Goal: Task Accomplishment & Management: Manage account settings

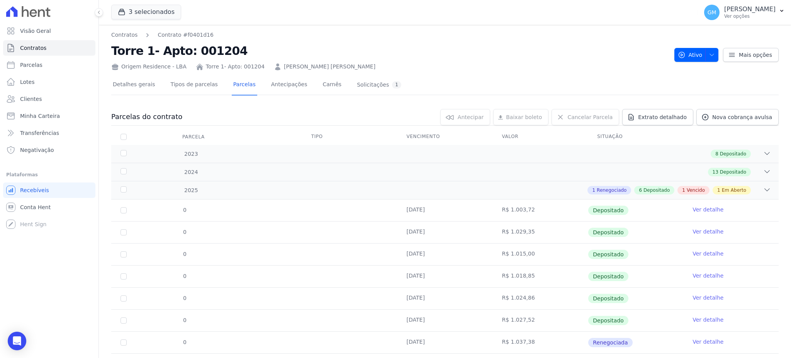
scroll to position [62, 0]
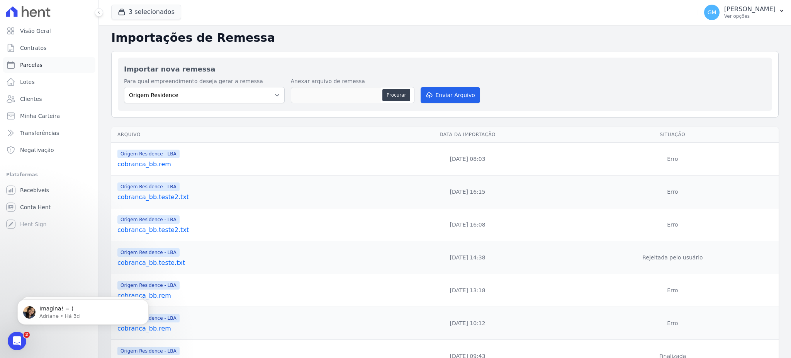
click at [52, 66] on link "Parcelas" at bounding box center [49, 64] width 92 height 15
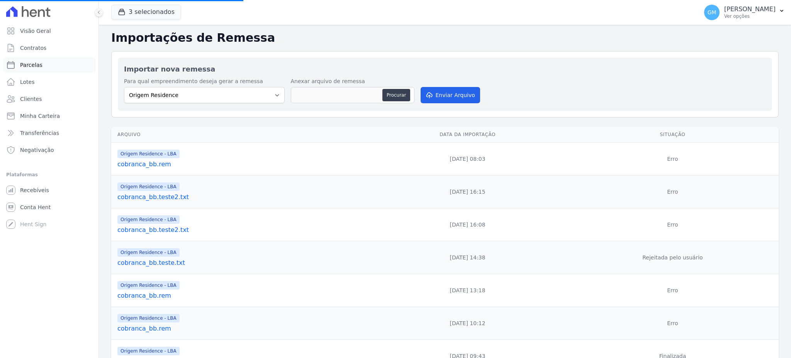
select select
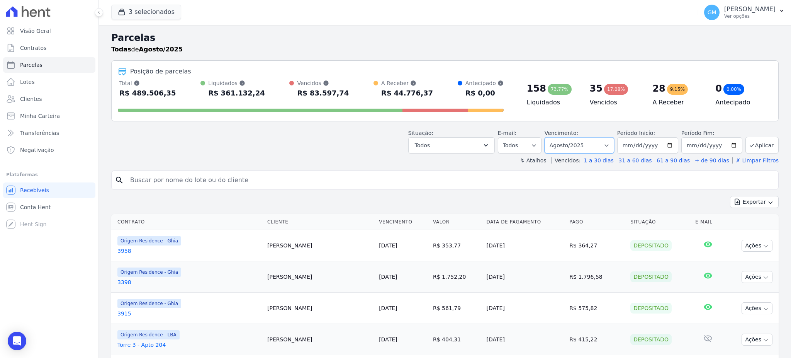
click at [573, 144] on select "Filtrar por período ──────── Todos os meses Maio/2023 Junho/2023 Julho/2023 Ago…" at bounding box center [580, 145] width 70 height 16
select select "all"
click at [548, 137] on select "Filtrar por período ──────── Todos os meses Maio/2023 Junho/2023 Julho/2023 Ago…" at bounding box center [580, 145] width 70 height 16
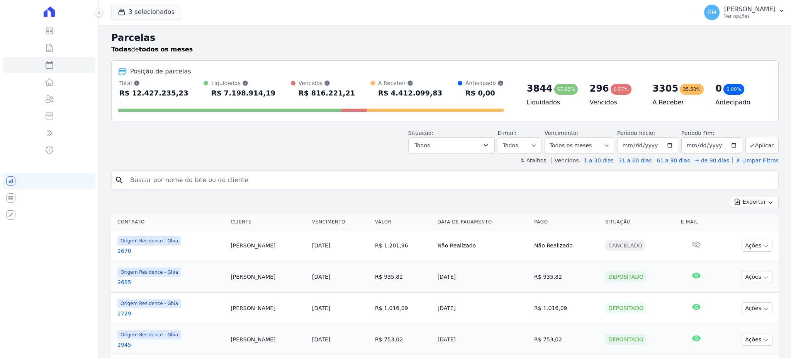
select select
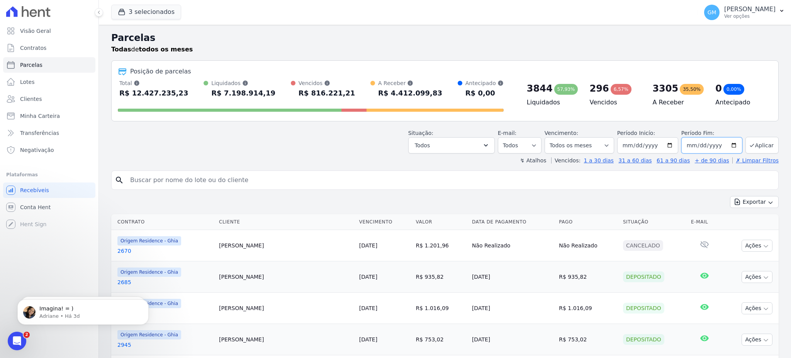
click at [703, 145] on input "[DATE]" at bounding box center [711, 145] width 61 height 16
click at [709, 144] on input "[DATE]" at bounding box center [711, 145] width 61 height 16
type input "275760-08-26"
click at [709, 141] on input "275760-08-26" at bounding box center [711, 145] width 61 height 16
click at [718, 144] on input "275760-08-26" at bounding box center [711, 145] width 61 height 16
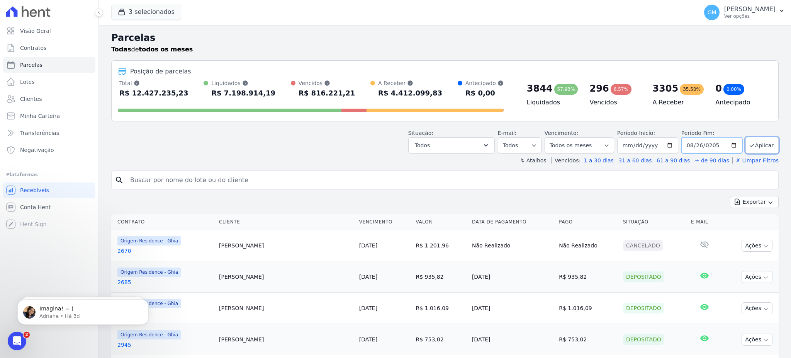
type input "[DATE]"
click at [745, 141] on button "Aplicar" at bounding box center [761, 145] width 33 height 17
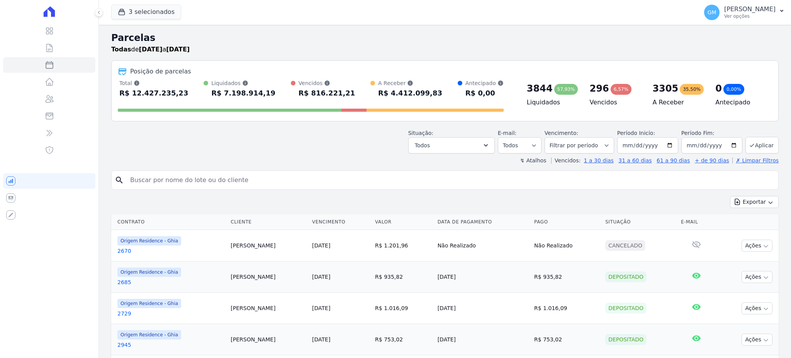
select select
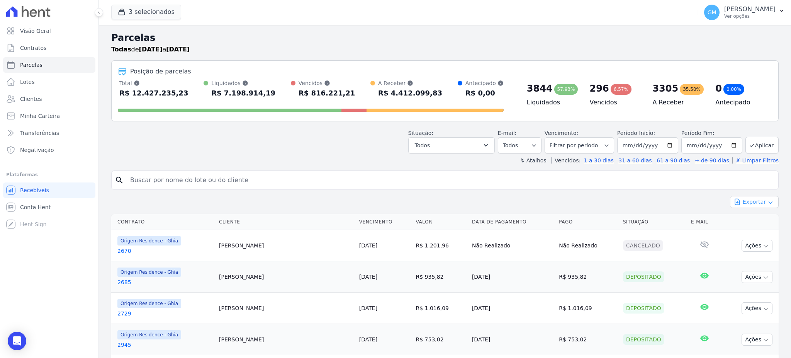
click at [750, 207] on button "Exportar" at bounding box center [754, 202] width 49 height 12
click at [752, 235] on span "Exportar CSV" at bounding box center [753, 233] width 41 height 8
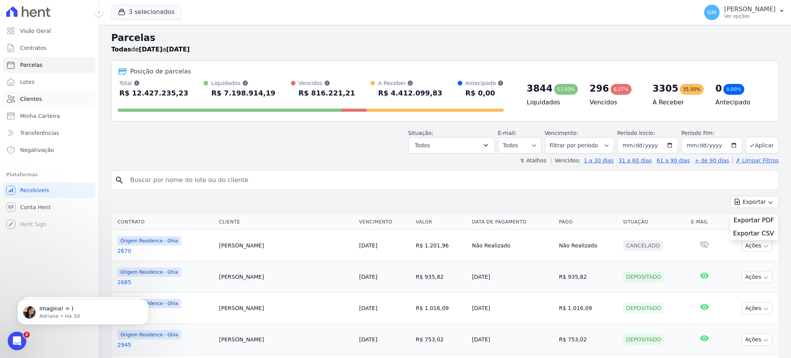
click at [49, 102] on link "Clientes" at bounding box center [49, 98] width 92 height 15
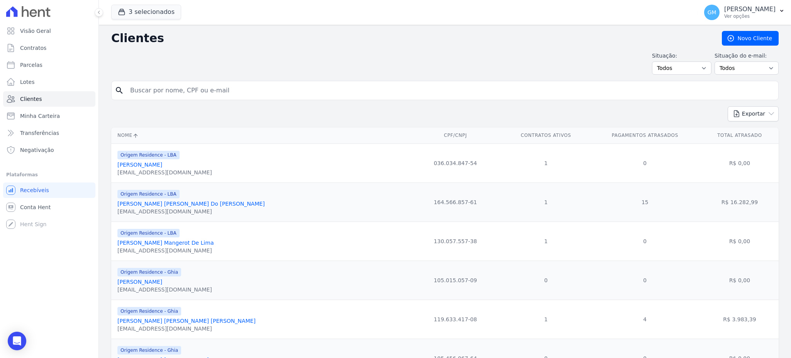
click at [222, 85] on input "search" at bounding box center [451, 90] width 650 height 15
type input "[PERSON_NAME]"
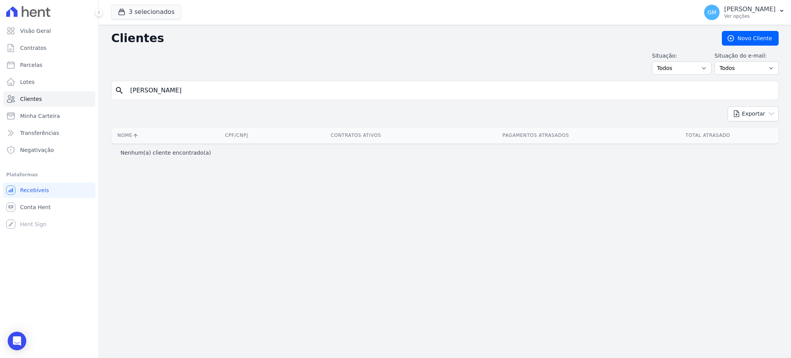
click at [182, 93] on input "[PERSON_NAME]" at bounding box center [451, 90] width 650 height 15
type input "[PERSON_NAME]"
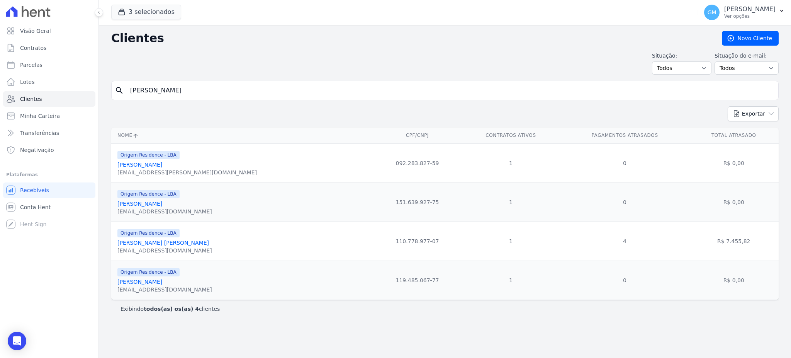
click at [182, 93] on input "[PERSON_NAME]" at bounding box center [451, 90] width 650 height 15
type input "[PERSON_NAME]"
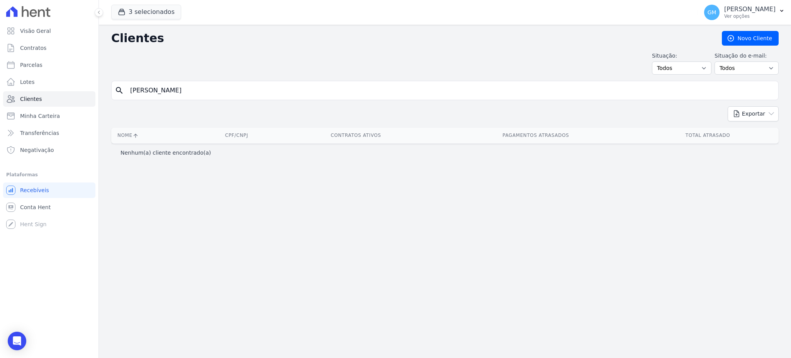
click at [177, 88] on input "[PERSON_NAME]" at bounding box center [451, 90] width 650 height 15
type input "[PERSON_NAME]"
click at [177, 88] on input "[PERSON_NAME]" at bounding box center [451, 90] width 650 height 15
type input "[PERSON_NAME]"
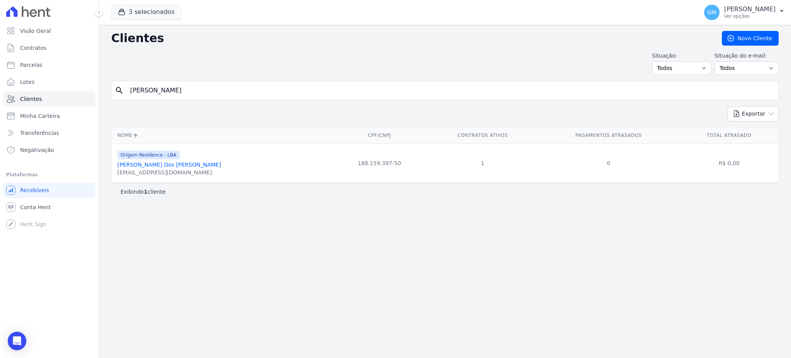
click at [151, 161] on link "[PERSON_NAME] Dos [PERSON_NAME]" at bounding box center [169, 164] width 104 height 6
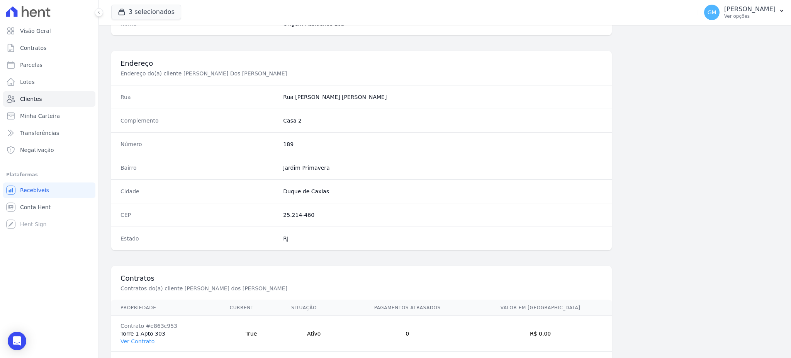
scroll to position [365, 0]
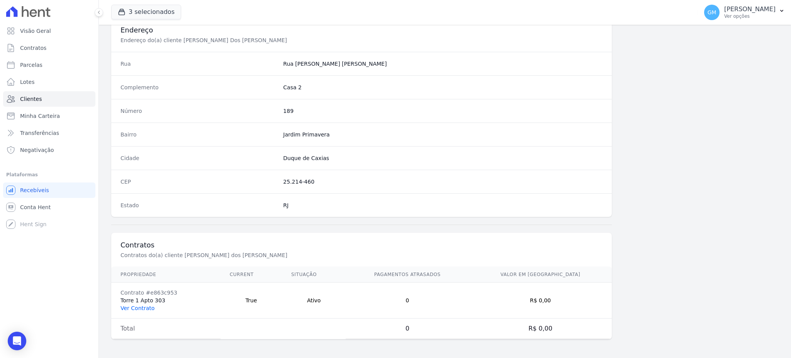
click at [150, 307] on link "Ver Contrato" at bounding box center [137, 308] width 34 height 6
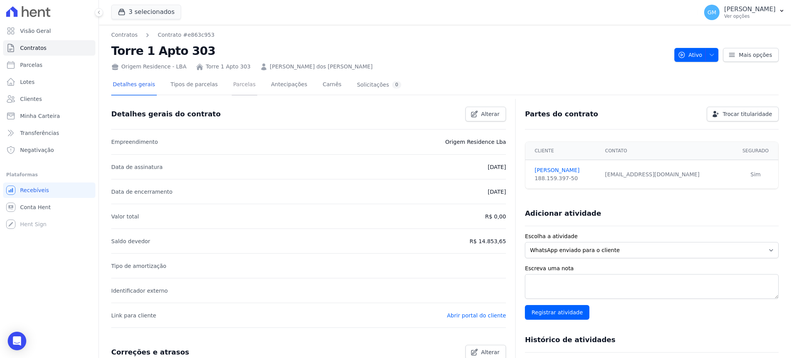
click at [232, 84] on link "Parcelas" at bounding box center [244, 85] width 25 height 20
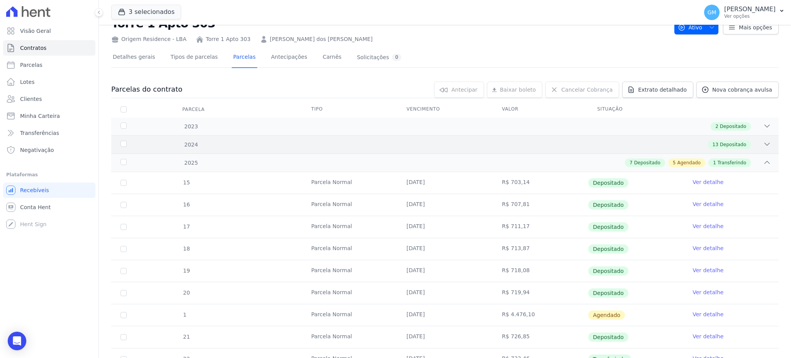
scroll to position [103, 0]
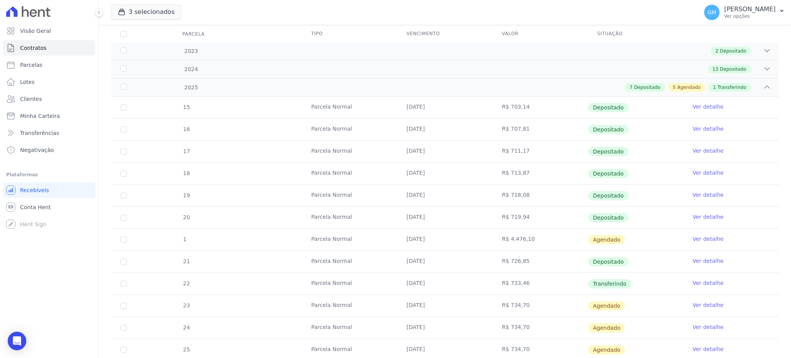
click at [703, 282] on link "Ver detalhe" at bounding box center [707, 283] width 31 height 8
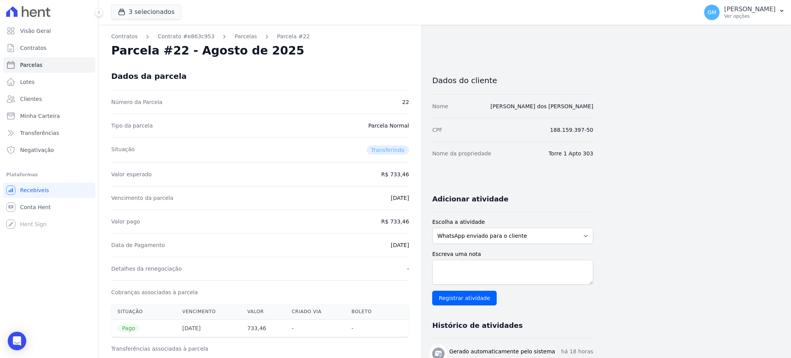
drag, startPoint x: 378, startPoint y: 246, endPoint x: 411, endPoint y: 238, distance: 34.6
copy dd "[DATE]"
drag, startPoint x: 393, startPoint y: 223, endPoint x: 414, endPoint y: 225, distance: 21.3
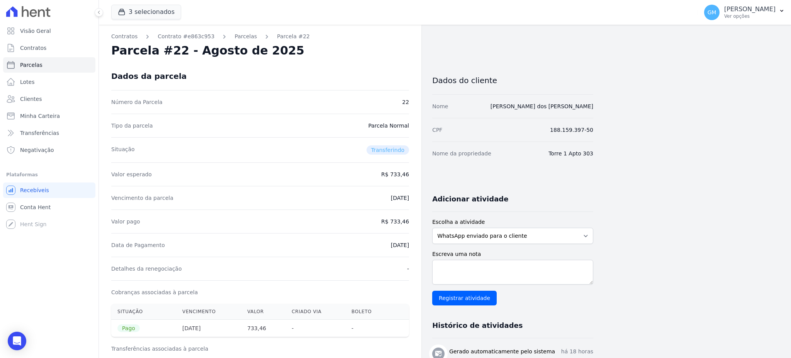
copy dd "733,46"
click at [387, 250] on div "Data de Pagamento [DATE]" at bounding box center [260, 245] width 298 height 24
drag, startPoint x: 381, startPoint y: 241, endPoint x: 412, endPoint y: 248, distance: 31.5
copy dd "[DATE]"
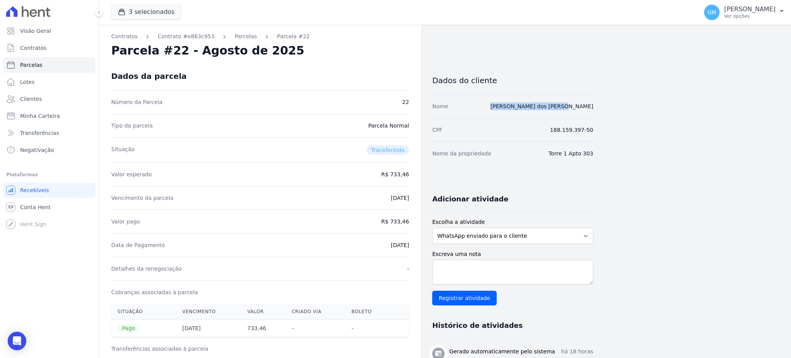
drag, startPoint x: 598, startPoint y: 108, endPoint x: 529, endPoint y: 102, distance: 69.4
copy link "[PERSON_NAME] dos [PERSON_NAME]"
click at [535, 79] on h3 "Dados do cliente" at bounding box center [512, 80] width 161 height 9
click at [570, 93] on div "Dados do cliente" at bounding box center [512, 78] width 161 height 32
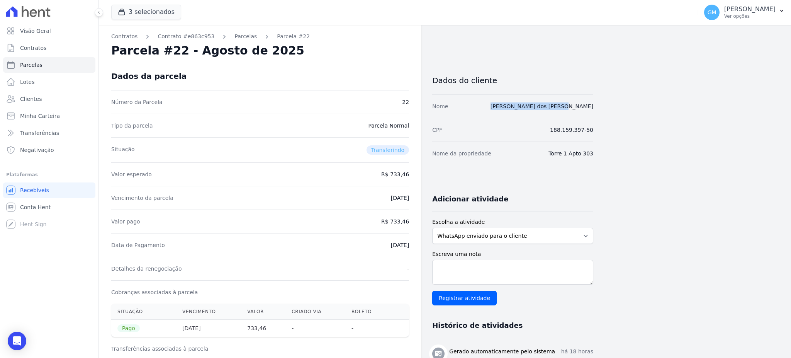
drag, startPoint x: 609, startPoint y: 107, endPoint x: 526, endPoint y: 111, distance: 83.1
copy link "[PERSON_NAME] dos [PERSON_NAME]"
click at [52, 93] on link "Clientes" at bounding box center [49, 98] width 92 height 15
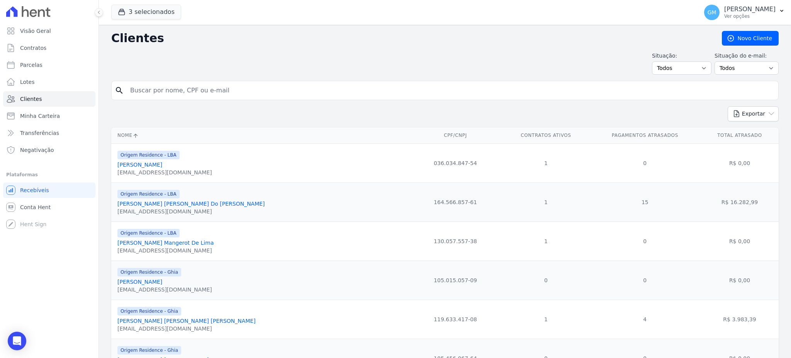
click at [151, 87] on input "search" at bounding box center [451, 90] width 650 height 15
paste input "[PERSON_NAME] [PERSON_NAME]"
type input "[PERSON_NAME] [PERSON_NAME]"
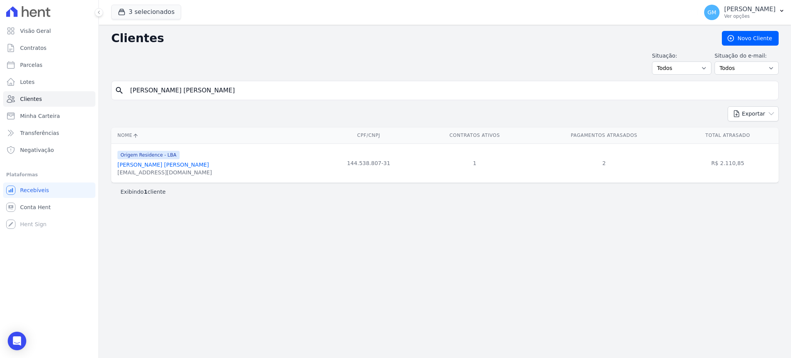
click at [164, 168] on link "[PERSON_NAME] [PERSON_NAME]" at bounding box center [163, 164] width 92 height 6
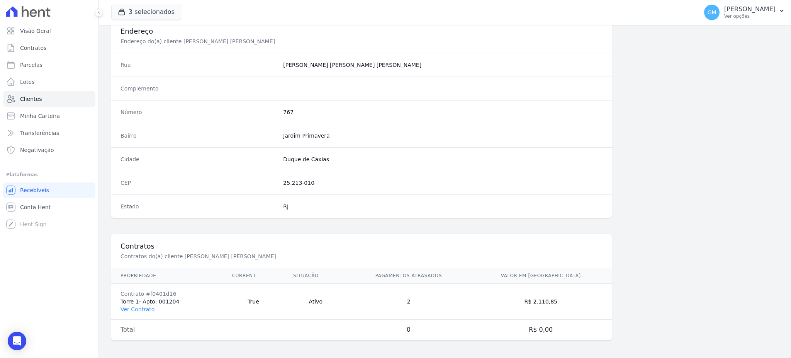
scroll to position [365, 0]
click at [141, 301] on td "Contrato #f0401d16 Torre 1- Apto: 001204 Ver Contrato" at bounding box center [167, 300] width 112 height 36
click at [143, 308] on link "Ver Contrato" at bounding box center [137, 308] width 34 height 6
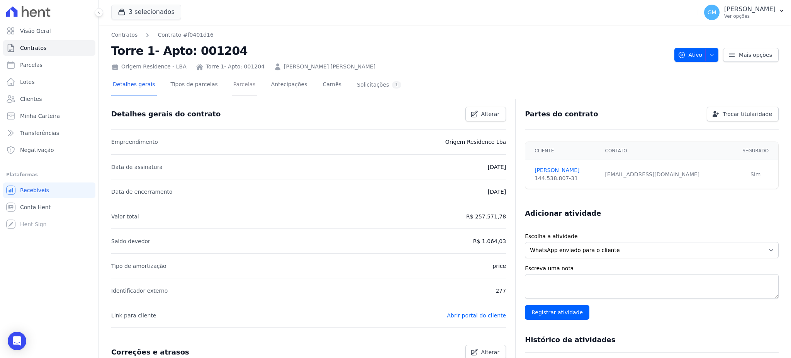
click at [232, 79] on link "Parcelas" at bounding box center [244, 85] width 25 height 20
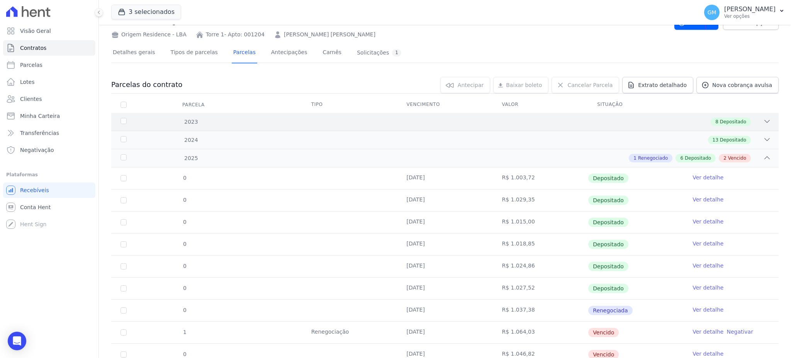
scroll to position [62, 0]
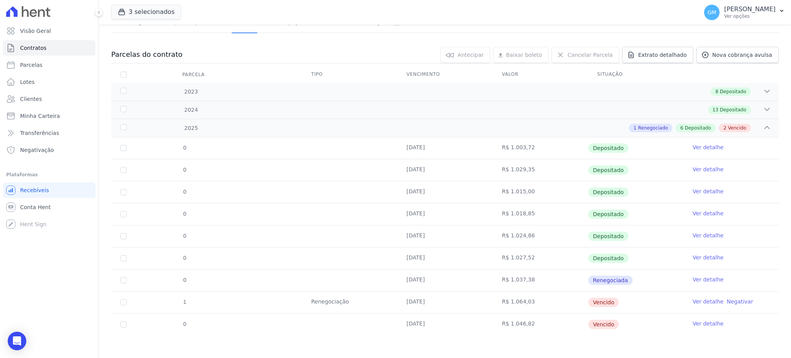
drag, startPoint x: 409, startPoint y: 307, endPoint x: 440, endPoint y: 307, distance: 30.1
click at [440, 307] on td "[DATE]" at bounding box center [444, 302] width 95 height 22
drag, startPoint x: 400, startPoint y: 327, endPoint x: 450, endPoint y: 331, distance: 50.7
click at [450, 331] on td "[DATE]" at bounding box center [444, 324] width 95 height 22
click at [42, 100] on link "Clientes" at bounding box center [49, 98] width 92 height 15
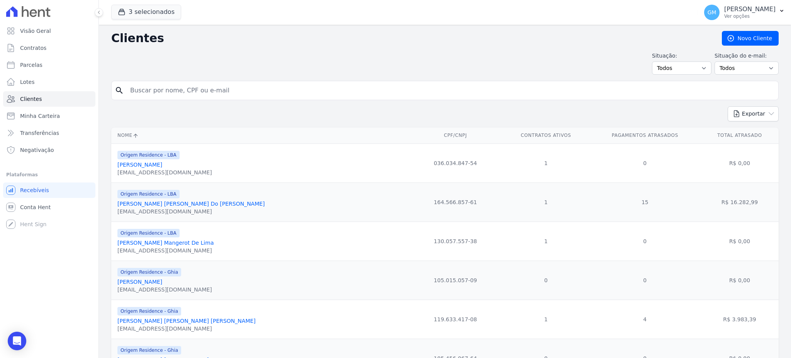
click at [159, 84] on input "search" at bounding box center [451, 90] width 650 height 15
paste input "[PERSON_NAME] [PERSON_NAME] DOS [PERSON_NAME]"
type input "[PERSON_NAME] [PERSON_NAME] DOS [PERSON_NAME]"
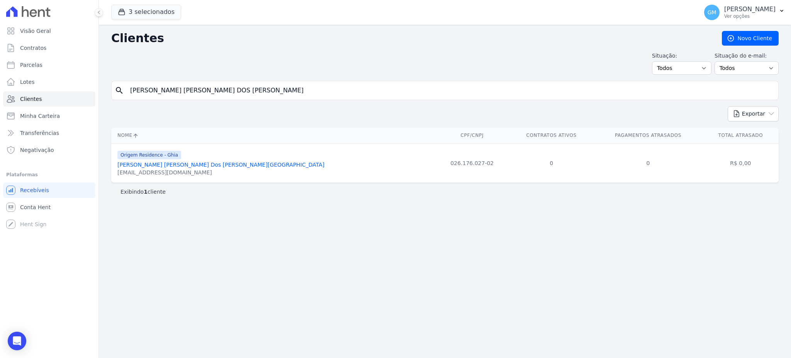
click at [161, 162] on link "[PERSON_NAME] [PERSON_NAME] Dos [PERSON_NAME][GEOGRAPHIC_DATA]" at bounding box center [220, 164] width 207 height 6
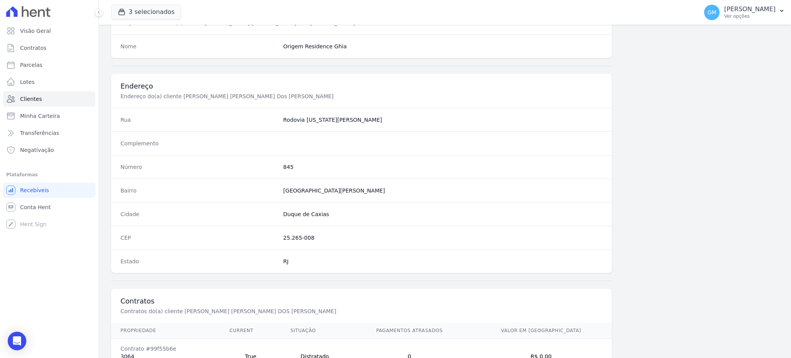
scroll to position [401, 0]
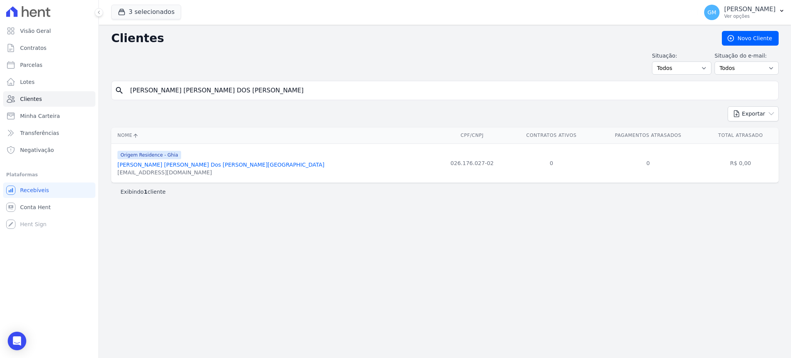
drag, startPoint x: 286, startPoint y: 90, endPoint x: 125, endPoint y: 87, distance: 161.5
click at [125, 87] on div "search [PERSON_NAME] [PERSON_NAME] DOS [PERSON_NAME]" at bounding box center [444, 90] width 667 height 19
paste input ": [PERSON_NAME]"
type input ": [PERSON_NAME]"
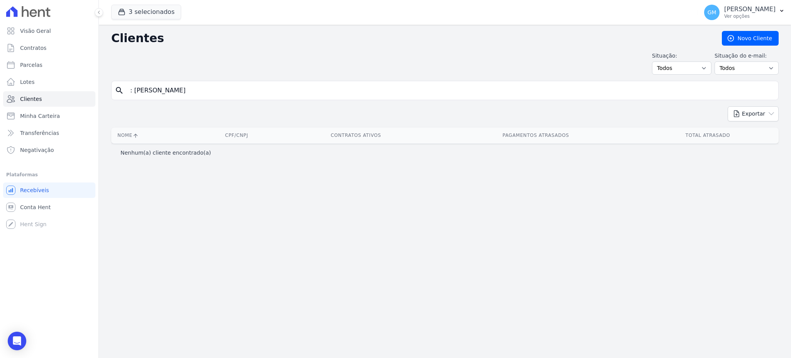
click at [134, 92] on input ": [PERSON_NAME]" at bounding box center [451, 90] width 650 height 15
type input "[PERSON_NAME]"
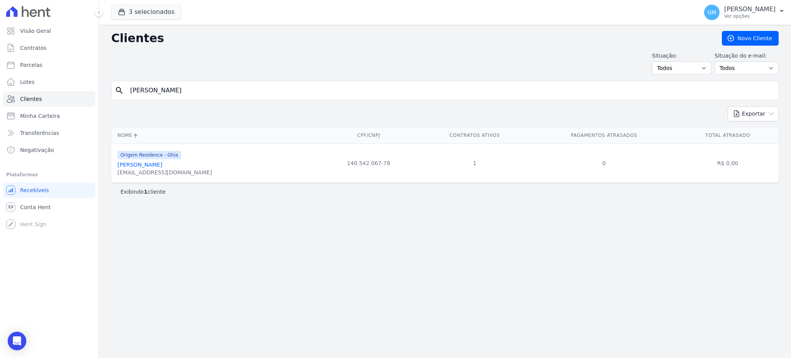
click at [151, 164] on link "[PERSON_NAME]" at bounding box center [139, 164] width 45 height 6
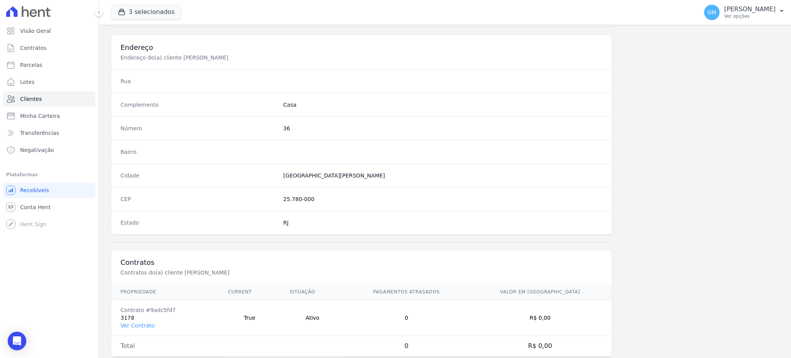
scroll to position [365, 0]
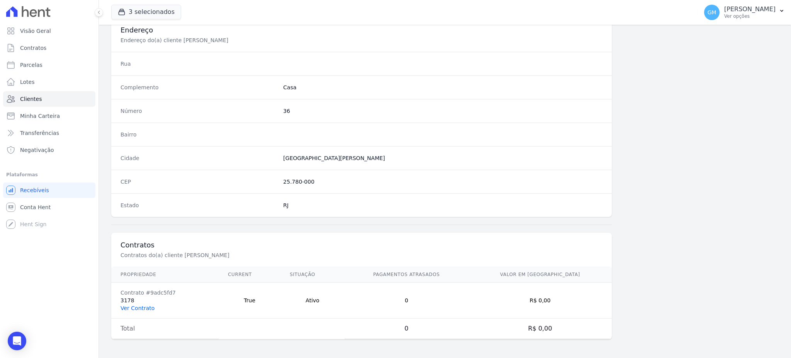
click at [139, 305] on link "Ver Contrato" at bounding box center [137, 308] width 34 height 6
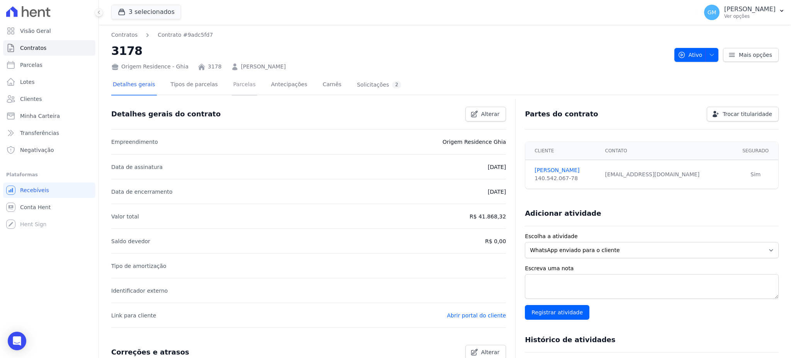
click at [232, 83] on link "Parcelas" at bounding box center [244, 85] width 25 height 20
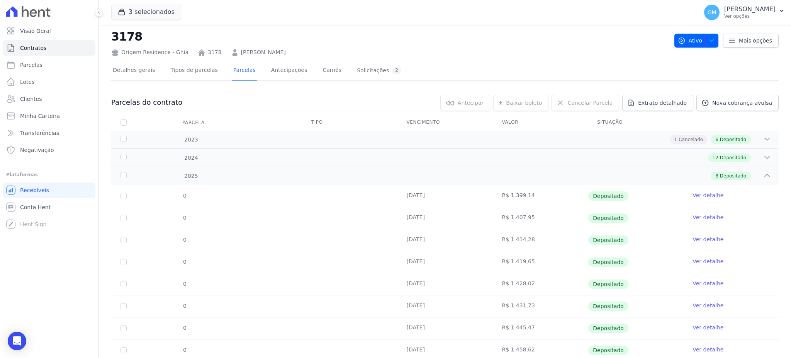
scroll to position [40, 0]
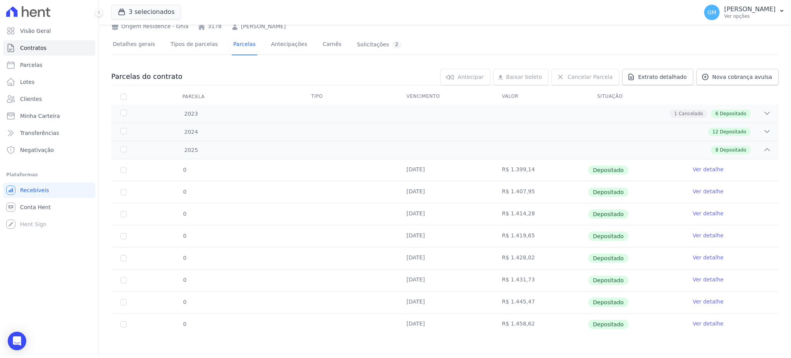
click at [706, 321] on link "Ver detalhe" at bounding box center [707, 323] width 31 height 8
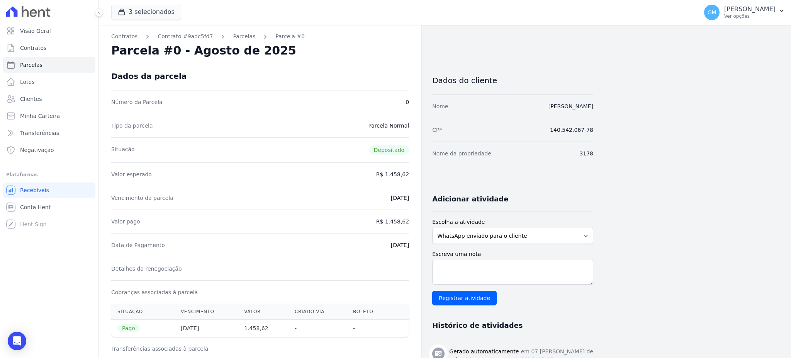
drag, startPoint x: 373, startPoint y: 242, endPoint x: 418, endPoint y: 244, distance: 44.9
click at [418, 244] on div "Contratos Contrato #9adc5fd7 [GEOGRAPHIC_DATA] Parcela #0 Parcela #0 - Agosto d…" at bounding box center [260, 319] width 322 height 589
copy dd "[DATE]"
drag, startPoint x: 389, startPoint y: 219, endPoint x: 416, endPoint y: 223, distance: 28.1
click at [416, 223] on div "Contratos Contrato #9adc5fd7 [GEOGRAPHIC_DATA] Parcela #0 Parcela #0 - Agosto d…" at bounding box center [260, 319] width 322 height 589
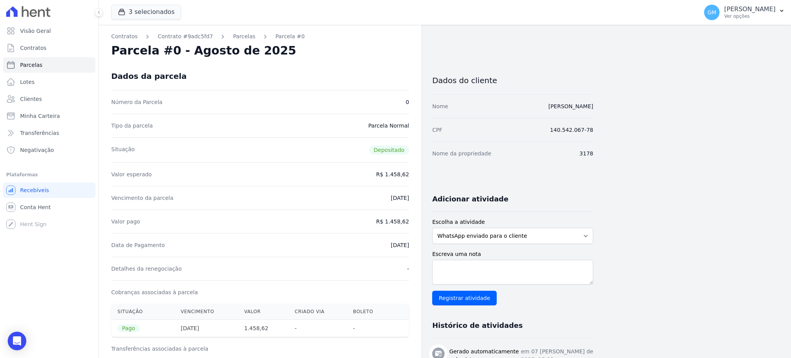
copy dd "1.458,62"
click at [359, 243] on div "Data de Pagamento [DATE]" at bounding box center [260, 245] width 298 height 24
drag, startPoint x: 364, startPoint y: 241, endPoint x: 410, endPoint y: 249, distance: 47.1
click at [410, 249] on div "Contratos Contrato #9adc5fd7 [GEOGRAPHIC_DATA] Parcela #0 Parcela #0 - Agosto d…" at bounding box center [260, 319] width 322 height 589
copy dd "[DATE]"
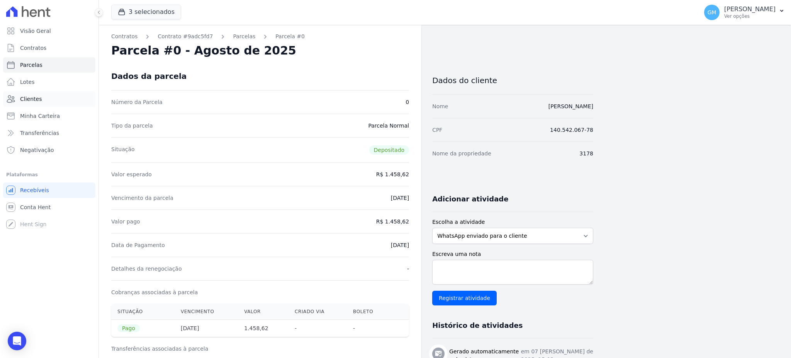
click at [50, 99] on link "Clientes" at bounding box center [49, 98] width 92 height 15
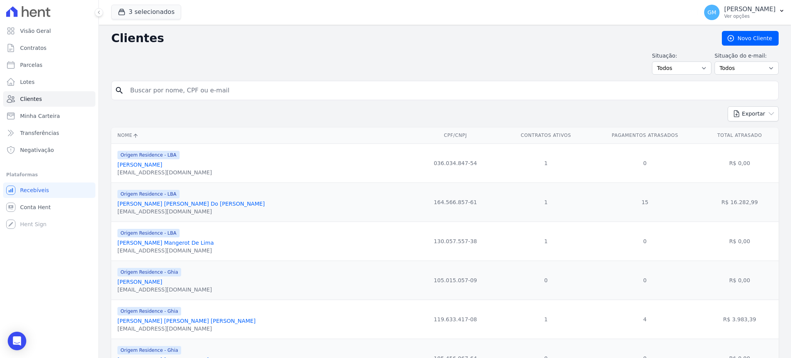
click at [203, 87] on input "search" at bounding box center [451, 90] width 650 height 15
paste input "[PERSON_NAME]"
type input "[PERSON_NAME]"
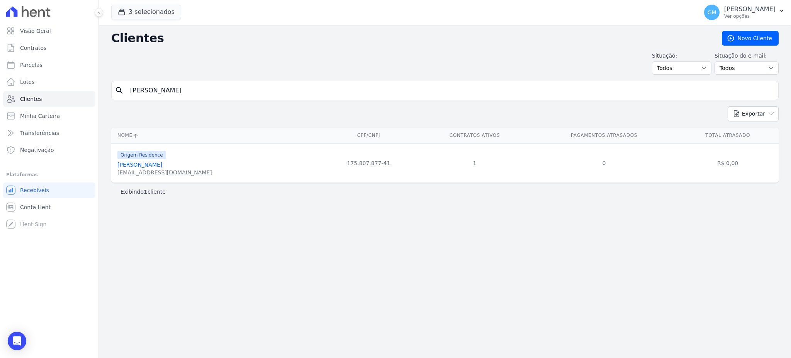
click at [162, 168] on link "[PERSON_NAME]" at bounding box center [139, 164] width 45 height 6
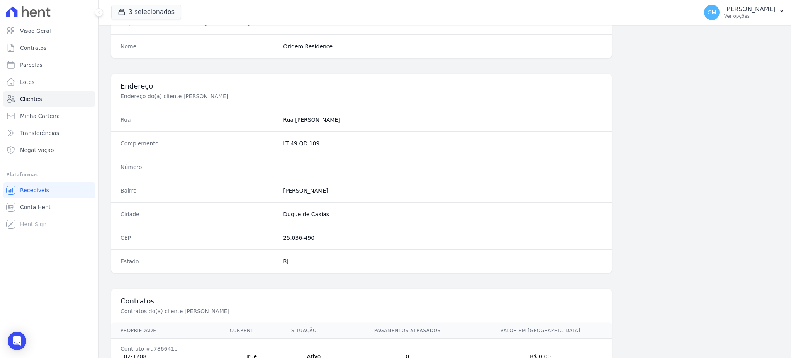
scroll to position [365, 0]
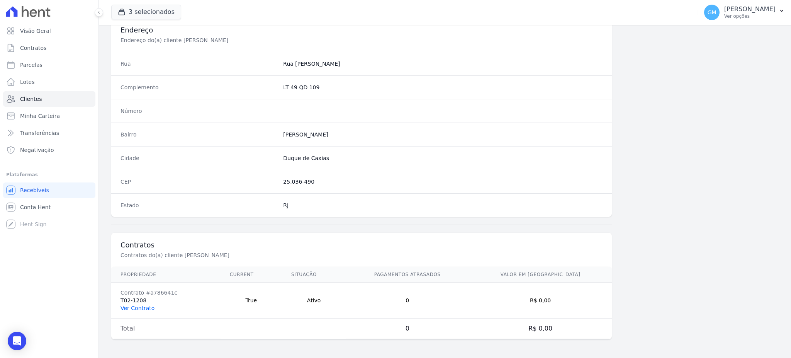
click at [146, 308] on link "Ver Contrato" at bounding box center [137, 308] width 34 height 6
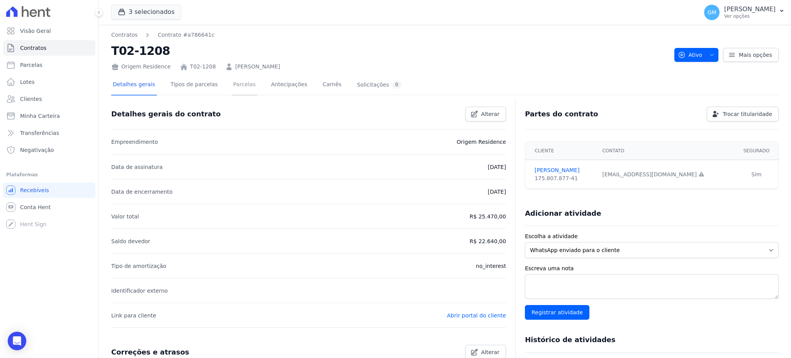
click at [232, 81] on link "Parcelas" at bounding box center [244, 85] width 25 height 20
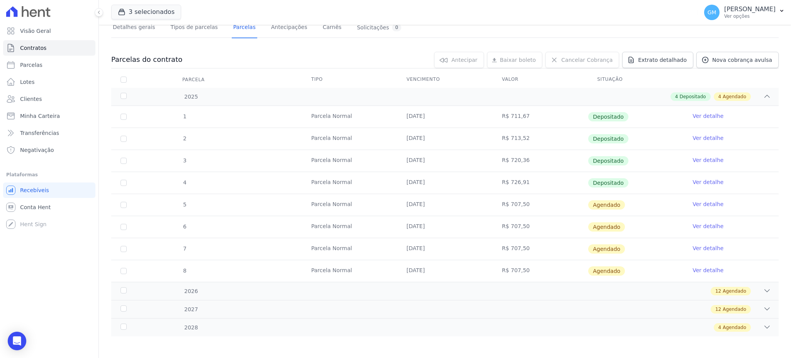
scroll to position [58, 0]
drag, startPoint x: 623, startPoint y: 186, endPoint x: 365, endPoint y: 158, distance: 259.5
click at [365, 158] on tbody "1 [GEOGRAPHIC_DATA] [DATE] R$ 711,67 Depositado Ver detalhe 2 [GEOGRAPHIC_DATA]…" at bounding box center [444, 193] width 667 height 176
click at [649, 176] on td "Depositado" at bounding box center [635, 182] width 95 height 22
click at [692, 178] on link "Ver detalhe" at bounding box center [707, 181] width 31 height 8
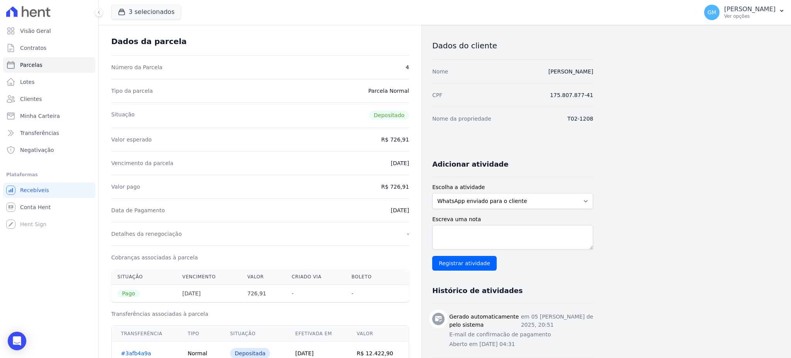
scroll to position [51, 0]
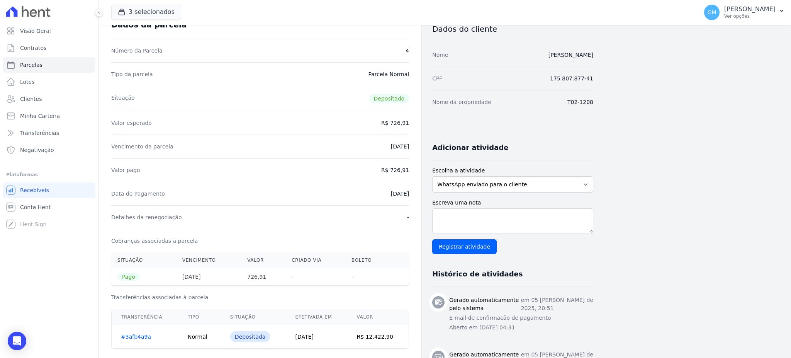
drag, startPoint x: 367, startPoint y: 188, endPoint x: 411, endPoint y: 195, distance: 43.9
click at [411, 195] on div "Contratos Contrato #a786641c [GEOGRAPHIC_DATA] Parcela #4 Parcela #4 - Agosto d…" at bounding box center [260, 267] width 322 height 589
copy dd "[DATE]"
drag, startPoint x: 395, startPoint y: 170, endPoint x: 417, endPoint y: 169, distance: 21.7
click at [417, 169] on div "Contratos Contrato #a786641c [GEOGRAPHIC_DATA] Parcela #4 Parcela #4 - Agosto d…" at bounding box center [260, 267] width 322 height 589
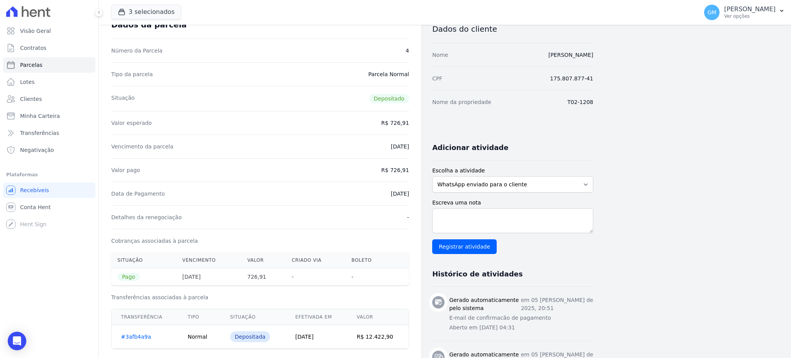
copy dd "726,91"
drag, startPoint x: 378, startPoint y: 192, endPoint x: 414, endPoint y: 197, distance: 37.0
click at [414, 197] on div "Contratos Contrato #a786641c [GEOGRAPHIC_DATA] Parcela #4 Parcela #4 - Agosto d…" at bounding box center [260, 267] width 322 height 589
click at [48, 99] on link "Clientes" at bounding box center [49, 98] width 92 height 15
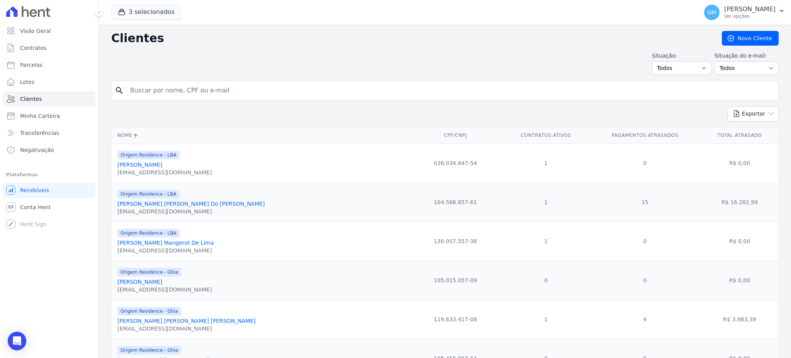
click at [152, 87] on input "search" at bounding box center [451, 90] width 650 height 15
paste input "[PERSON_NAME] DE [PERSON_NAME]"
type input "[PERSON_NAME] DE [PERSON_NAME]"
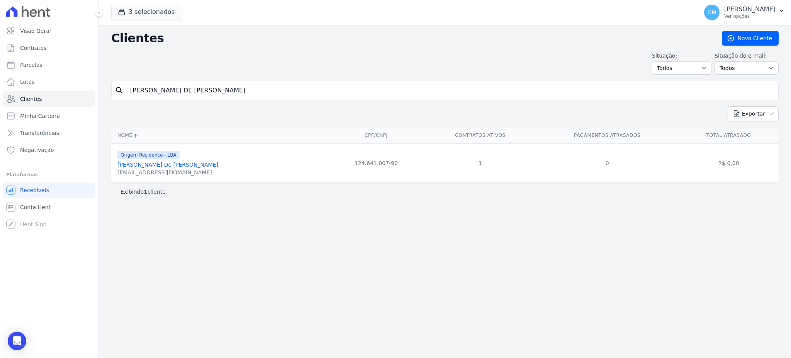
click at [161, 168] on link "[PERSON_NAME] De [PERSON_NAME]" at bounding box center [167, 164] width 101 height 6
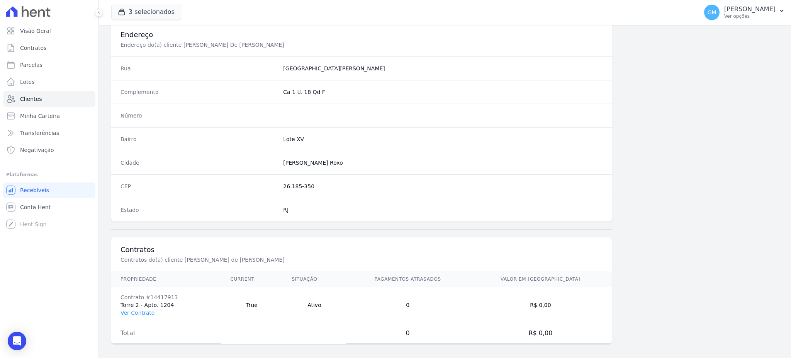
scroll to position [365, 0]
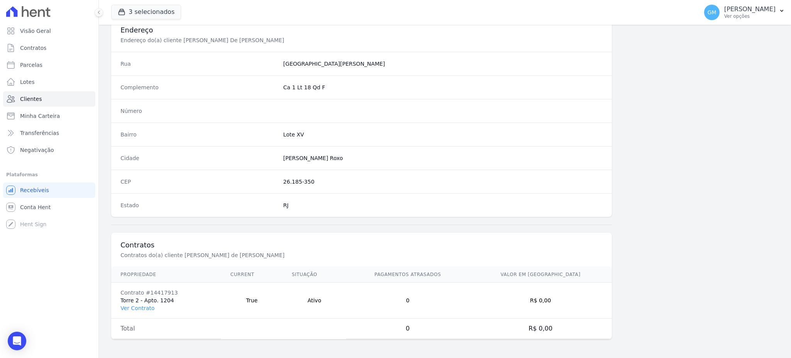
drag, startPoint x: 154, startPoint y: 308, endPoint x: 145, endPoint y: 308, distance: 8.9
click at [153, 308] on td "Contrato #14417913 Torre 2 - Apto. 1204 Ver Contrato" at bounding box center [166, 300] width 110 height 36
click at [145, 308] on link "Ver Contrato" at bounding box center [137, 308] width 34 height 6
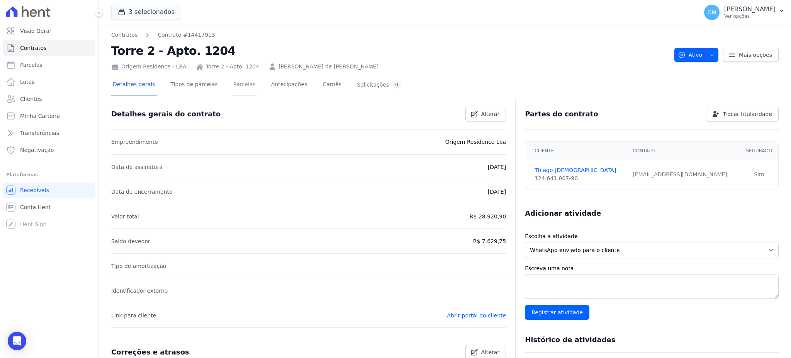
click at [232, 80] on link "Parcelas" at bounding box center [244, 85] width 25 height 20
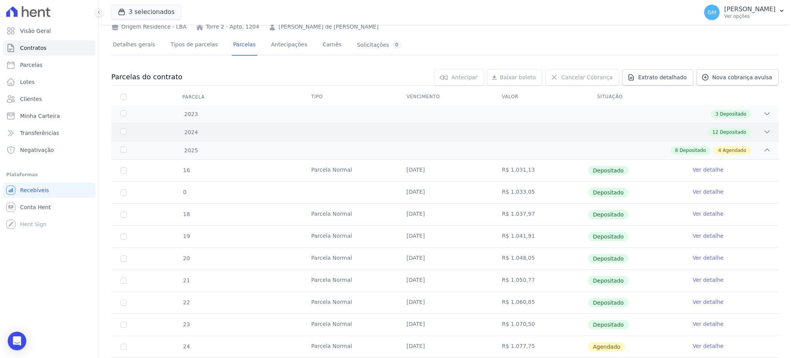
scroll to position [103, 0]
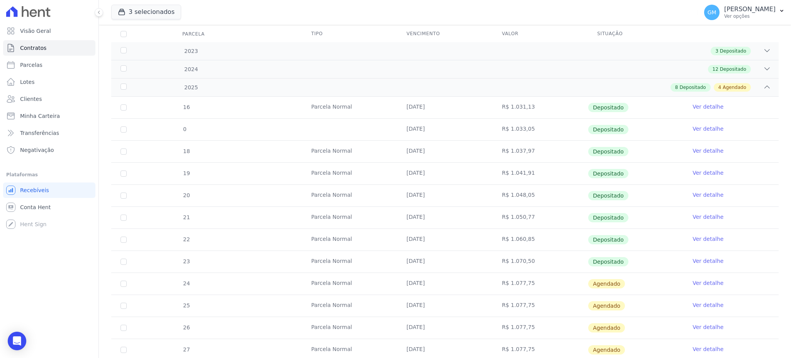
click at [701, 258] on link "Ver detalhe" at bounding box center [707, 261] width 31 height 8
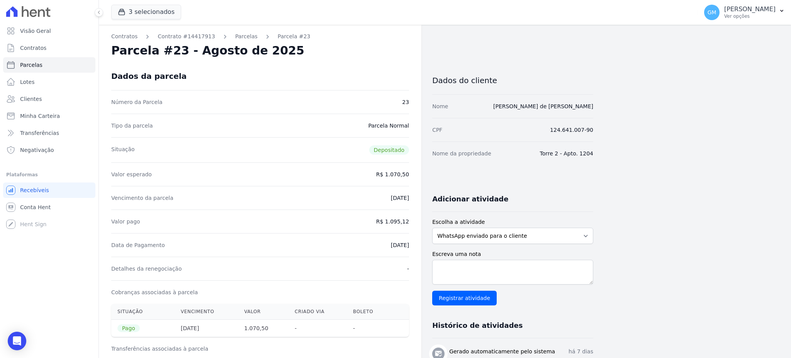
drag, startPoint x: 378, startPoint y: 241, endPoint x: 426, endPoint y: 246, distance: 48.6
drag, startPoint x: 390, startPoint y: 221, endPoint x: 409, endPoint y: 222, distance: 19.3
click at [382, 259] on div "Detalhes da renegociação -" at bounding box center [260, 268] width 298 height 24
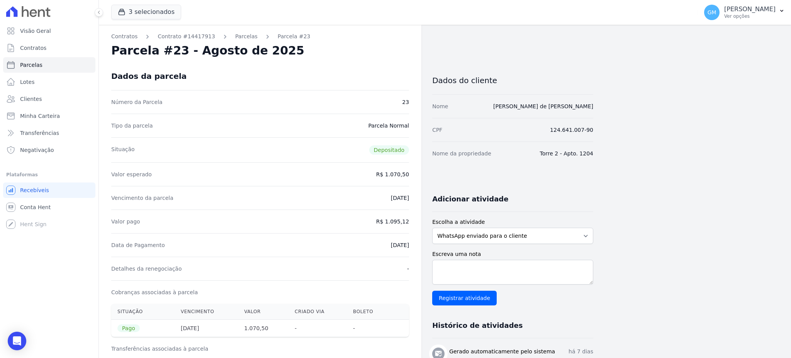
drag, startPoint x: 377, startPoint y: 246, endPoint x: 411, endPoint y: 249, distance: 33.7
click at [42, 106] on link "Clientes" at bounding box center [49, 98] width 92 height 15
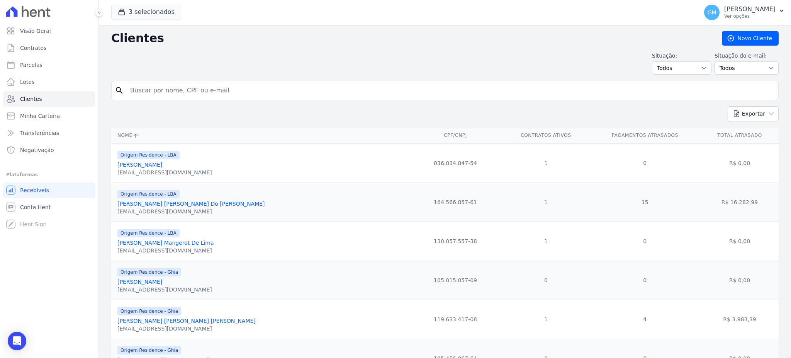
click at [157, 88] on input "search" at bounding box center [451, 90] width 650 height 15
paste input "[PERSON_NAME] DA COSTA [PERSON_NAME]"
type input "[PERSON_NAME] DA COSTA [PERSON_NAME]"
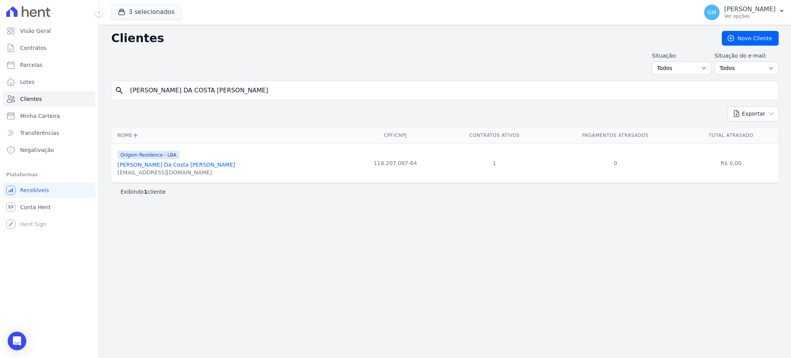
click at [197, 165] on link "[PERSON_NAME] Da Costa [PERSON_NAME]" at bounding box center [176, 164] width 118 height 6
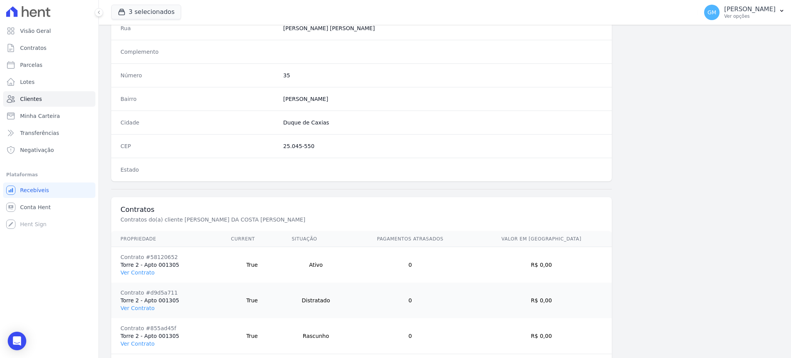
scroll to position [436, 0]
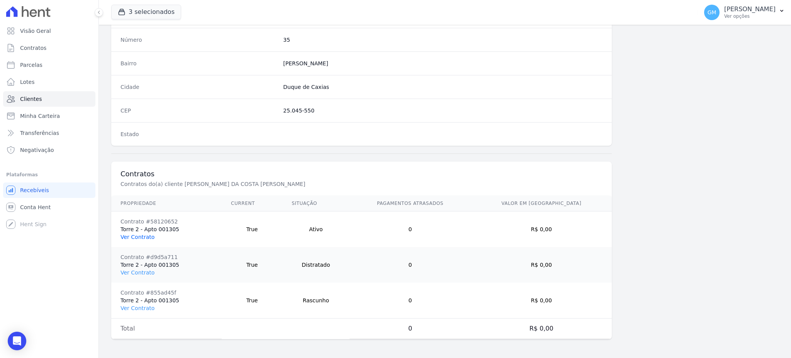
click at [146, 234] on link "Ver Contrato" at bounding box center [137, 237] width 34 height 6
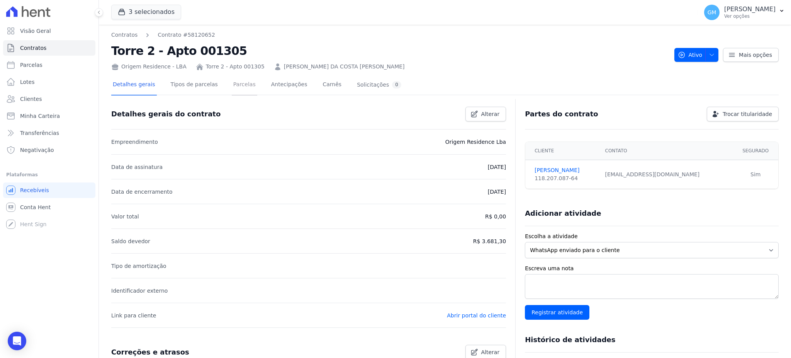
click at [232, 81] on link "Parcelas" at bounding box center [244, 85] width 25 height 20
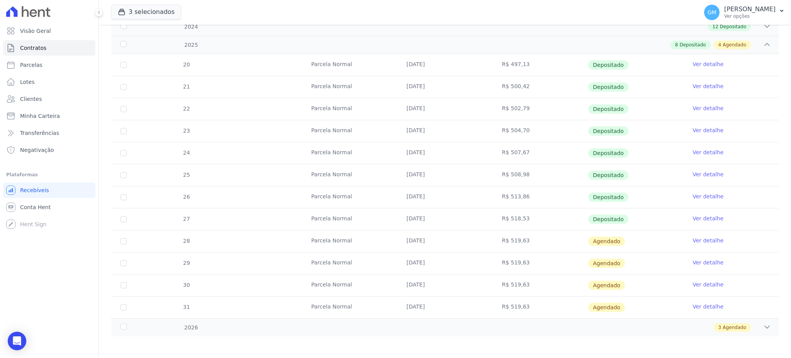
scroll to position [146, 0]
click at [692, 215] on link "Ver detalhe" at bounding box center [707, 217] width 31 height 8
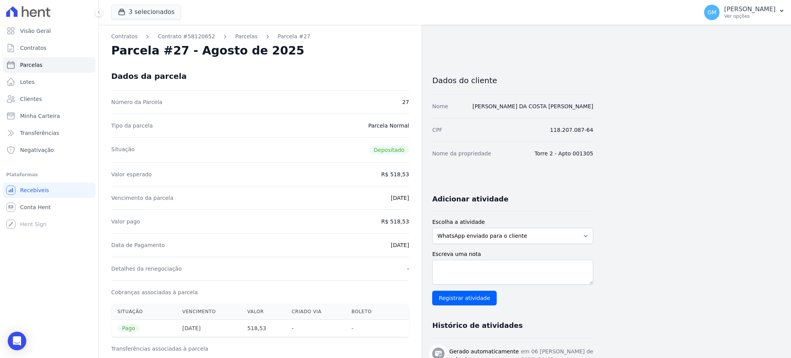
drag, startPoint x: 378, startPoint y: 240, endPoint x: 412, endPoint y: 243, distance: 34.9
drag, startPoint x: 391, startPoint y: 223, endPoint x: 413, endPoint y: 223, distance: 22.0
drag, startPoint x: 372, startPoint y: 245, endPoint x: 416, endPoint y: 245, distance: 44.0
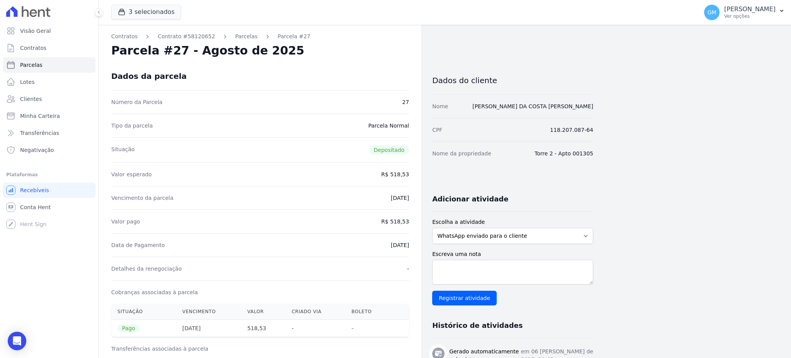
click at [36, 85] on link "Lotes" at bounding box center [49, 81] width 92 height 15
click at [45, 98] on link "Clientes" at bounding box center [49, 98] width 92 height 15
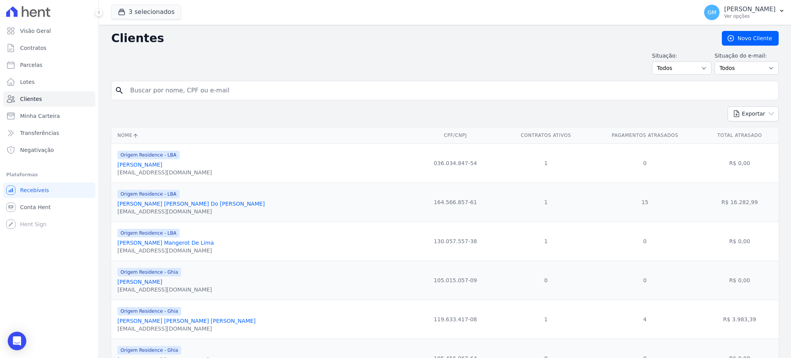
click at [157, 85] on input "search" at bounding box center [451, 90] width 650 height 15
paste input "[PERSON_NAME] DA [PERSON_NAME]"
type input "[PERSON_NAME] DA [PERSON_NAME]"
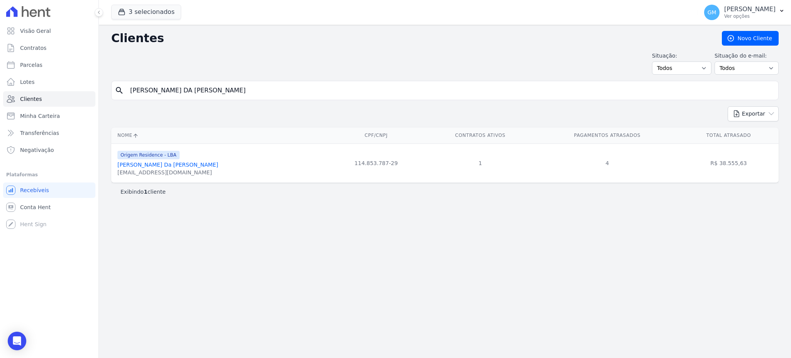
click at [180, 165] on link "[PERSON_NAME] Da [PERSON_NAME]" at bounding box center [167, 164] width 101 height 6
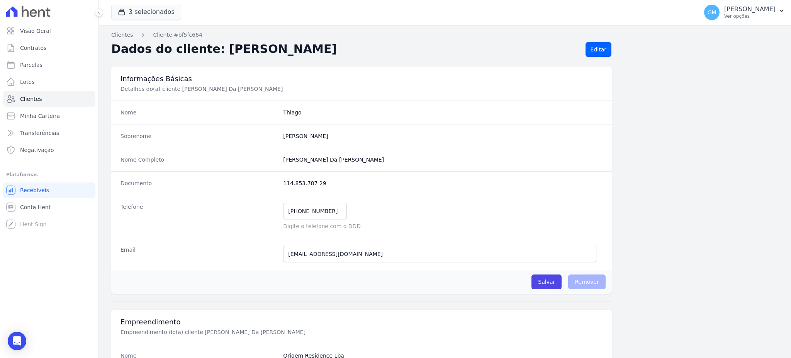
click at [422, 215] on div "[PHONE_NUMBER] Mensagem de SMS ainda não enviada.. Mensagem de [PERSON_NAME] ai…" at bounding box center [442, 211] width 319 height 16
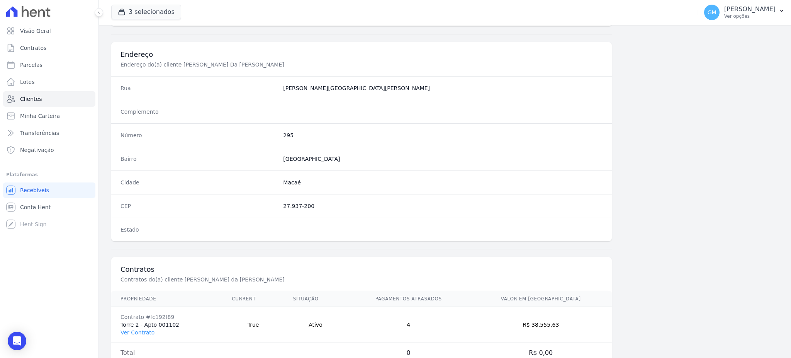
scroll to position [365, 0]
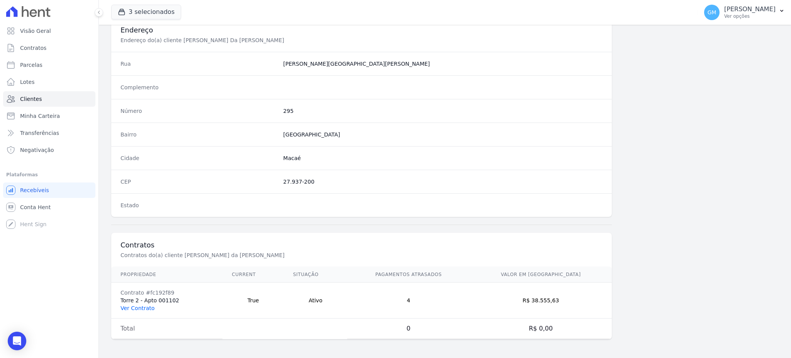
click at [143, 307] on link "Ver Contrato" at bounding box center [137, 308] width 34 height 6
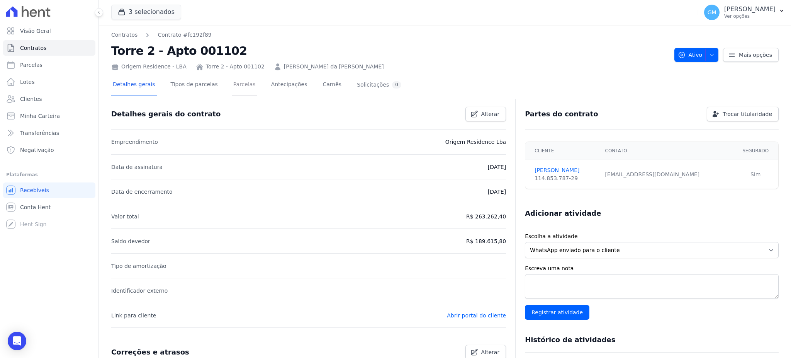
click at [237, 83] on link "Parcelas" at bounding box center [244, 85] width 25 height 20
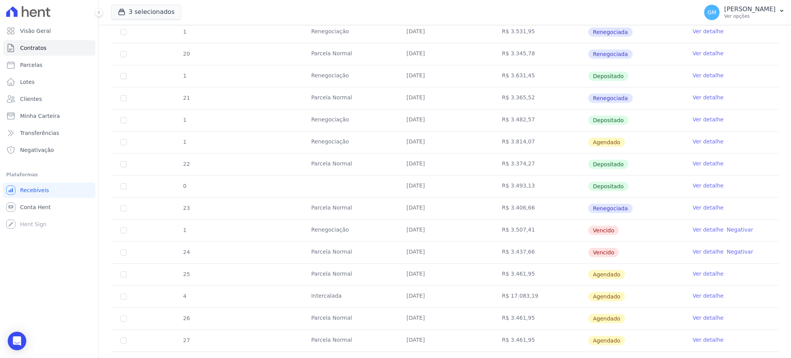
scroll to position [309, 0]
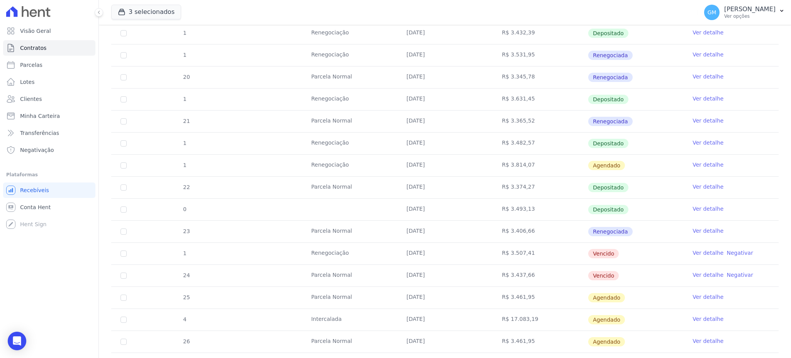
click at [696, 206] on link "Ver detalhe" at bounding box center [707, 209] width 31 height 8
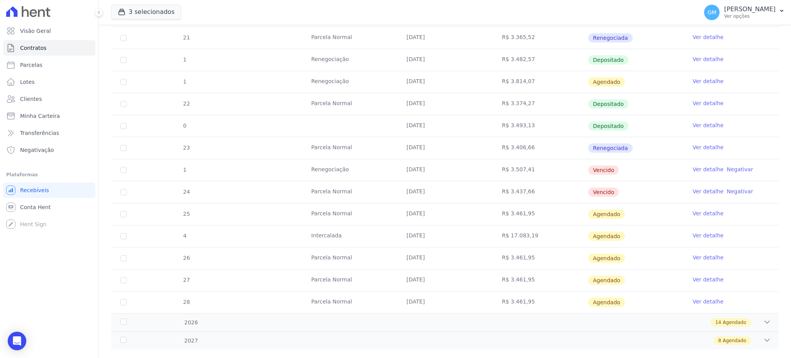
scroll to position [407, 0]
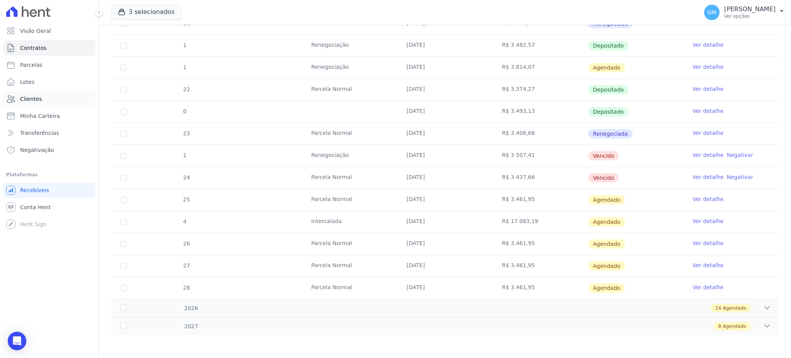
click at [32, 98] on span "Clientes" at bounding box center [31, 99] width 22 height 8
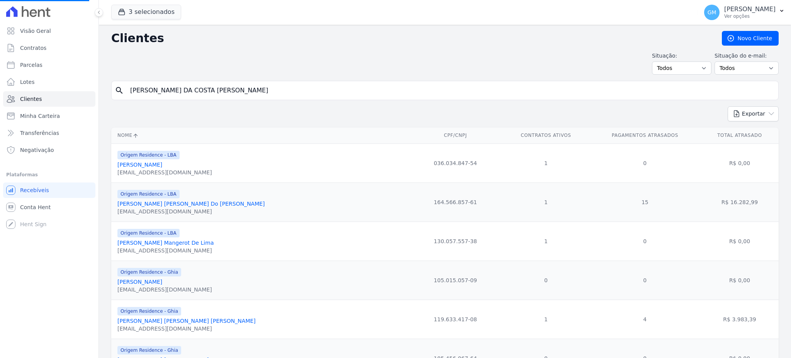
click at [167, 90] on input "[PERSON_NAME] DA COSTA [PERSON_NAME]" at bounding box center [451, 90] width 650 height 15
click at [187, 90] on input "search" at bounding box center [451, 90] width 650 height 15
paste input "[PERSON_NAME] [PERSON_NAME]"
type input "[PERSON_NAME] [PERSON_NAME]"
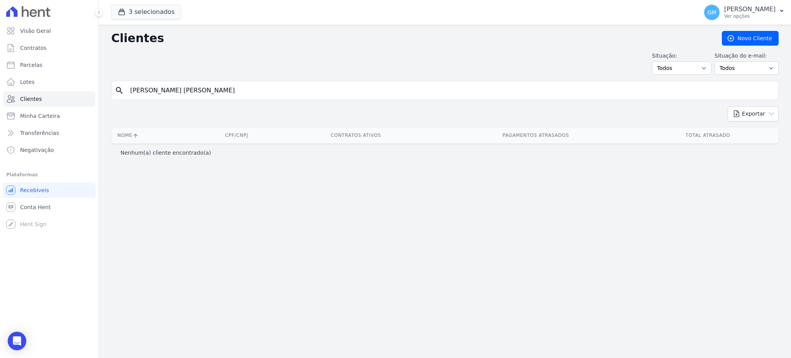
drag, startPoint x: 256, startPoint y: 88, endPoint x: 158, endPoint y: 85, distance: 98.9
click at [158, 85] on input "[PERSON_NAME] [PERSON_NAME]" at bounding box center [451, 90] width 650 height 15
type input "[PERSON_NAME] CA"
click at [171, 89] on input "[PERSON_NAME] CA" at bounding box center [451, 90] width 650 height 15
type input "VIVI"
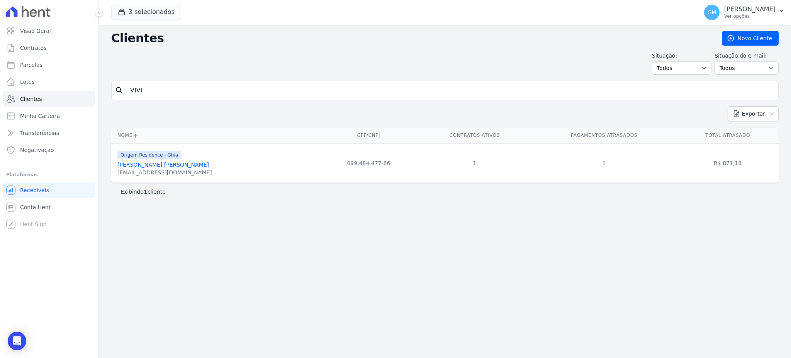
click at [163, 163] on link "[PERSON_NAME] [PERSON_NAME]" at bounding box center [163, 164] width 92 height 6
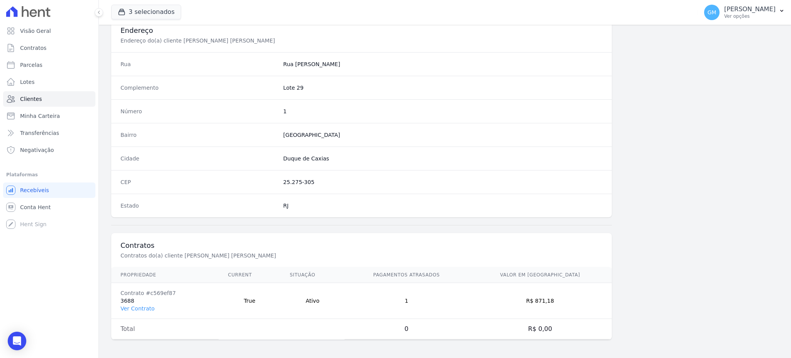
scroll to position [365, 0]
click at [131, 307] on link "Ver Contrato" at bounding box center [137, 308] width 34 height 6
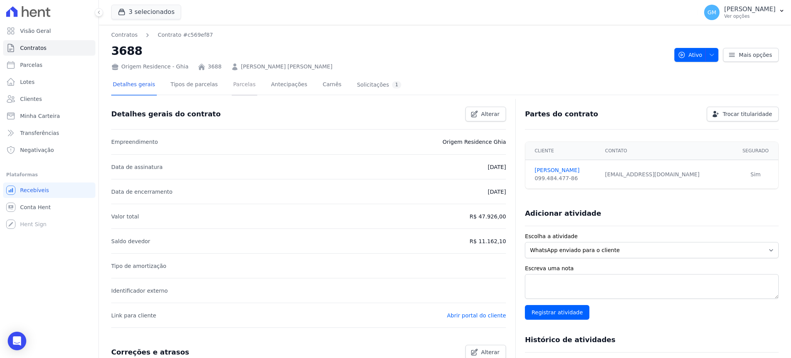
click at [232, 79] on link "Parcelas" at bounding box center [244, 85] width 25 height 20
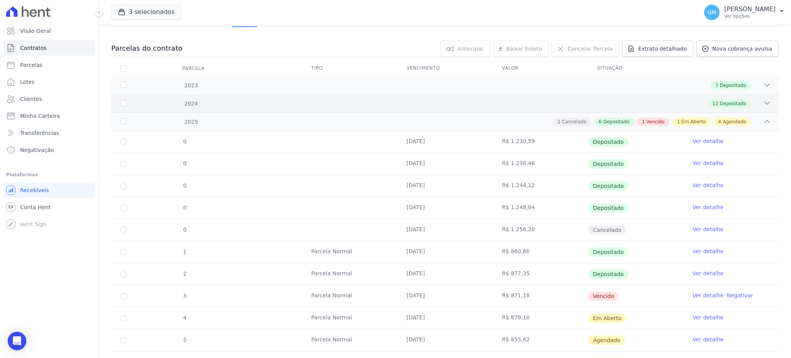
scroll to position [154, 0]
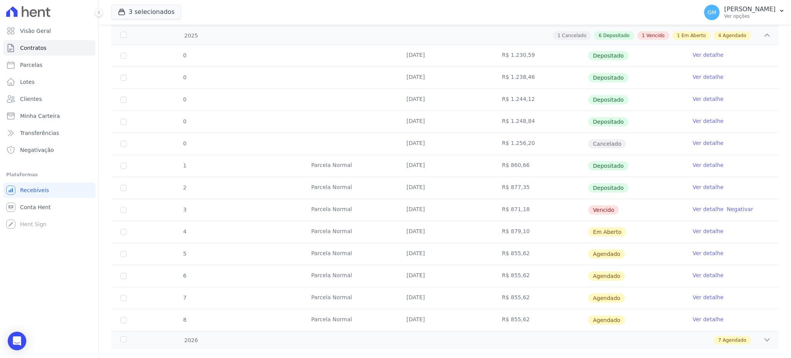
drag, startPoint x: 513, startPoint y: 205, endPoint x: 389, endPoint y: 205, distance: 124.4
click at [389, 205] on tr "3 [GEOGRAPHIC_DATA] [DATE] R$ 871,18 [GEOGRAPHIC_DATA] Ver detalhe Negativar" at bounding box center [444, 210] width 667 height 22
click at [46, 93] on link "Clientes" at bounding box center [49, 98] width 92 height 15
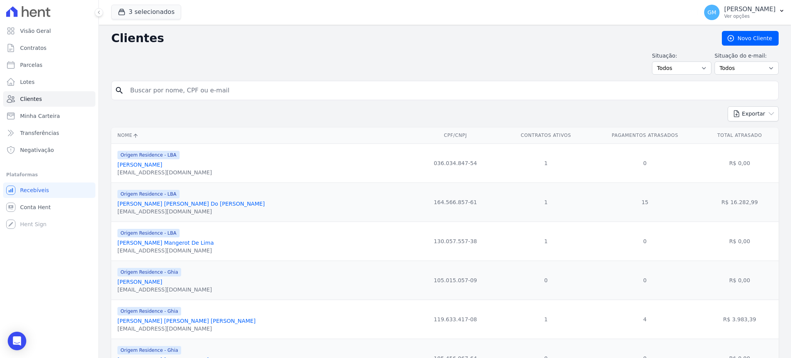
click at [144, 90] on input "search" at bounding box center [451, 90] width 650 height 15
paste input ": [PERSON_NAME] GUSMÃO [PERSON_NAME]"
click at [135, 88] on input ": [PERSON_NAME] GUSMÃO [PERSON_NAME]" at bounding box center [451, 90] width 650 height 15
type input "[PERSON_NAME] GUSMÃO [PERSON_NAME]"
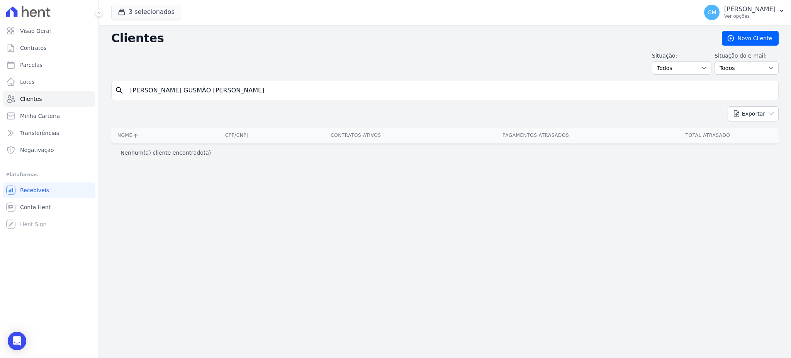
drag, startPoint x: 188, startPoint y: 91, endPoint x: 168, endPoint y: 91, distance: 20.5
click at [168, 91] on input "[PERSON_NAME] GUSMÃO [PERSON_NAME]" at bounding box center [451, 90] width 650 height 15
type input "[PERSON_NAME]"
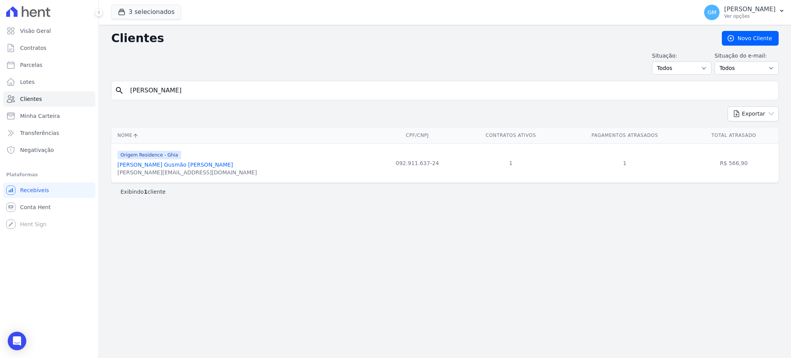
click at [166, 160] on div "Origem Residence - Ghia [PERSON_NAME] Gusmão [PERSON_NAME] [PERSON_NAME][EMAIL_…" at bounding box center [186, 163] width 139 height 26
click at [166, 163] on link "[PERSON_NAME] Gusmão [PERSON_NAME]" at bounding box center [174, 164] width 115 height 6
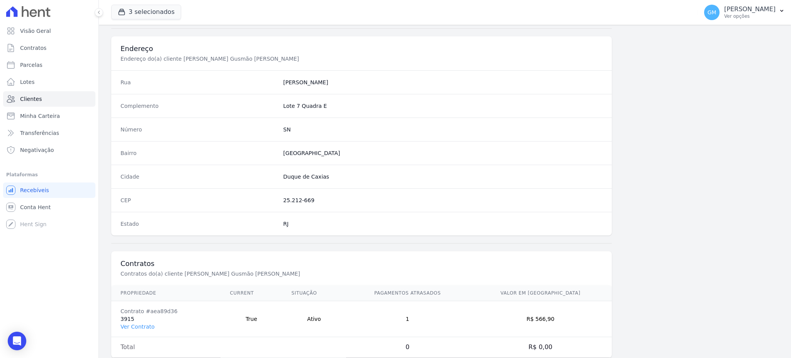
scroll to position [365, 0]
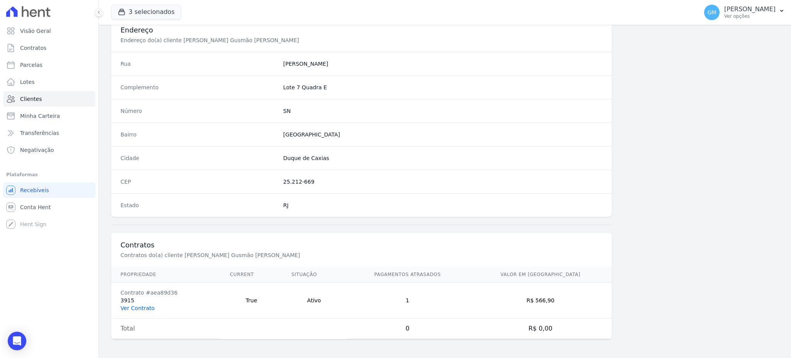
click at [136, 305] on link "Ver Contrato" at bounding box center [137, 308] width 34 height 6
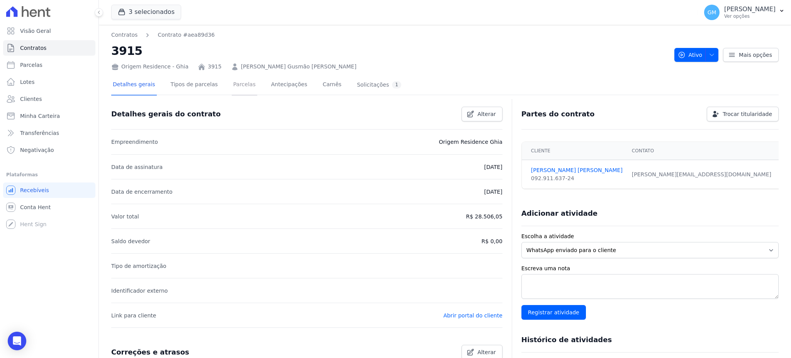
click at [232, 75] on link "Parcelas" at bounding box center [244, 85] width 25 height 20
click at [232, 79] on link "Parcelas" at bounding box center [244, 85] width 25 height 20
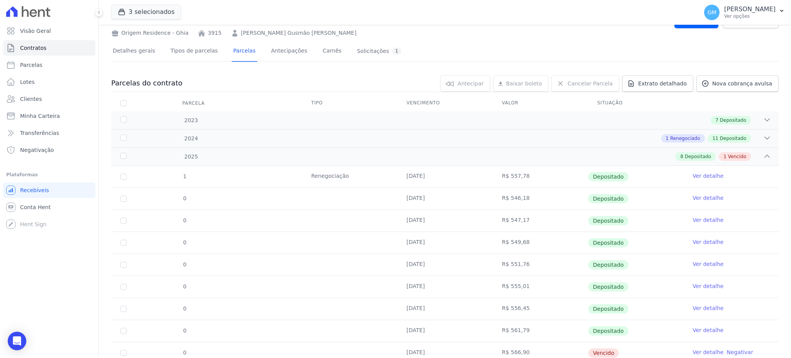
scroll to position [62, 0]
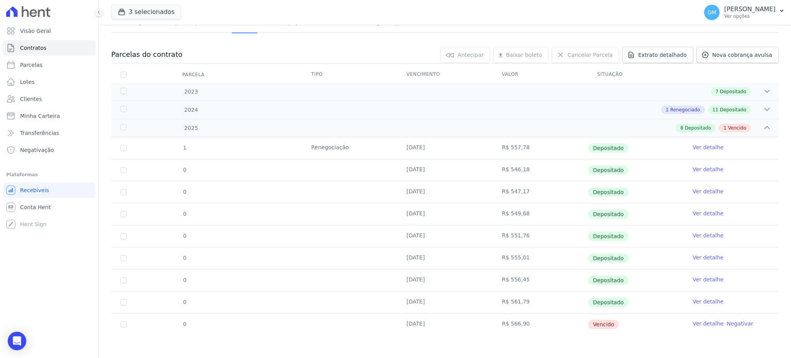
drag, startPoint x: 600, startPoint y: 324, endPoint x: 536, endPoint y: 326, distance: 64.1
click at [597, 324] on span "Vencido" at bounding box center [603, 323] width 31 height 9
click at [42, 93] on link "Clientes" at bounding box center [49, 98] width 92 height 15
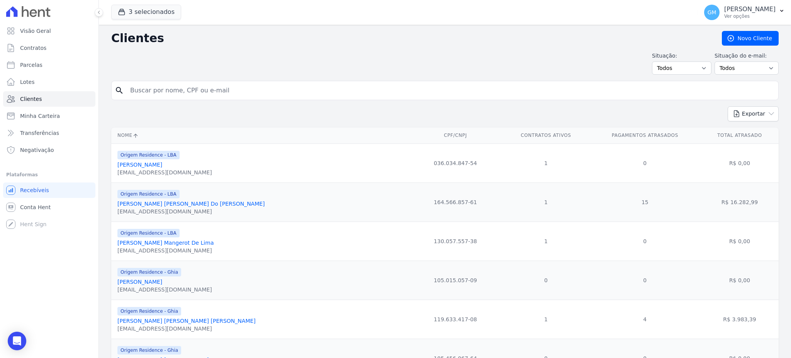
click at [150, 84] on input "search" at bounding box center [451, 90] width 650 height 15
paste input "[PERSON_NAME] [PERSON_NAME]"
type input "[PERSON_NAME] [PERSON_NAME]"
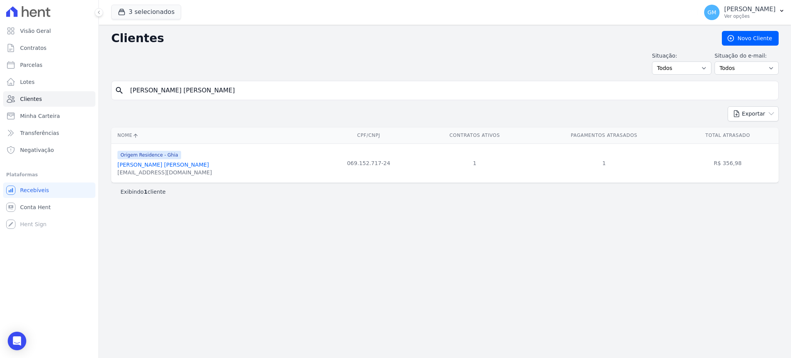
click at [182, 166] on link "[PERSON_NAME] [PERSON_NAME]" at bounding box center [163, 164] width 92 height 6
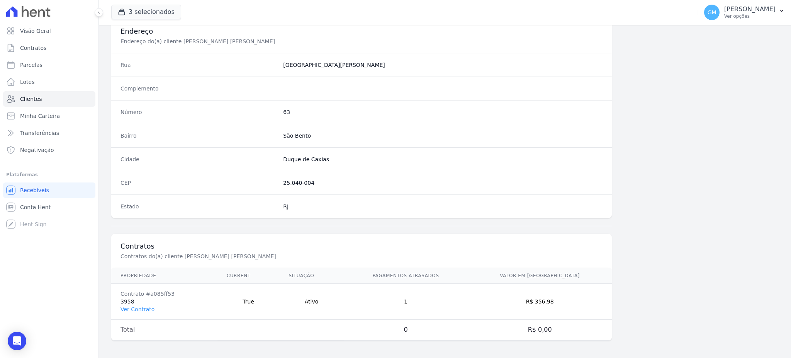
scroll to position [365, 0]
click at [146, 307] on link "Ver Contrato" at bounding box center [137, 308] width 34 height 6
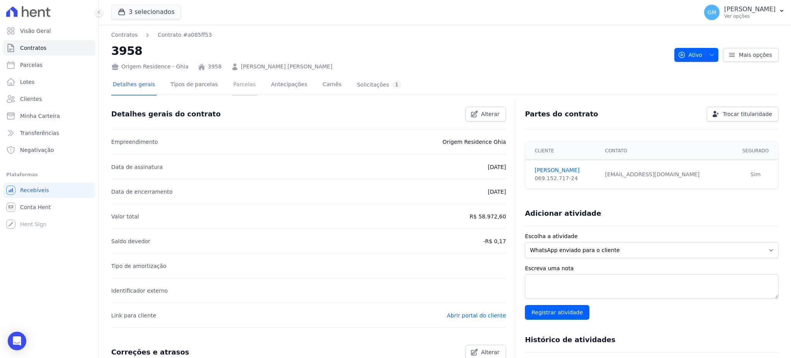
click at [234, 80] on link "Parcelas" at bounding box center [244, 85] width 25 height 20
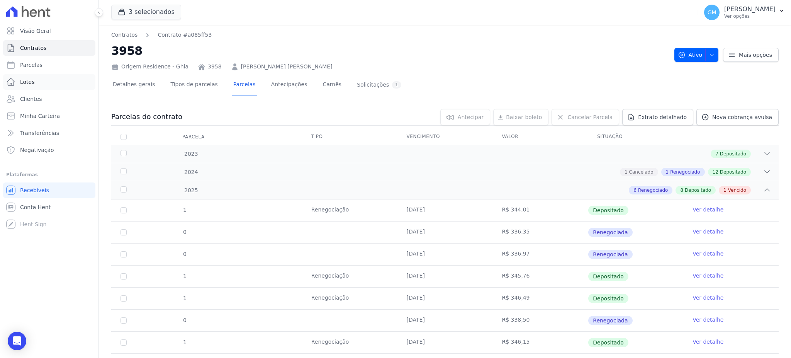
click at [42, 79] on link "Lotes" at bounding box center [49, 81] width 92 height 15
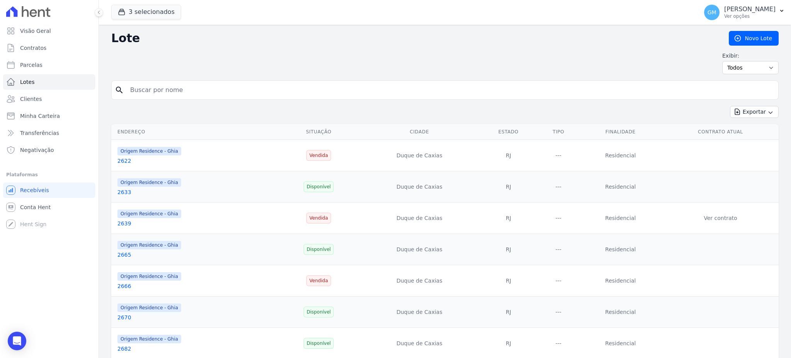
click at [179, 89] on input "search" at bounding box center [451, 89] width 650 height 15
paste input "[PERSON_NAME]"
type input "[PERSON_NAME]"
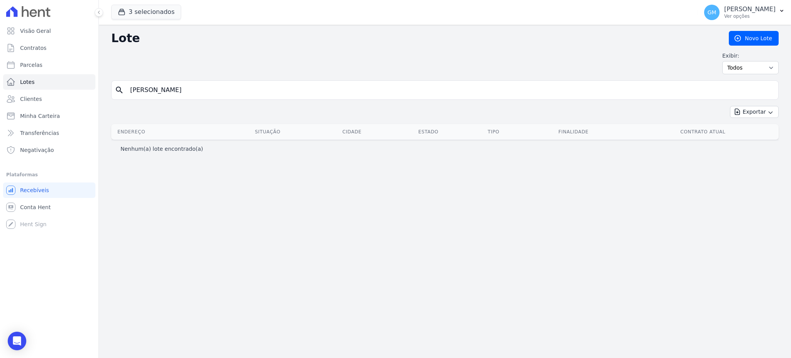
drag, startPoint x: 187, startPoint y: 91, endPoint x: 114, endPoint y: 93, distance: 72.2
click at [114, 93] on div "search [PERSON_NAME]" at bounding box center [444, 89] width 667 height 19
paste input "[PERSON_NAME]"
type input "[PERSON_NAME]"
click at [190, 92] on input "[PERSON_NAME]" at bounding box center [451, 89] width 650 height 15
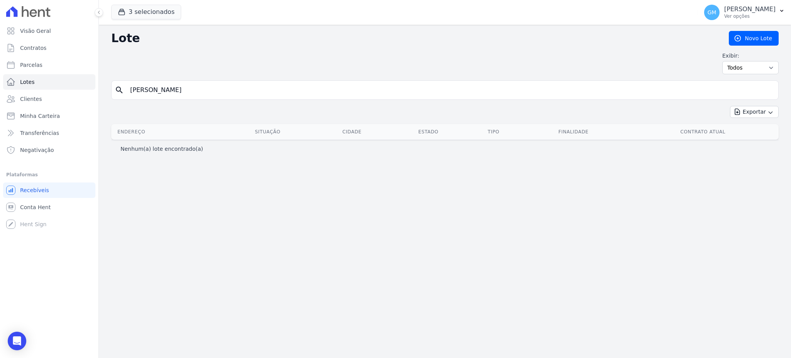
drag, startPoint x: 208, startPoint y: 92, endPoint x: 158, endPoint y: 93, distance: 50.2
click at [158, 93] on input "[PERSON_NAME]" at bounding box center [451, 89] width 650 height 15
type input "[PERSON_NAME] [PERSON_NAME]"
click at [160, 93] on input "[PERSON_NAME] [PERSON_NAME]" at bounding box center [451, 89] width 650 height 15
type input "[PERSON_NAME]"
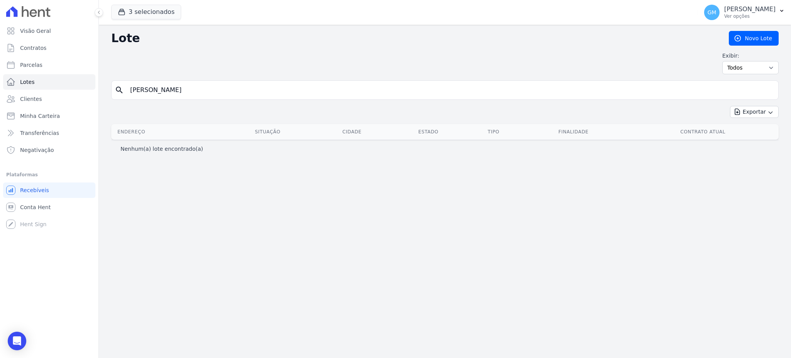
click at [160, 93] on input "[PERSON_NAME]" at bounding box center [451, 89] width 650 height 15
type input "[PERSON_NAME]"
click at [160, 93] on input "[PERSON_NAME]" at bounding box center [451, 89] width 650 height 15
click at [132, 89] on input "[PERSON_NAME]" at bounding box center [451, 89] width 650 height 15
type input "[PERSON_NAME]"
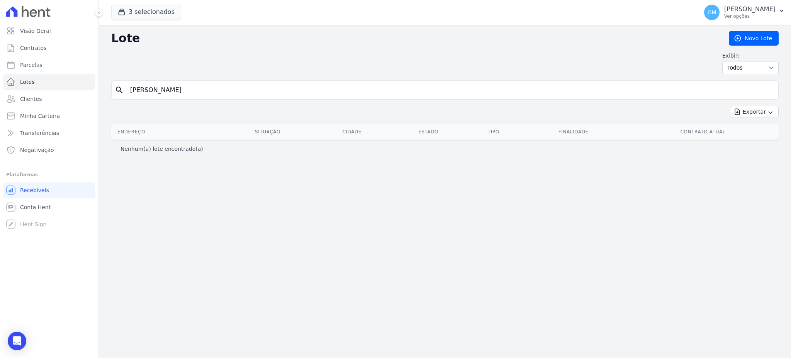
drag, startPoint x: 159, startPoint y: 95, endPoint x: 123, endPoint y: 89, distance: 36.7
click at [123, 93] on div "search [PERSON_NAME]" at bounding box center [444, 89] width 667 height 19
type input "[PERSON_NAME]"
click at [45, 50] on link "Contratos" at bounding box center [49, 47] width 92 height 15
click at [44, 76] on link "Lotes" at bounding box center [49, 81] width 92 height 15
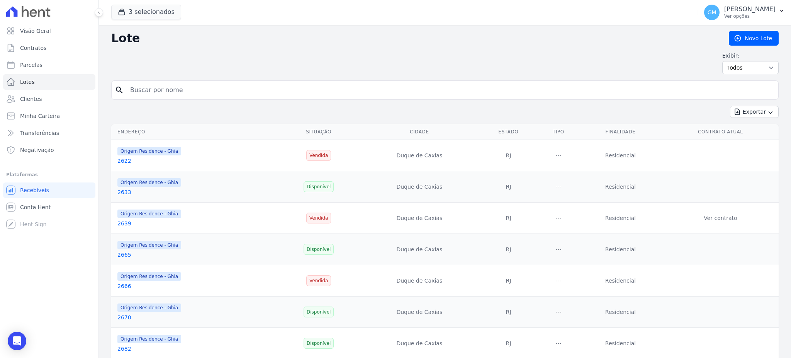
click at [173, 90] on input "search" at bounding box center [451, 89] width 650 height 15
type input "[PERSON_NAME]"
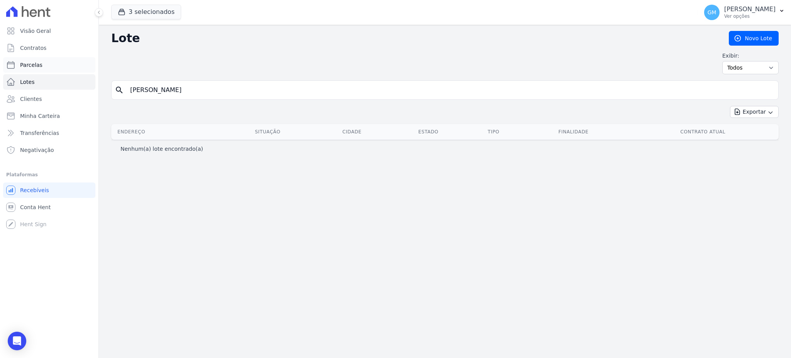
click at [62, 64] on link "Parcelas" at bounding box center [49, 64] width 92 height 15
select select
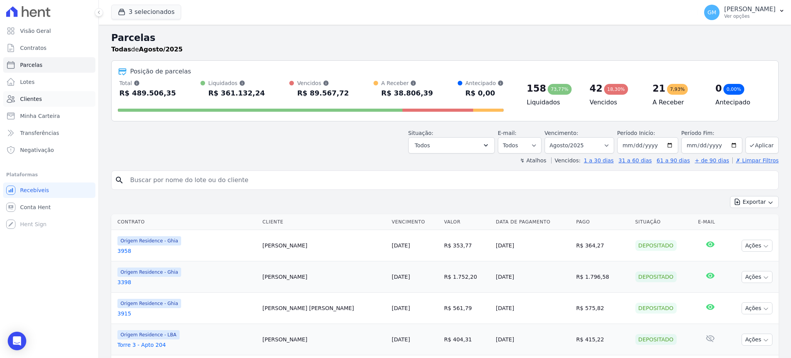
click at [54, 95] on link "Clientes" at bounding box center [49, 98] width 92 height 15
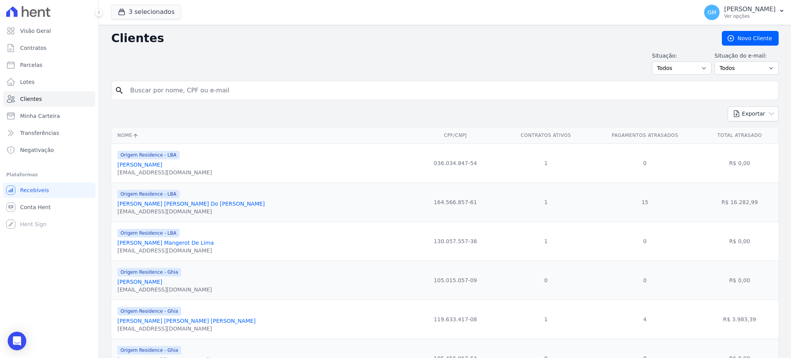
click at [145, 92] on input "search" at bounding box center [451, 90] width 650 height 15
type input "[PERSON_NAME]"
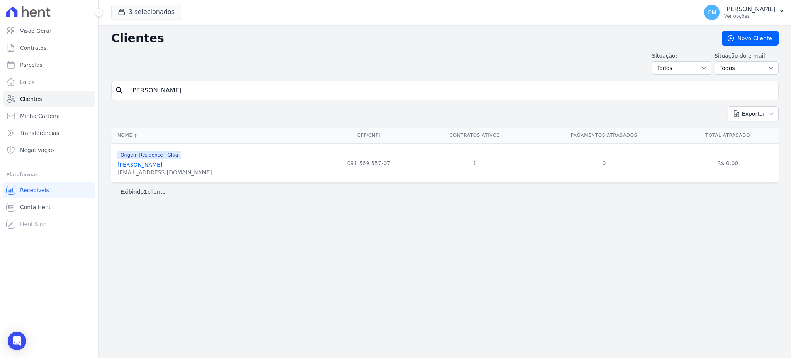
click at [157, 165] on link "[PERSON_NAME]" at bounding box center [139, 164] width 45 height 6
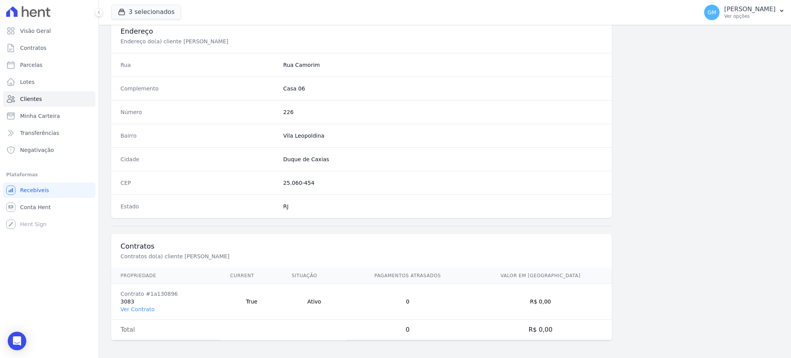
scroll to position [365, 0]
click at [141, 312] on td "Contrato #1a130896 3083 Ver Contrato" at bounding box center [166, 300] width 110 height 36
click at [144, 307] on link "Ver Contrato" at bounding box center [137, 308] width 34 height 6
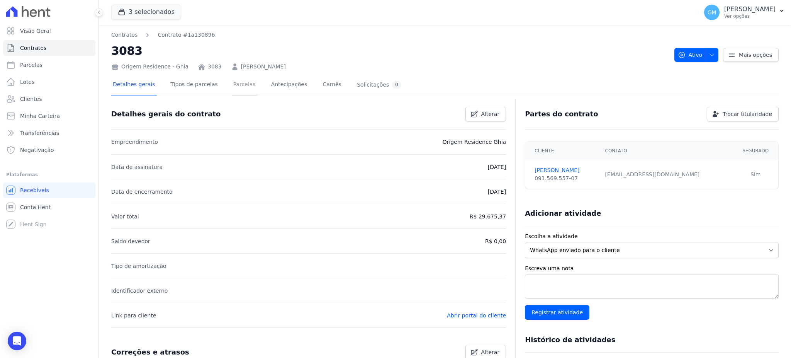
click at [238, 85] on link "Parcelas" at bounding box center [244, 85] width 25 height 20
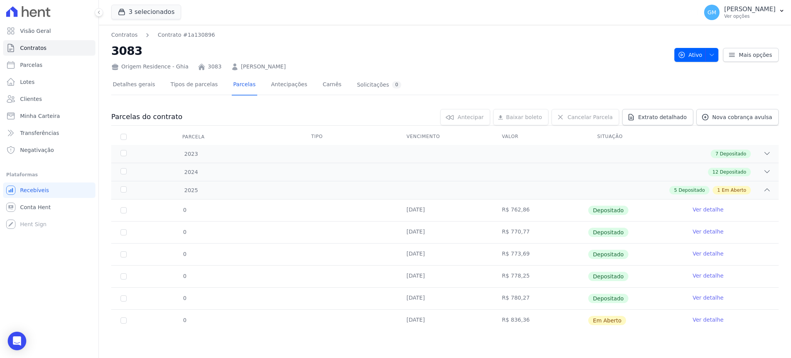
drag, startPoint x: 599, startPoint y: 318, endPoint x: 406, endPoint y: 319, distance: 193.9
click at [406, 319] on tr "0 [DATE] R$ 836,36 Em [GEOGRAPHIC_DATA] Ver detalhe" at bounding box center [444, 320] width 667 height 22
click at [33, 98] on span "Clientes" at bounding box center [31, 99] width 22 height 8
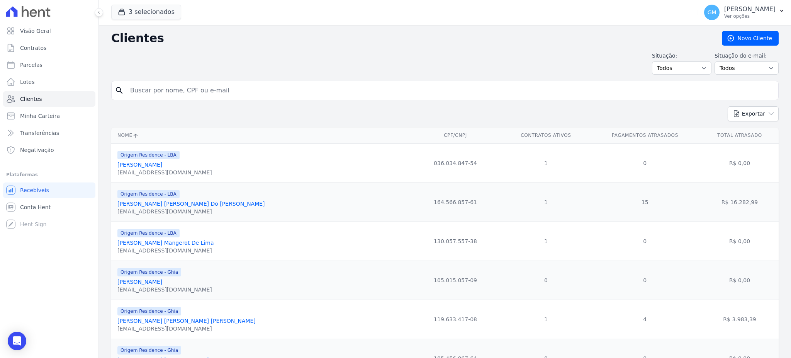
click at [184, 90] on input "search" at bounding box center [451, 90] width 650 height 15
paste input "[PERSON_NAME]"
type input "[PERSON_NAME]"
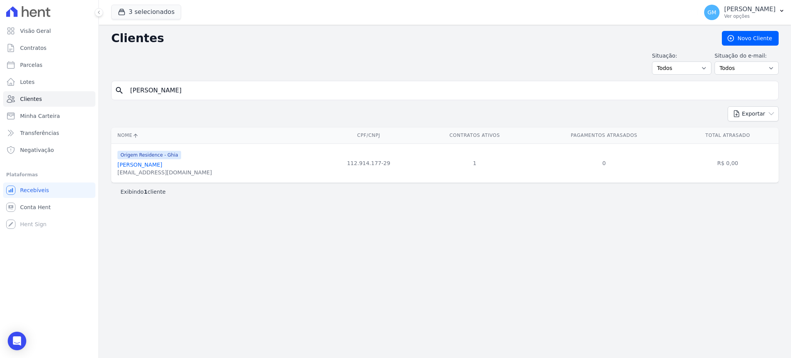
click at [160, 166] on link "[PERSON_NAME]" at bounding box center [139, 164] width 45 height 6
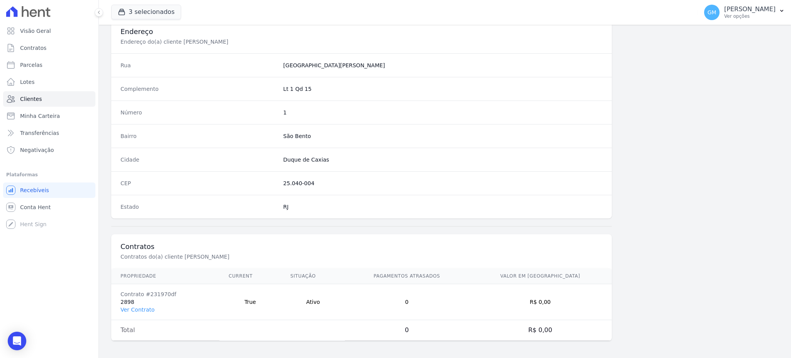
scroll to position [365, 0]
click at [142, 309] on link "Ver Contrato" at bounding box center [137, 308] width 34 height 6
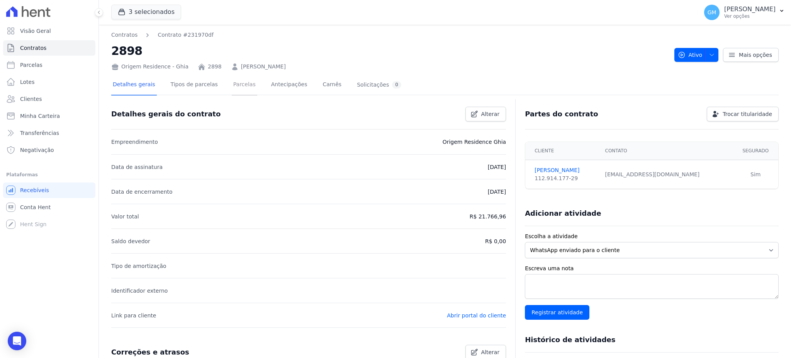
click at [234, 82] on link "Parcelas" at bounding box center [244, 85] width 25 height 20
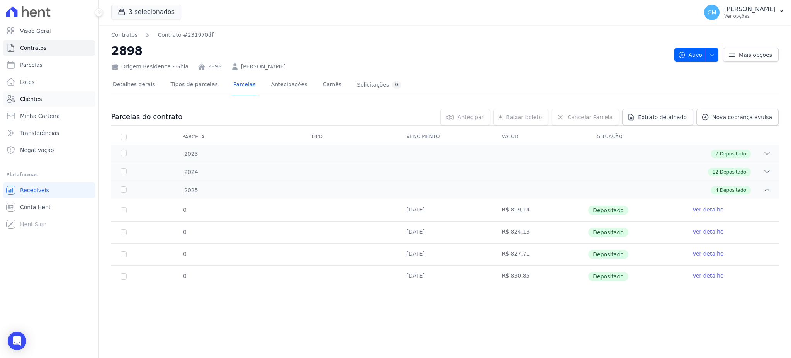
click at [38, 99] on span "Clientes" at bounding box center [31, 99] width 22 height 8
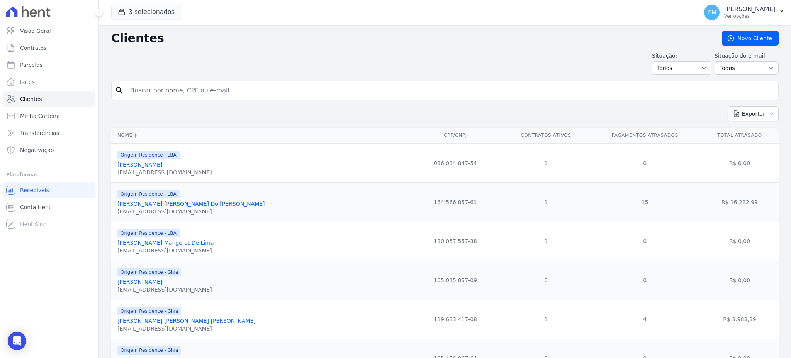
click at [168, 88] on input "search" at bounding box center [451, 90] width 650 height 15
paste input "[PERSON_NAME]"
type input "[PERSON_NAME]"
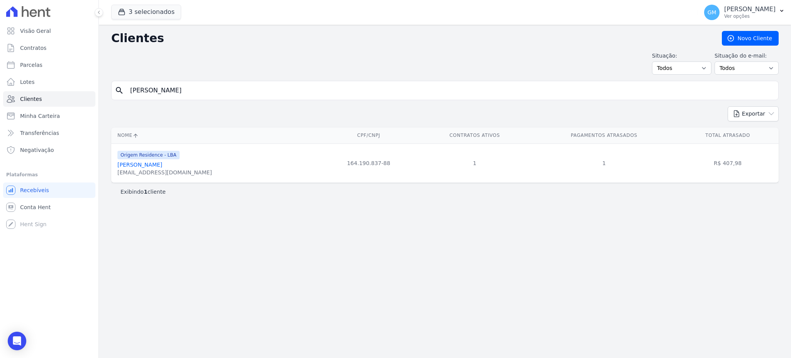
click at [148, 163] on link "[PERSON_NAME]" at bounding box center [139, 164] width 45 height 6
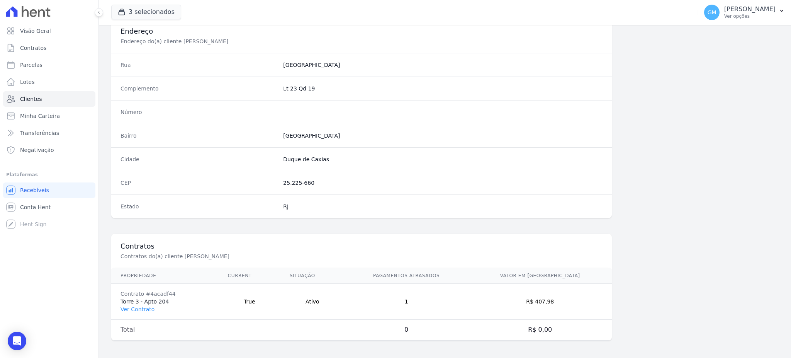
scroll to position [365, 0]
click at [135, 309] on link "Ver Contrato" at bounding box center [137, 308] width 34 height 6
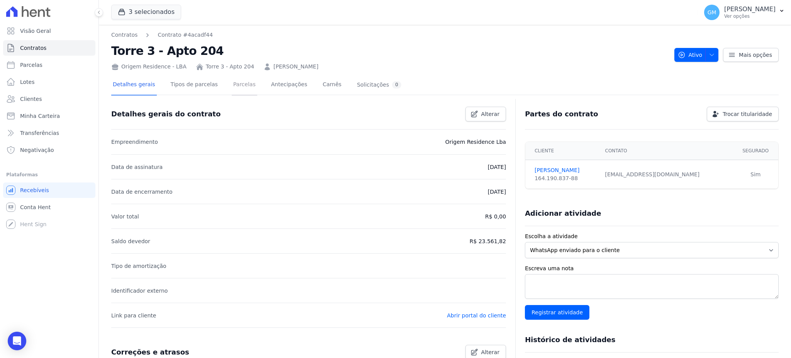
click at [232, 87] on link "Parcelas" at bounding box center [244, 85] width 25 height 20
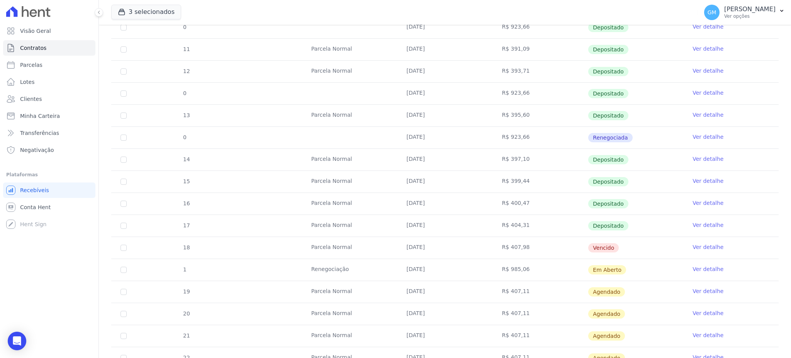
scroll to position [257, 0]
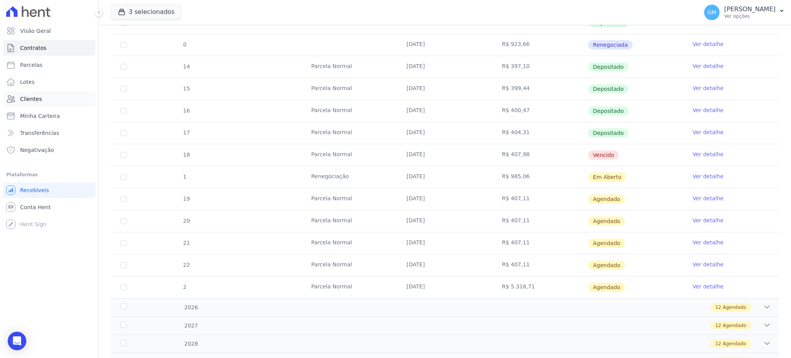
click at [46, 96] on link "Clientes" at bounding box center [49, 98] width 92 height 15
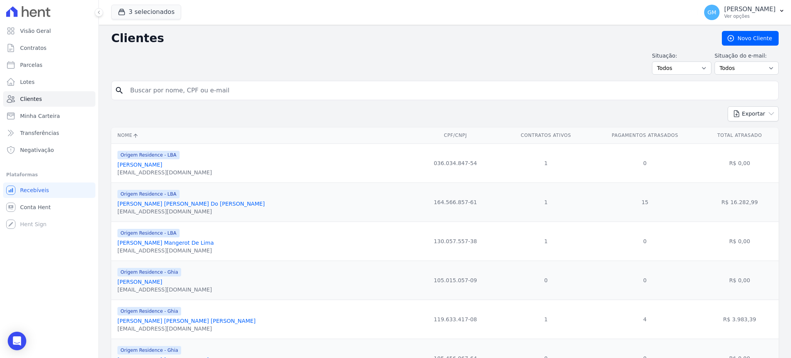
click at [152, 92] on input "search" at bounding box center [451, 90] width 650 height 15
paste input "[PERSON_NAME] dos [PERSON_NAME]"
type input "[PERSON_NAME] dos [PERSON_NAME]"
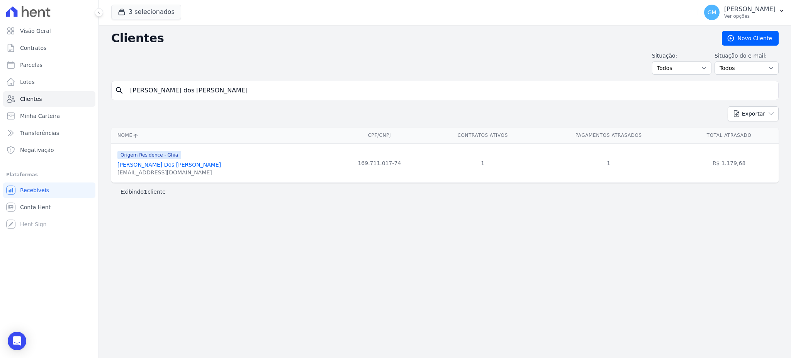
click at [170, 166] on link "[PERSON_NAME] Dos [PERSON_NAME]" at bounding box center [169, 164] width 104 height 6
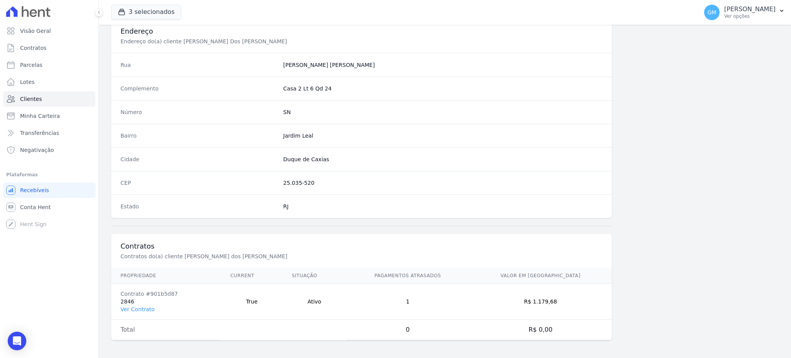
scroll to position [365, 0]
click at [148, 308] on link "Ver Contrato" at bounding box center [137, 308] width 34 height 6
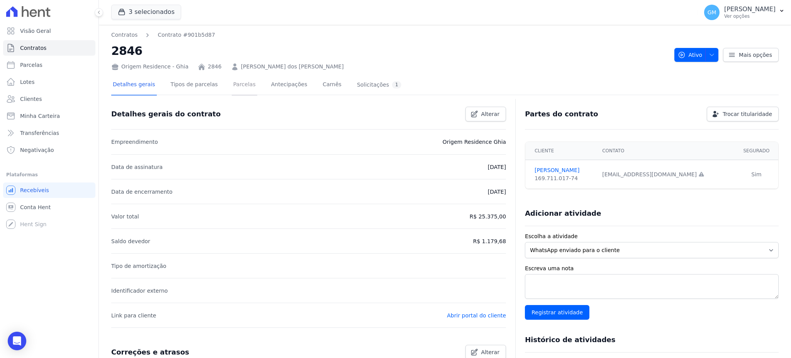
click at [237, 87] on link "Parcelas" at bounding box center [244, 85] width 25 height 20
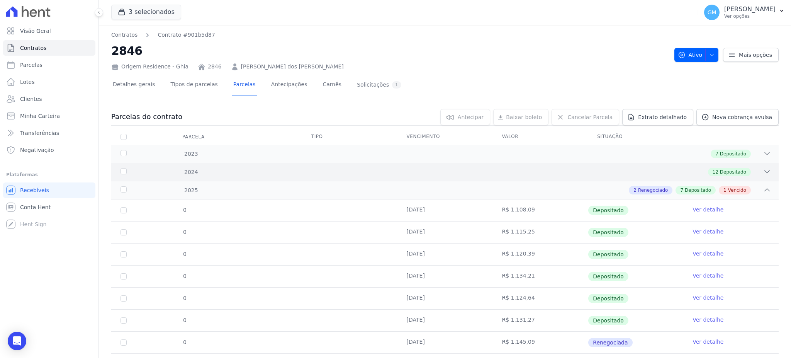
scroll to position [84, 0]
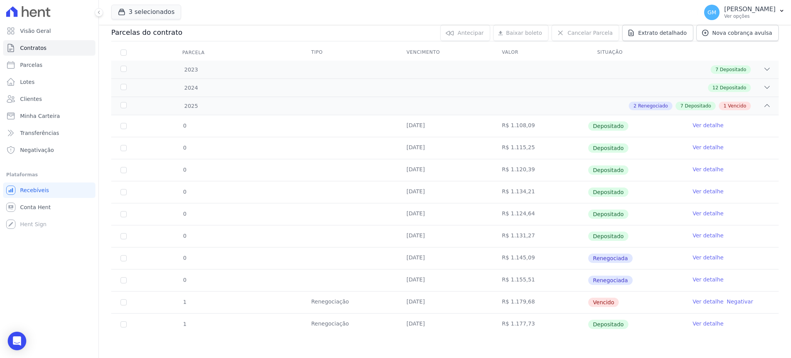
drag, startPoint x: 633, startPoint y: 296, endPoint x: 567, endPoint y: 300, distance: 65.4
click at [567, 300] on tr "1 Renegociação [DATE] R$ 1.179,68 [GEOGRAPHIC_DATA] Ver detalhe Negativar" at bounding box center [444, 302] width 667 height 22
click at [35, 101] on span "Clientes" at bounding box center [31, 99] width 22 height 8
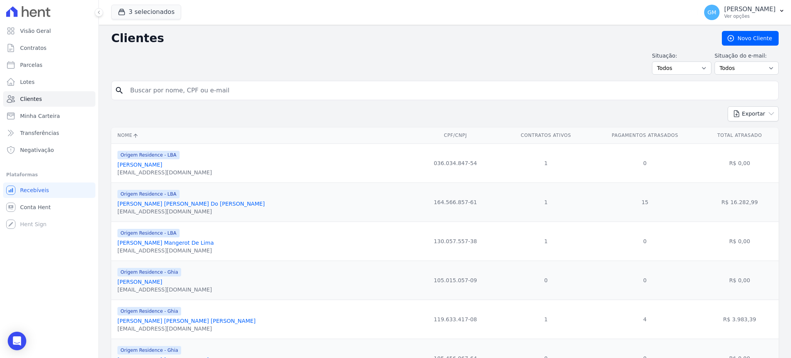
click at [176, 94] on input "search" at bounding box center [451, 90] width 650 height 15
paste input "[PERSON_NAME] [PERSON_NAME]"
type input "[PERSON_NAME] [PERSON_NAME]"
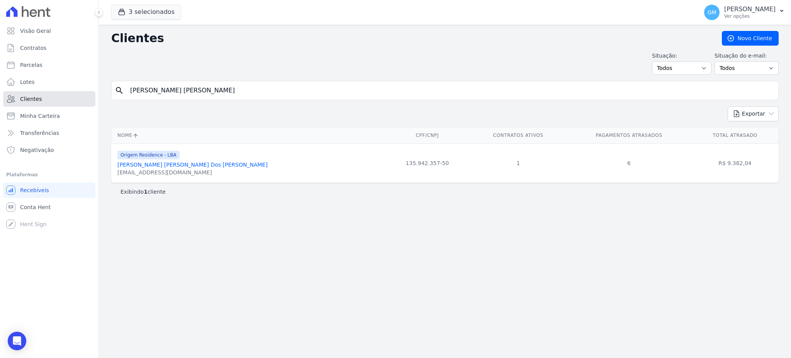
click at [46, 98] on link "Clientes" at bounding box center [49, 98] width 92 height 15
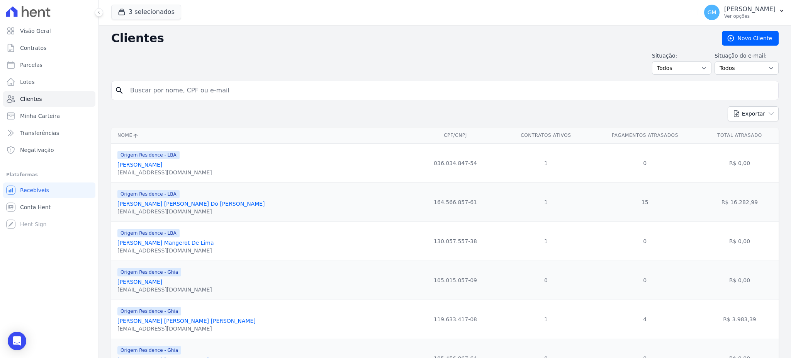
click at [158, 91] on input "search" at bounding box center [451, 90] width 650 height 15
paste input "[PERSON_NAME]"
type input "[PERSON_NAME]"
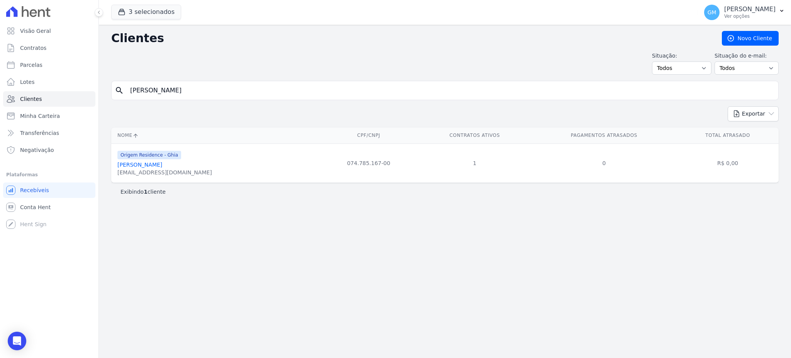
click at [162, 164] on link "[PERSON_NAME]" at bounding box center [139, 164] width 45 height 6
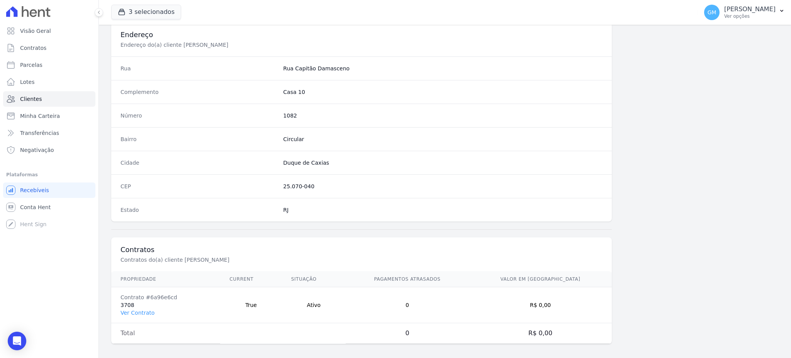
scroll to position [365, 0]
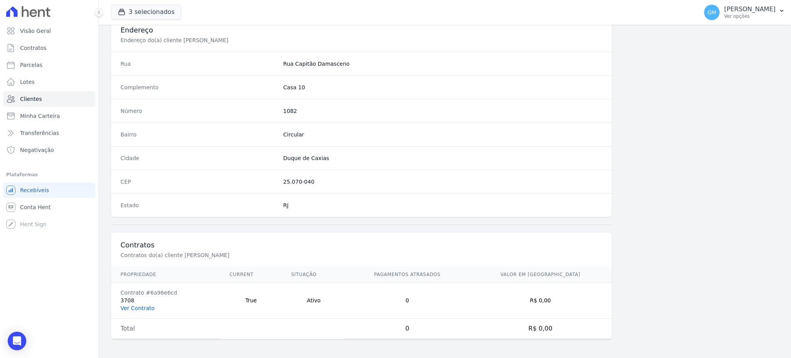
click at [135, 309] on link "Ver Contrato" at bounding box center [137, 308] width 34 height 6
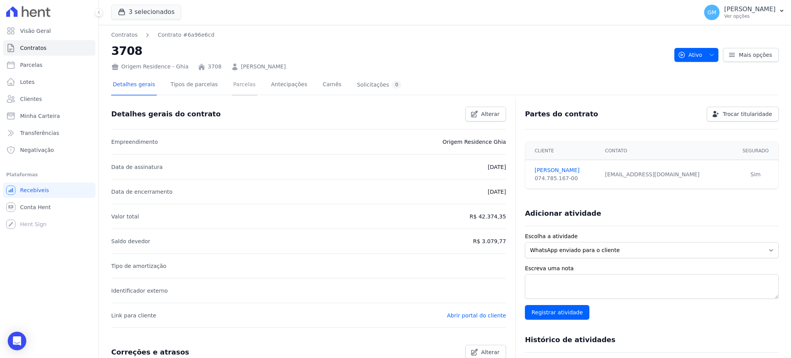
click at [237, 83] on link "Parcelas" at bounding box center [244, 85] width 25 height 20
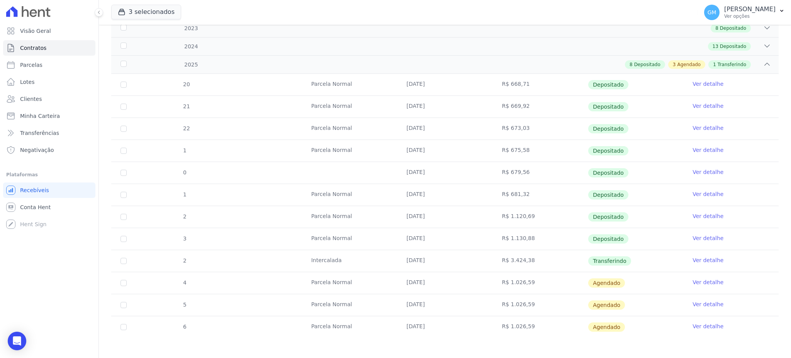
scroll to position [128, 0]
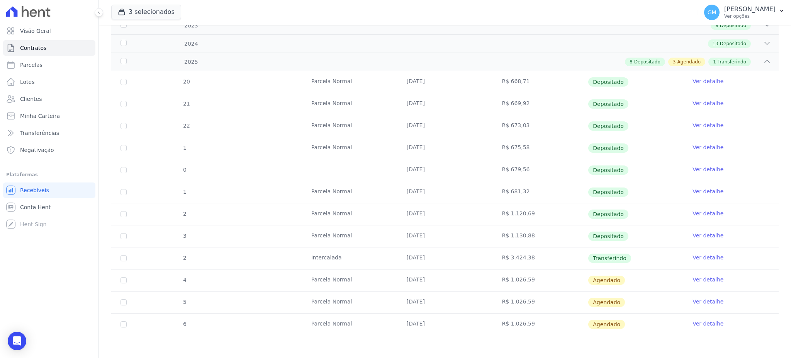
click at [701, 254] on link "Ver detalhe" at bounding box center [707, 257] width 31 height 8
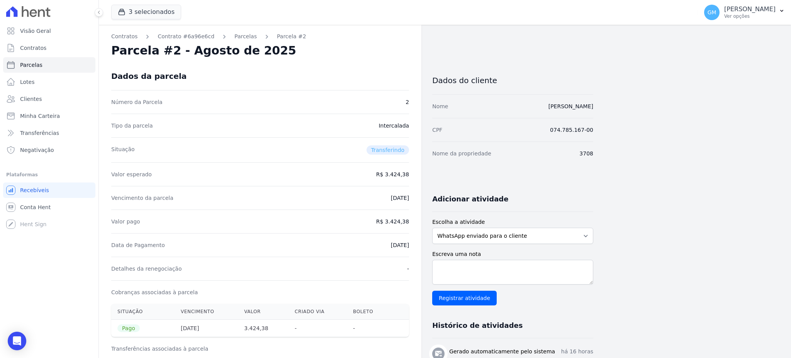
drag, startPoint x: 378, startPoint y: 244, endPoint x: 416, endPoint y: 248, distance: 37.6
click at [416, 248] on div "Contratos Contrato #6a96e6cd [GEOGRAPHIC_DATA] Parcela #2 Parcela #2 - Agosto d…" at bounding box center [260, 309] width 322 height 569
drag, startPoint x: 390, startPoint y: 220, endPoint x: 415, endPoint y: 221, distance: 25.1
click at [415, 221] on div "Contratos Contrato #6a96e6cd [GEOGRAPHIC_DATA] Parcela #2 Parcela #2 - Agosto d…" at bounding box center [260, 309] width 322 height 569
drag, startPoint x: 378, startPoint y: 247, endPoint x: 412, endPoint y: 247, distance: 33.6
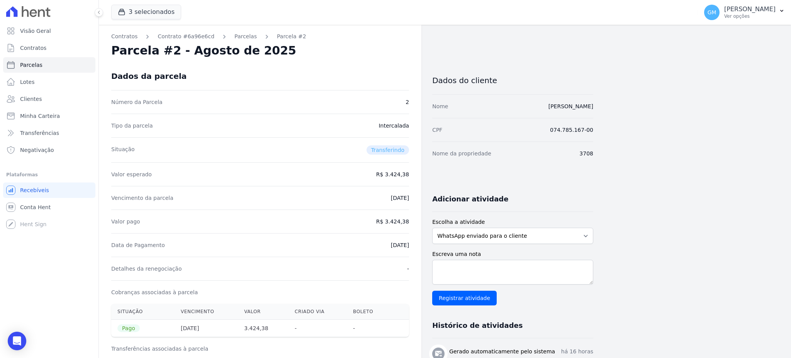
click at [412, 247] on div "Contratos Contrato #6a96e6cd [GEOGRAPHIC_DATA] Parcela #2 Parcela #2 - Agosto d…" at bounding box center [260, 309] width 322 height 569
click at [27, 94] on link "Clientes" at bounding box center [49, 98] width 92 height 15
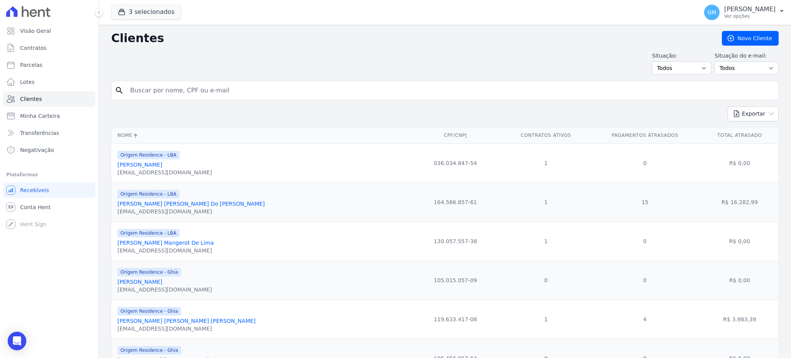
click at [168, 89] on input "search" at bounding box center [451, 90] width 650 height 15
paste input "[PERSON_NAME] [PERSON_NAME]"
type input "[PERSON_NAME] [PERSON_NAME]"
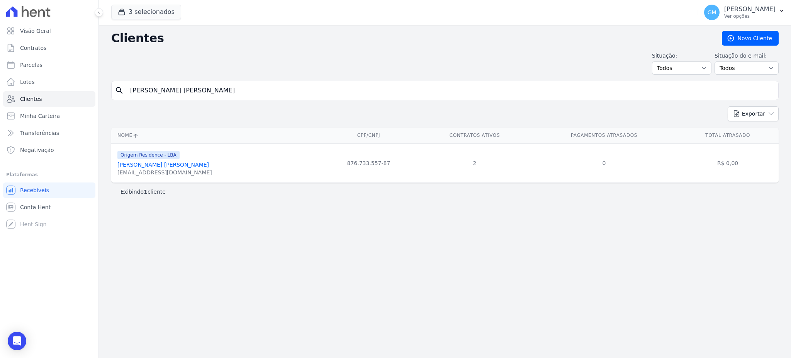
click at [181, 167] on link "[PERSON_NAME] [PERSON_NAME]" at bounding box center [163, 164] width 92 height 6
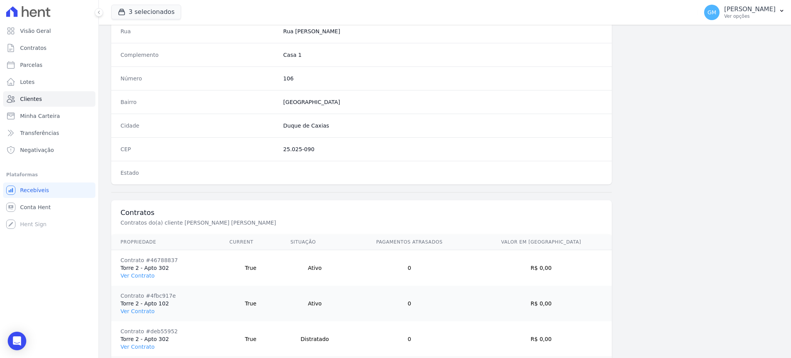
scroll to position [436, 0]
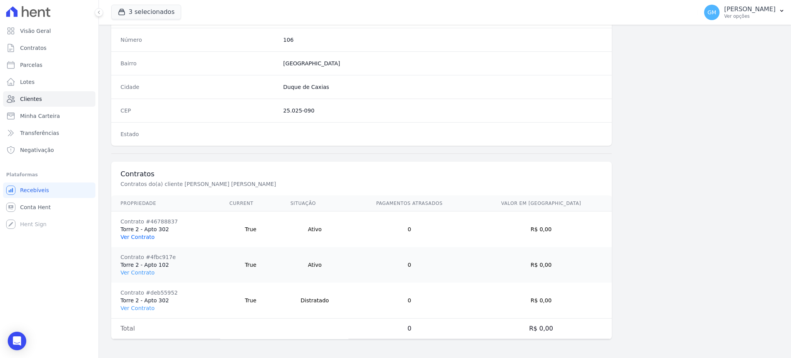
click at [141, 234] on link "Ver Contrato" at bounding box center [137, 237] width 34 height 6
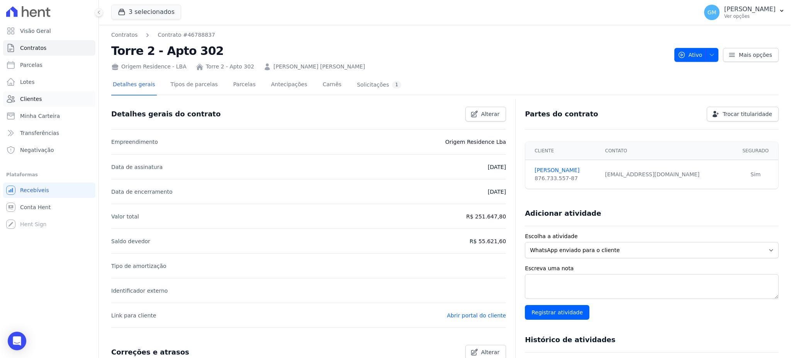
click at [48, 95] on link "Clientes" at bounding box center [49, 98] width 92 height 15
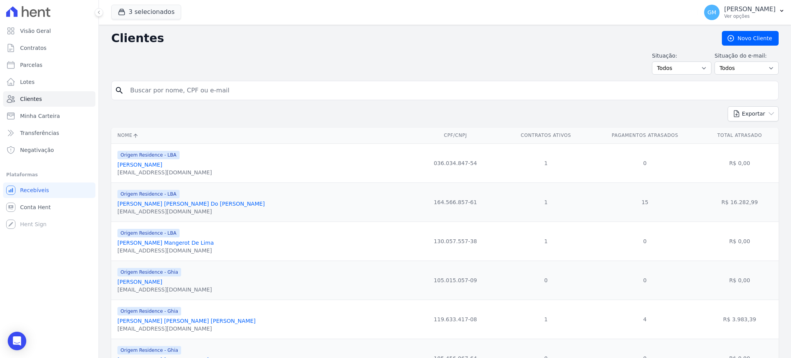
click at [152, 90] on input "search" at bounding box center [451, 90] width 650 height 15
paste input "[PERSON_NAME]"
type input "[PERSON_NAME]"
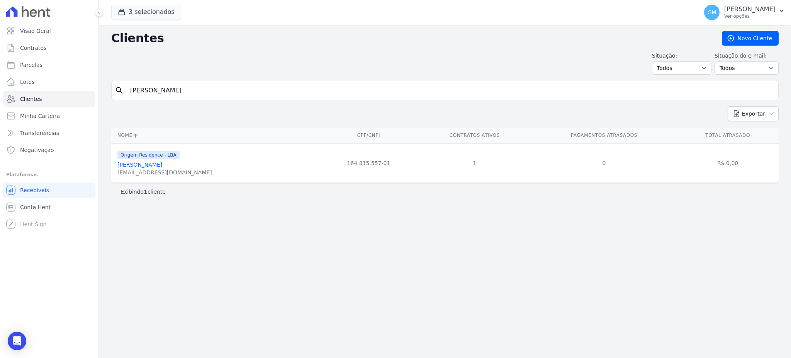
click at [149, 163] on link "[PERSON_NAME]" at bounding box center [139, 164] width 45 height 6
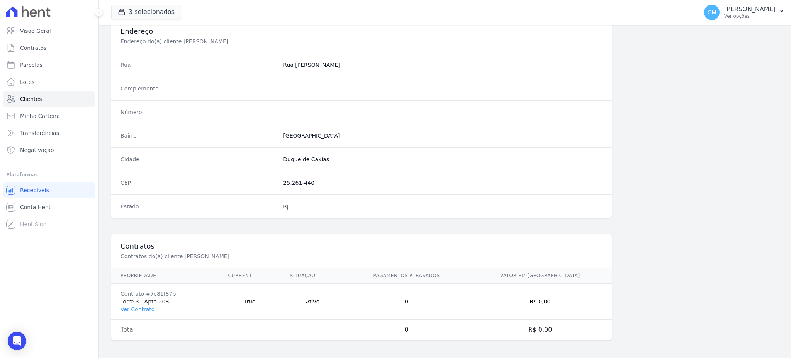
scroll to position [365, 0]
click at [137, 307] on link "Ver Contrato" at bounding box center [137, 308] width 34 height 6
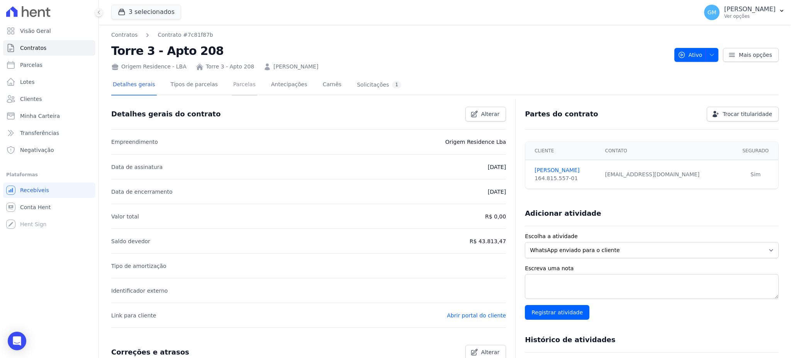
click at [232, 90] on link "Parcelas" at bounding box center [244, 85] width 25 height 20
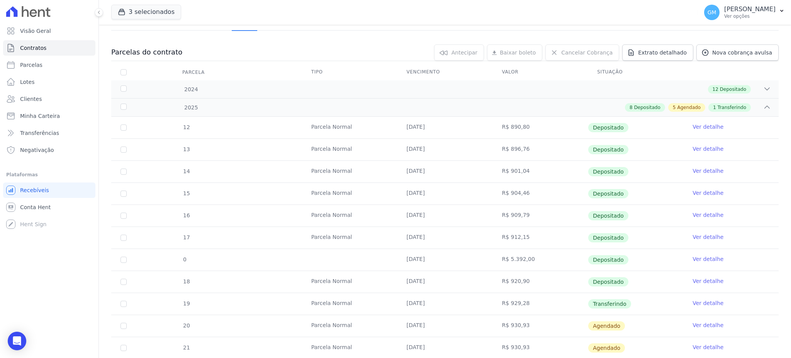
scroll to position [154, 0]
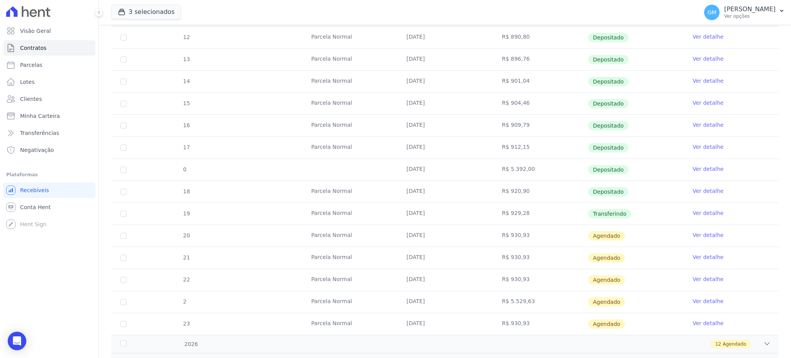
click at [698, 212] on link "Ver detalhe" at bounding box center [707, 213] width 31 height 8
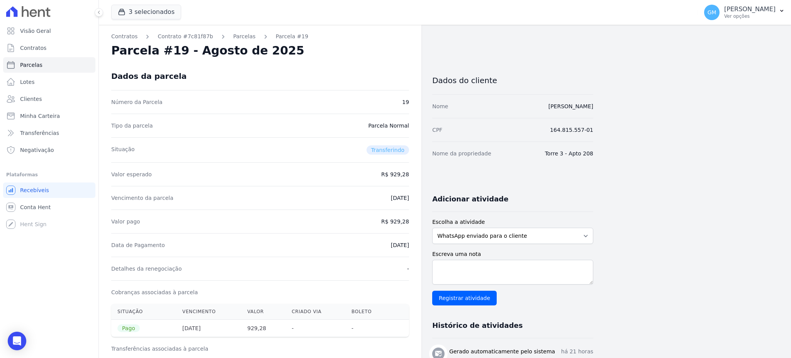
drag, startPoint x: 374, startPoint y: 246, endPoint x: 422, endPoint y: 248, distance: 48.3
drag, startPoint x: 392, startPoint y: 224, endPoint x: 416, endPoint y: 222, distance: 24.4
drag, startPoint x: 378, startPoint y: 247, endPoint x: 411, endPoint y: 247, distance: 32.4
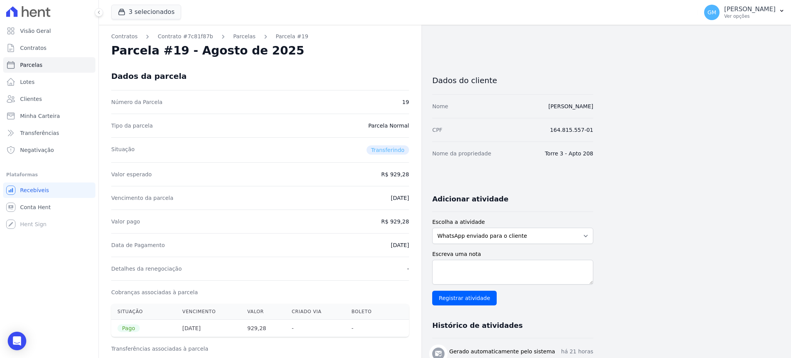
click at [35, 95] on span "Clientes" at bounding box center [31, 99] width 22 height 8
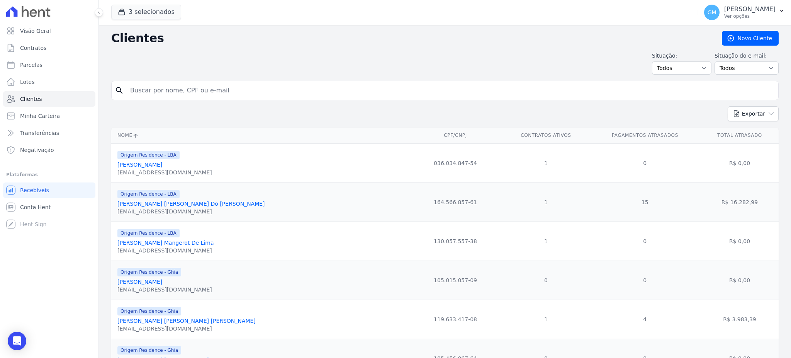
drag, startPoint x: 163, startPoint y: 79, endPoint x: 165, endPoint y: 87, distance: 8.1
click at [165, 87] on input "search" at bounding box center [451, 90] width 650 height 15
paste input "[PERSON_NAME] [PERSON_NAME]"
type input "[PERSON_NAME] [PERSON_NAME]"
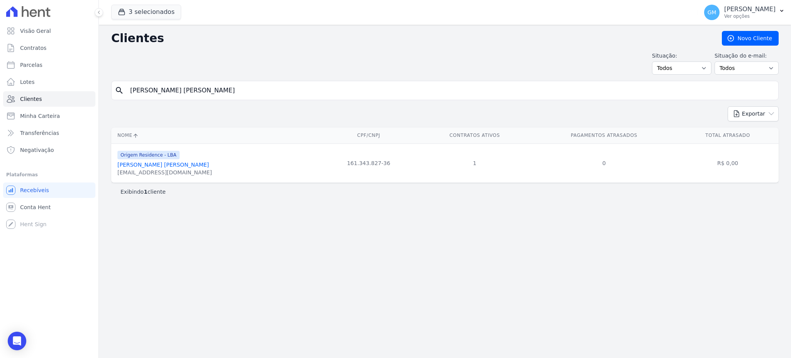
click at [156, 168] on link "[PERSON_NAME] [PERSON_NAME]" at bounding box center [163, 164] width 92 height 6
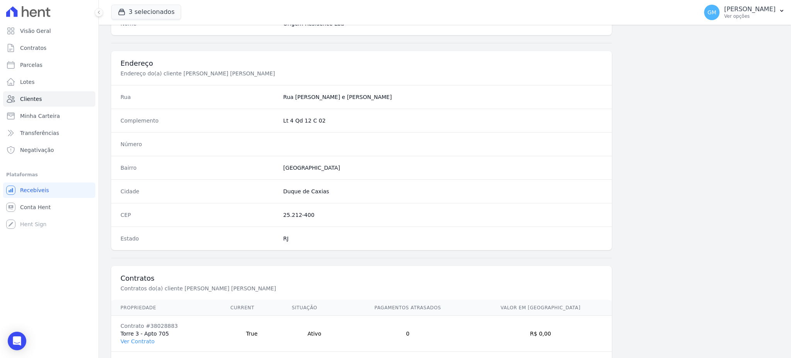
scroll to position [365, 0]
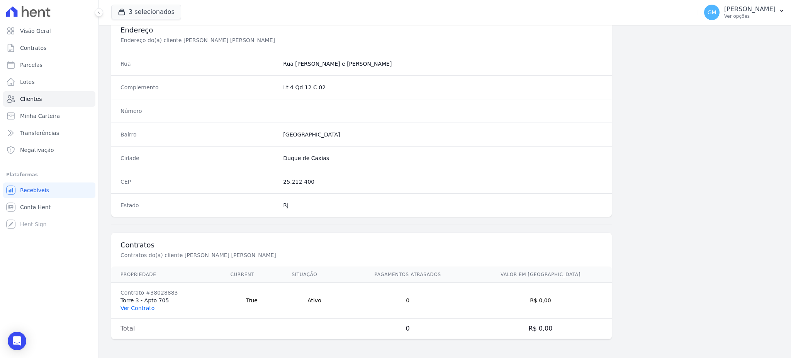
click at [137, 309] on link "Ver Contrato" at bounding box center [137, 308] width 34 height 6
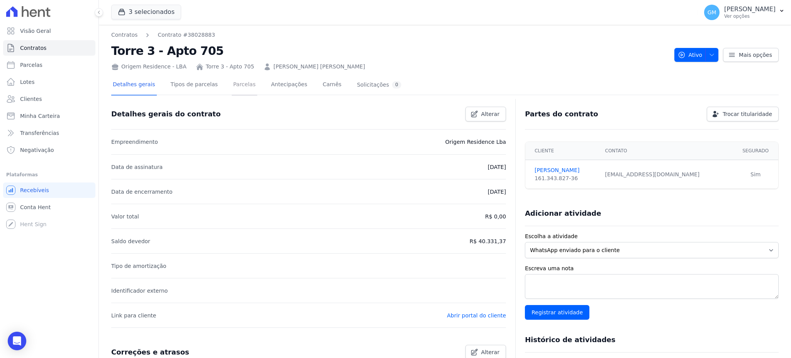
click at [238, 82] on link "Parcelas" at bounding box center [244, 85] width 25 height 20
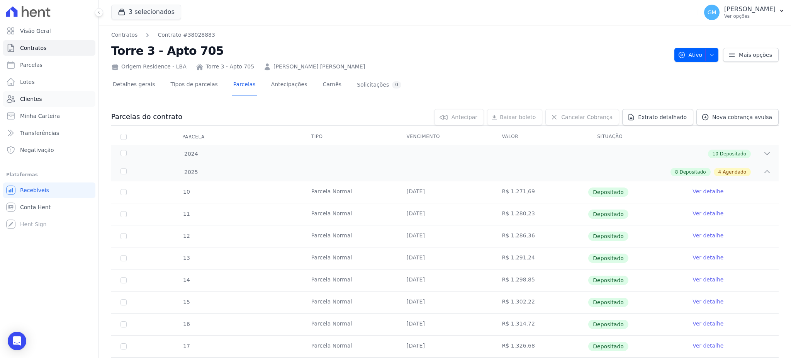
click at [34, 98] on span "Clientes" at bounding box center [31, 99] width 22 height 8
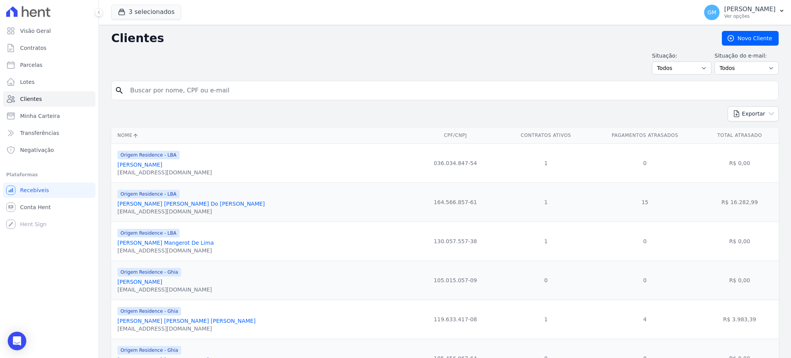
click at [166, 92] on input "search" at bounding box center [451, 90] width 650 height 15
paste input "[PERSON_NAME]"
type input "[PERSON_NAME]"
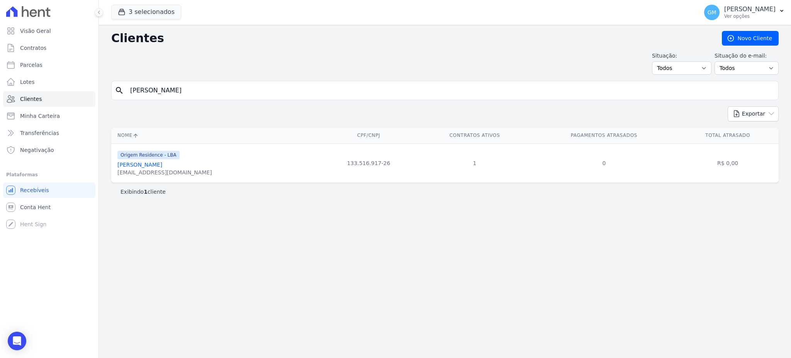
click at [158, 169] on div "[EMAIL_ADDRESS][DOMAIN_NAME]" at bounding box center [164, 172] width 95 height 8
click at [158, 166] on link "[PERSON_NAME]" at bounding box center [139, 164] width 45 height 6
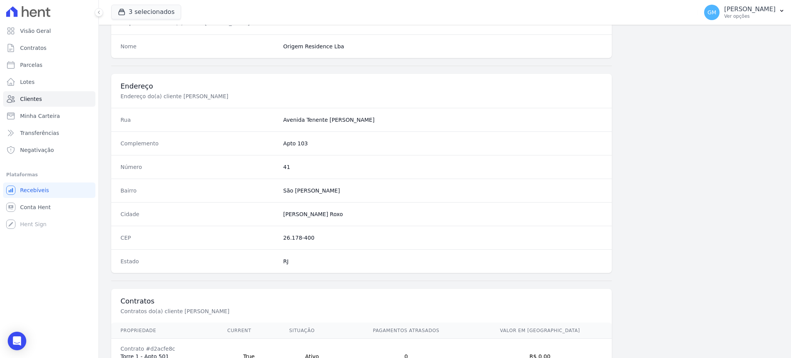
scroll to position [365, 0]
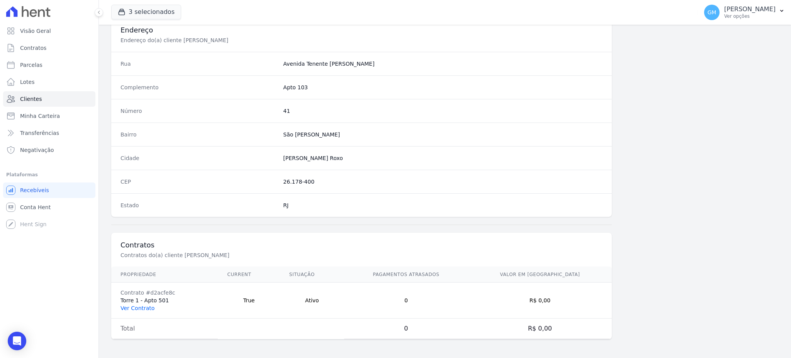
click at [143, 308] on link "Ver Contrato" at bounding box center [137, 308] width 34 height 6
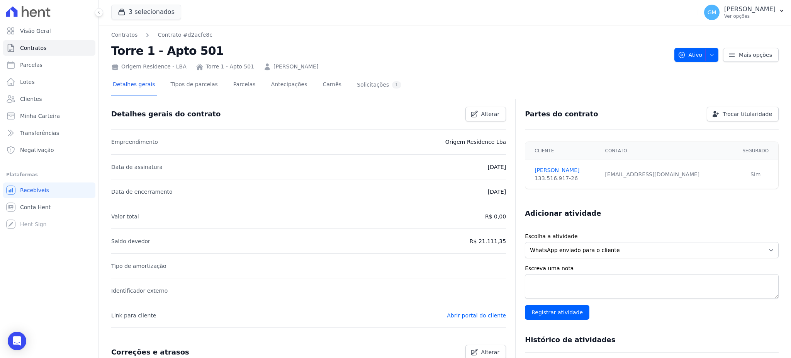
click at [245, 82] on div "Detalhes gerais Tipos de parcelas [GEOGRAPHIC_DATA] Antecipações [PERSON_NAME] …" at bounding box center [257, 85] width 292 height 20
click at [233, 83] on link "Parcelas" at bounding box center [244, 85] width 25 height 20
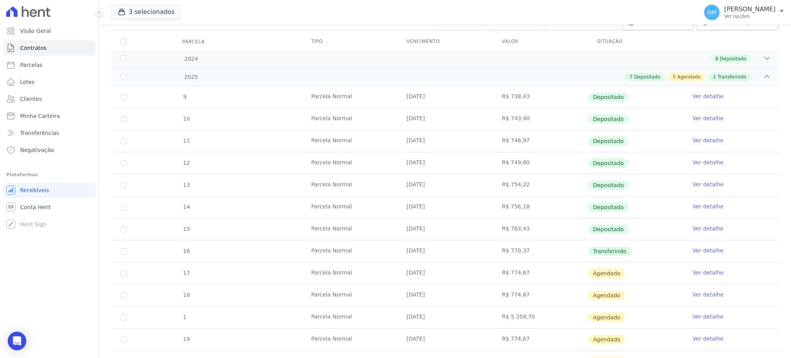
scroll to position [168, 0]
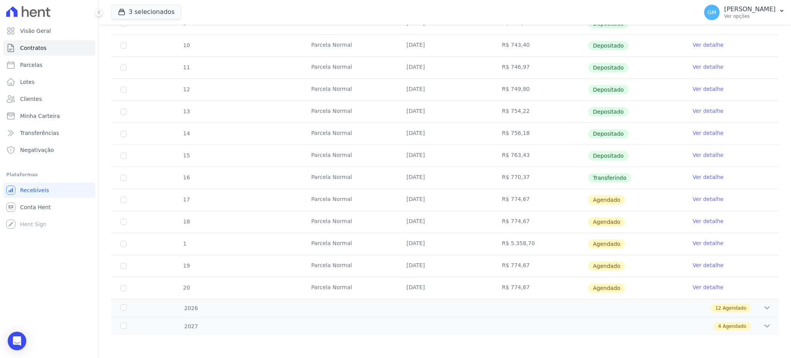
click at [700, 178] on link "Ver detalhe" at bounding box center [707, 177] width 31 height 8
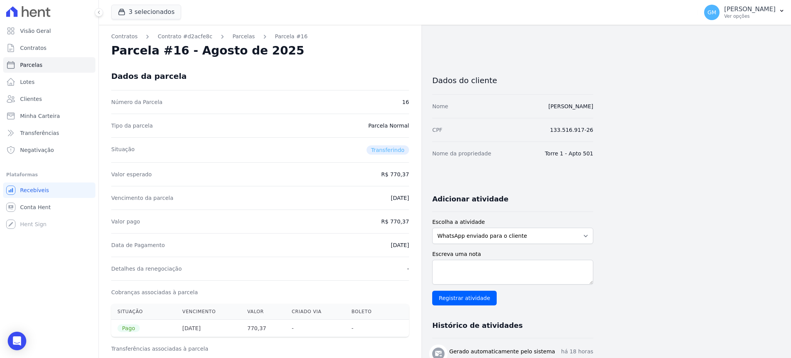
drag, startPoint x: 377, startPoint y: 248, endPoint x: 411, endPoint y: 248, distance: 33.2
drag, startPoint x: 393, startPoint y: 222, endPoint x: 418, endPoint y: 221, distance: 25.1
drag, startPoint x: 360, startPoint y: 244, endPoint x: 419, endPoint y: 247, distance: 59.2
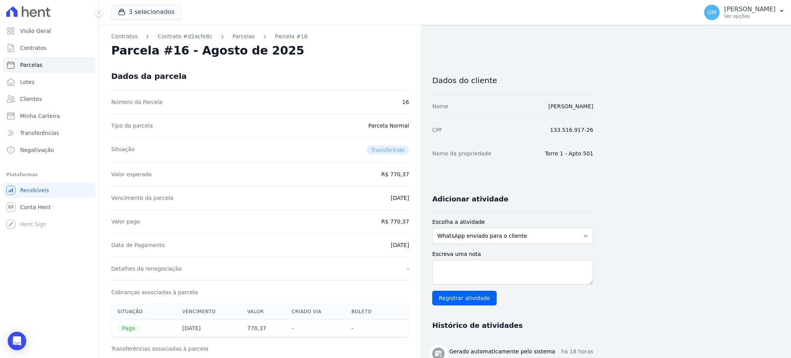
click at [39, 95] on span "Clientes" at bounding box center [31, 99] width 22 height 8
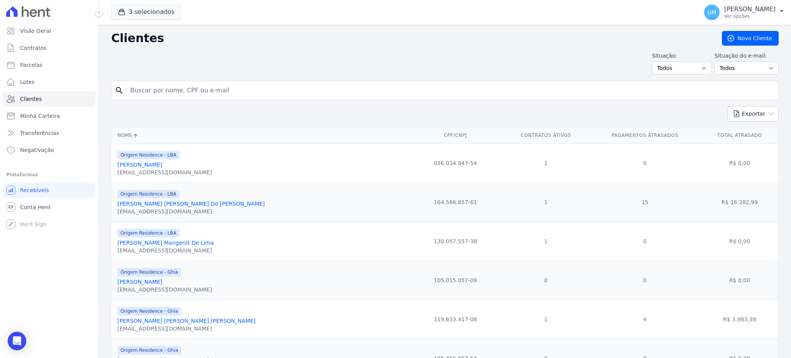
click at [155, 87] on input "search" at bounding box center [451, 90] width 650 height 15
paste input "JosÃ© [PERSON_NAME]"
type input "JosÃ© [PERSON_NAME]"
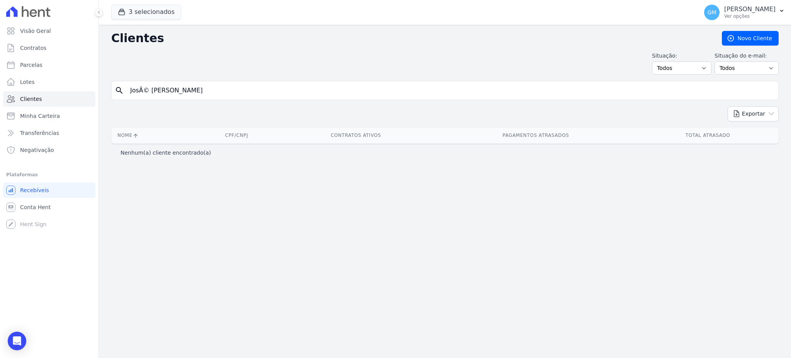
drag, startPoint x: 149, startPoint y: 90, endPoint x: 118, endPoint y: 91, distance: 31.3
click at [118, 91] on div "search JosÃ© [PERSON_NAME]" at bounding box center [444, 90] width 667 height 19
type input "[PERSON_NAME]"
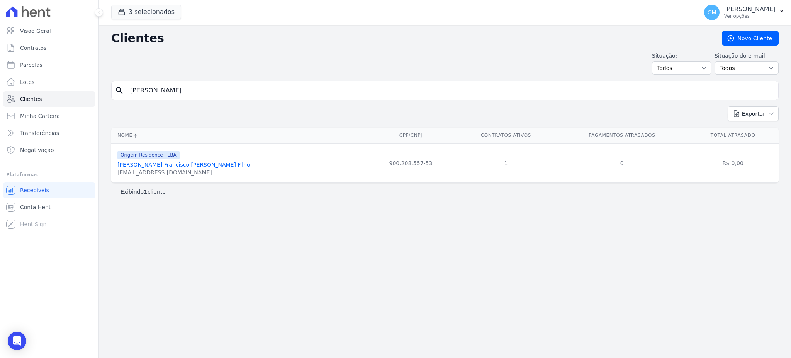
click at [179, 161] on link "[PERSON_NAME] Francisco [PERSON_NAME] Filho" at bounding box center [183, 164] width 133 height 6
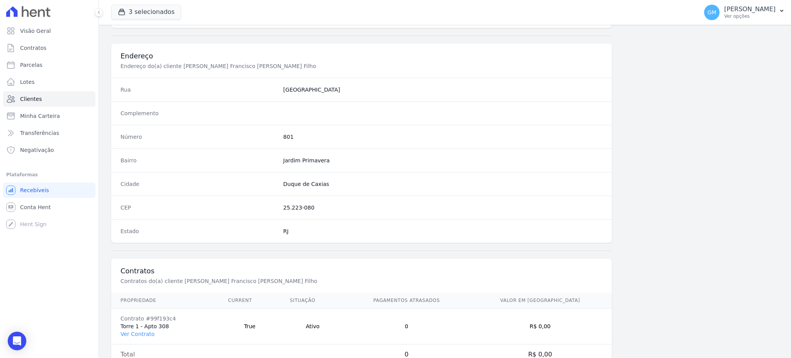
scroll to position [365, 0]
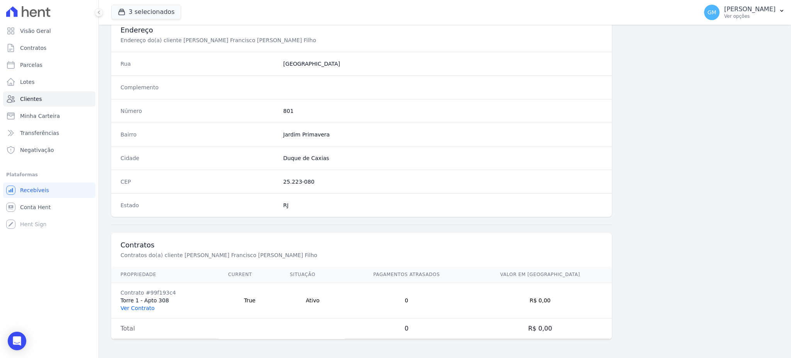
click at [142, 311] on link "Ver Contrato" at bounding box center [137, 308] width 34 height 6
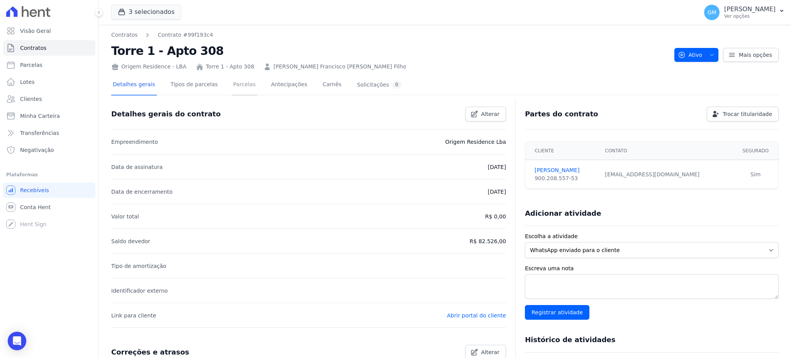
click at [236, 78] on link "Parcelas" at bounding box center [244, 85] width 25 height 20
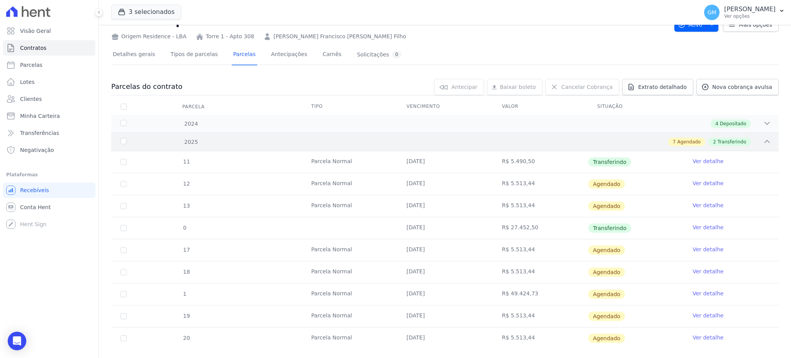
scroll to position [44, 0]
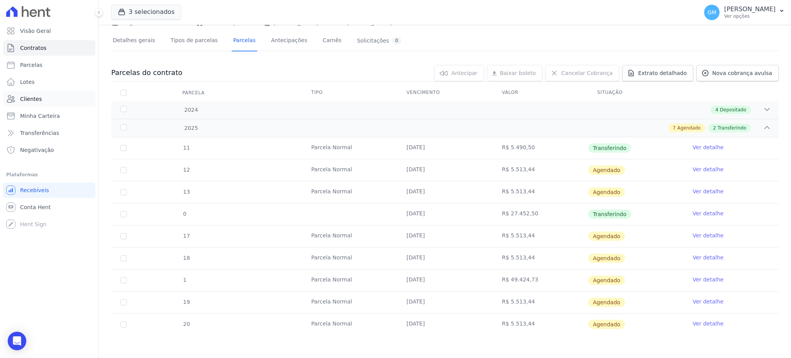
click at [52, 95] on link "Clientes" at bounding box center [49, 98] width 92 height 15
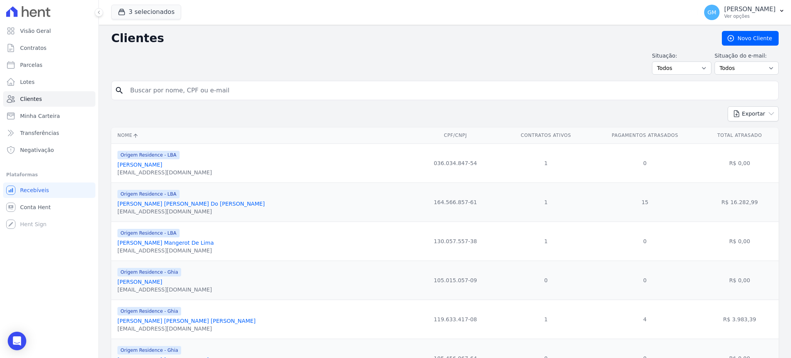
click at [156, 92] on input "search" at bounding box center [451, 90] width 650 height 15
paste input "[PERSON_NAME] [PERSON_NAME]"
type input "[PERSON_NAME] [PERSON_NAME]"
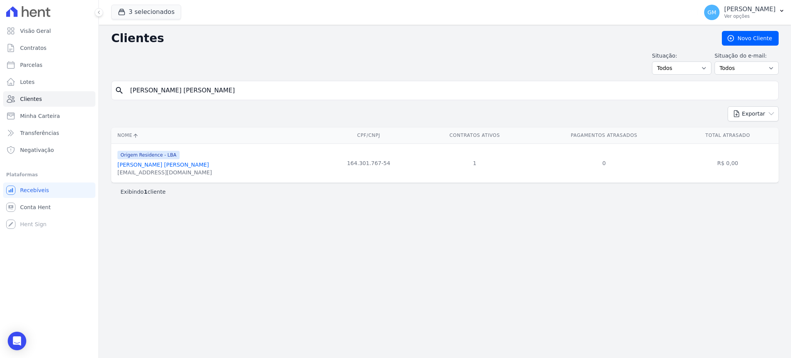
click at [156, 164] on link "[PERSON_NAME] [PERSON_NAME]" at bounding box center [163, 164] width 92 height 6
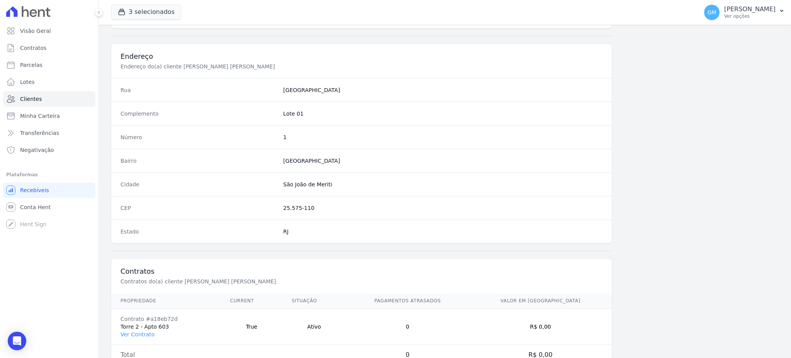
scroll to position [365, 0]
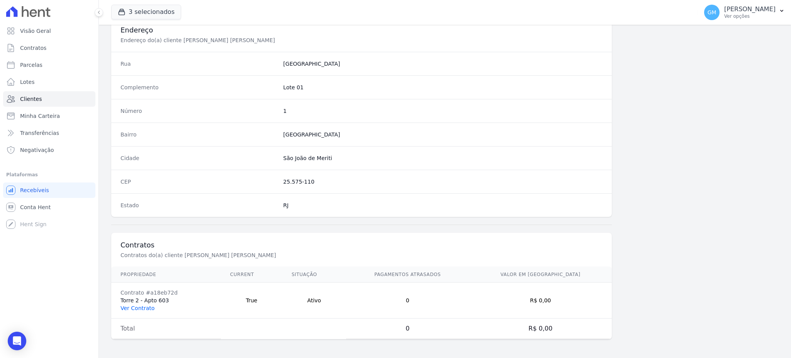
click at [145, 309] on link "Ver Contrato" at bounding box center [137, 308] width 34 height 6
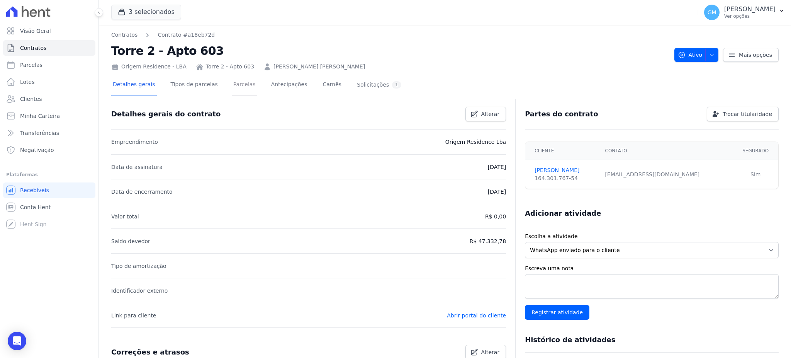
click at [232, 77] on link "Parcelas" at bounding box center [244, 85] width 25 height 20
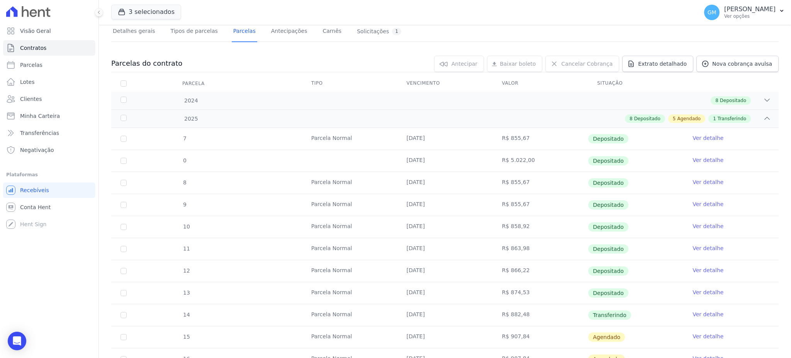
scroll to position [154, 0]
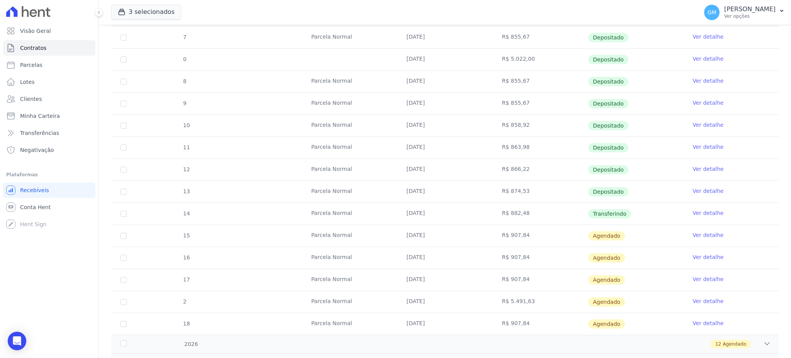
click at [694, 212] on link "Ver detalhe" at bounding box center [707, 213] width 31 height 8
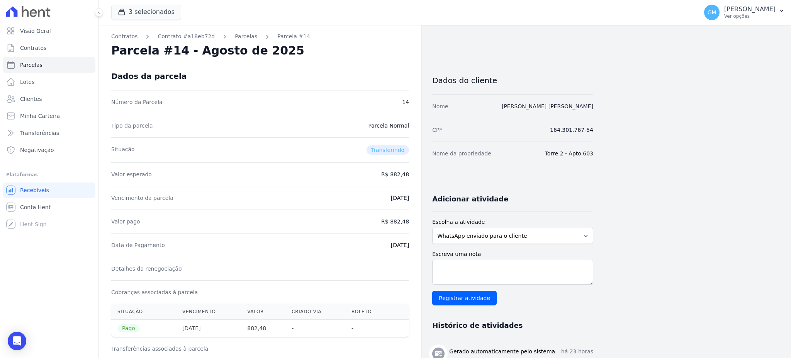
drag, startPoint x: 388, startPoint y: 249, endPoint x: 409, endPoint y: 249, distance: 21.2
drag, startPoint x: 391, startPoint y: 223, endPoint x: 418, endPoint y: 222, distance: 27.0
drag, startPoint x: 379, startPoint y: 243, endPoint x: 417, endPoint y: 246, distance: 38.3
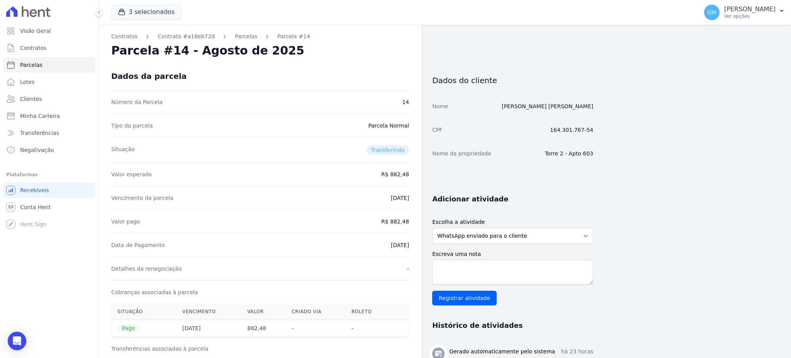
click at [35, 92] on link "Clientes" at bounding box center [49, 98] width 92 height 15
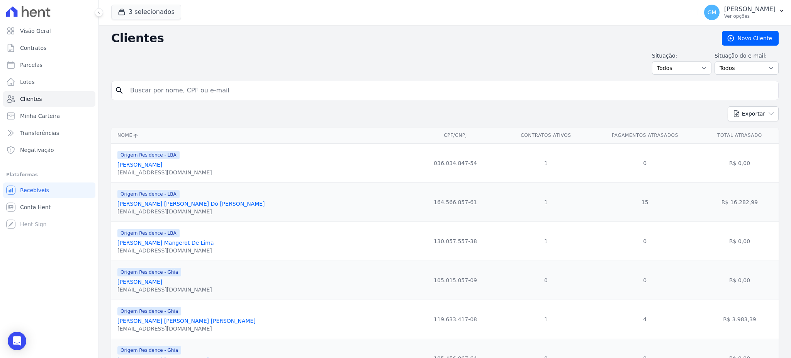
click at [224, 89] on input "search" at bounding box center [451, 90] width 650 height 15
paste input "[PERSON_NAME] [PERSON_NAME] [PERSON_NAME]"
type input "[PERSON_NAME] [PERSON_NAME] [PERSON_NAME]"
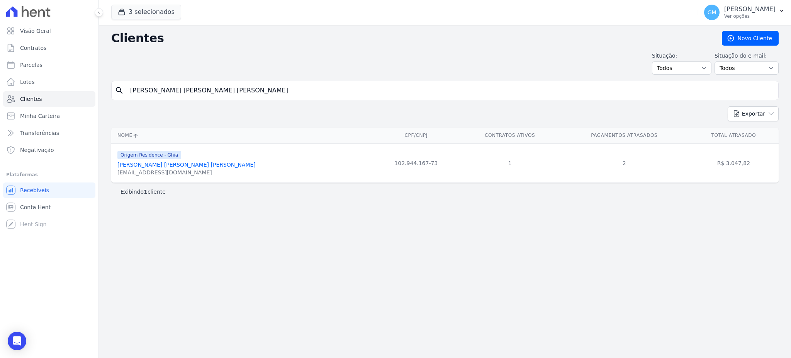
click at [178, 166] on link "[PERSON_NAME] [PERSON_NAME] [PERSON_NAME]" at bounding box center [186, 164] width 138 height 6
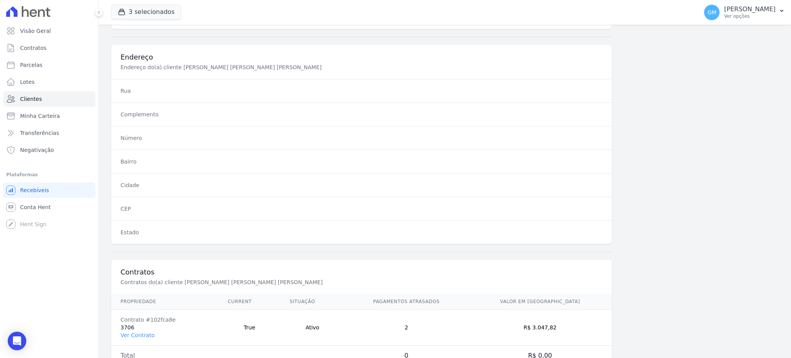
scroll to position [365, 0]
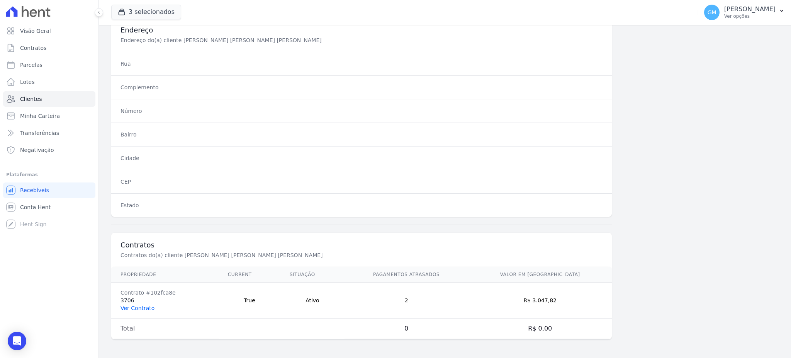
click at [146, 308] on link "Ver Contrato" at bounding box center [137, 308] width 34 height 6
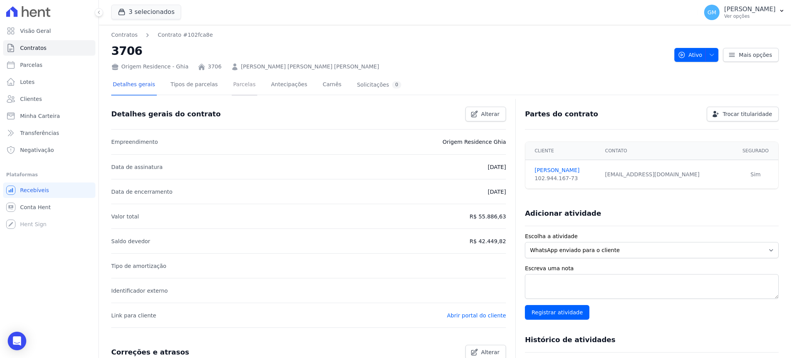
click at [233, 77] on link "Parcelas" at bounding box center [244, 85] width 25 height 20
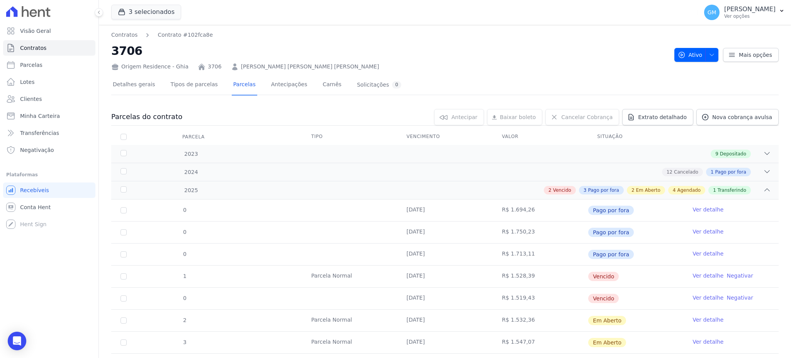
scroll to position [154, 0]
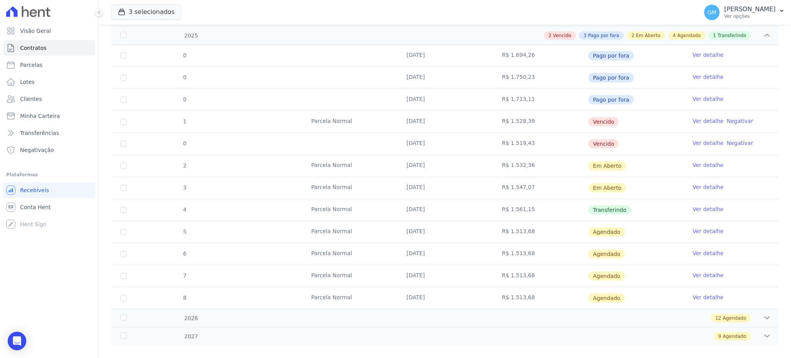
click at [696, 209] on link "Ver detalhe" at bounding box center [707, 209] width 31 height 8
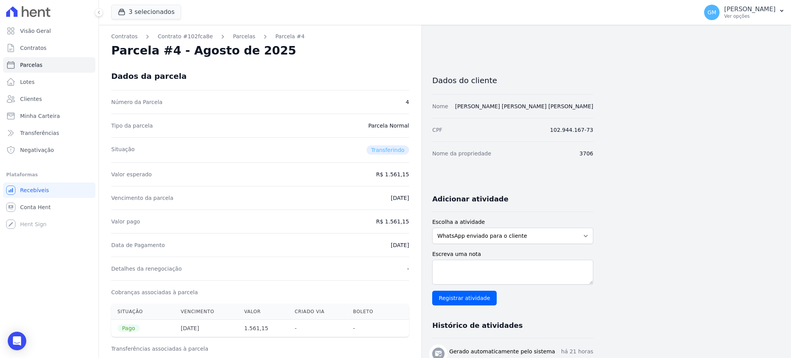
drag, startPoint x: 375, startPoint y: 244, endPoint x: 418, endPoint y: 247, distance: 43.0
click at [418, 247] on div "Contratos Contrato #102fca8e [GEOGRAPHIC_DATA] Parcela #4 Parcela #4 - Agosto d…" at bounding box center [260, 311] width 322 height 573
drag, startPoint x: 396, startPoint y: 221, endPoint x: 419, endPoint y: 221, distance: 22.8
click at [419, 221] on div "Contratos Contrato #102fca8e [GEOGRAPHIC_DATA] Parcela #4 Parcela #4 - Agosto d…" at bounding box center [260, 311] width 322 height 573
drag, startPoint x: 375, startPoint y: 248, endPoint x: 416, endPoint y: 247, distance: 40.9
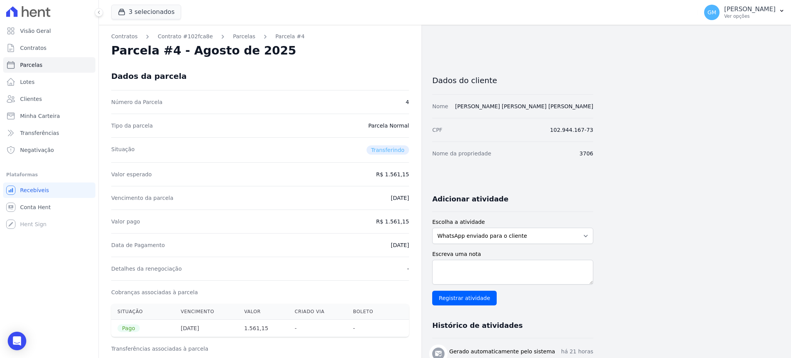
click at [416, 247] on div "Contratos Contrato #102fca8e [GEOGRAPHIC_DATA] Parcela #4 Parcela #4 - Agosto d…" at bounding box center [260, 311] width 322 height 573
click at [40, 101] on link "Clientes" at bounding box center [49, 98] width 92 height 15
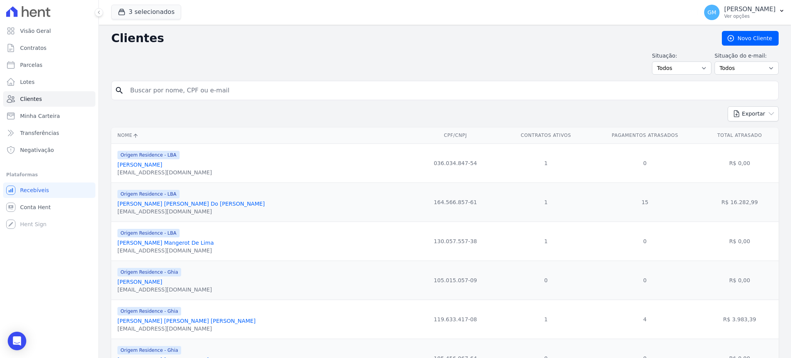
click at [227, 90] on input "search" at bounding box center [451, 90] width 650 height 15
paste input "[DEMOGRAPHIC_DATA][PERSON_NAME] [PERSON_NAME]"
type input "[DEMOGRAPHIC_DATA][PERSON_NAME] [PERSON_NAME]"
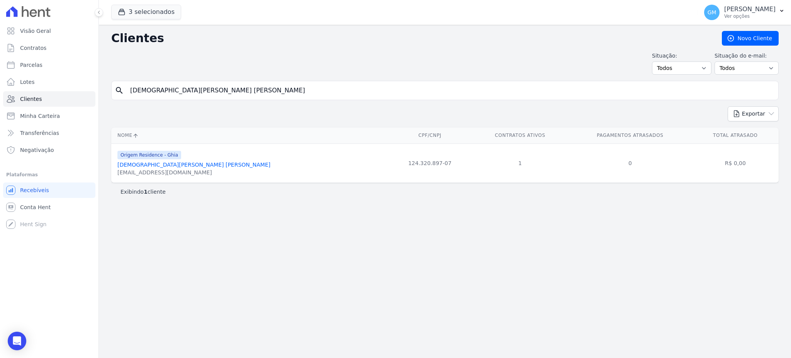
click at [168, 165] on link "[DEMOGRAPHIC_DATA][PERSON_NAME] [PERSON_NAME]" at bounding box center [193, 164] width 153 height 6
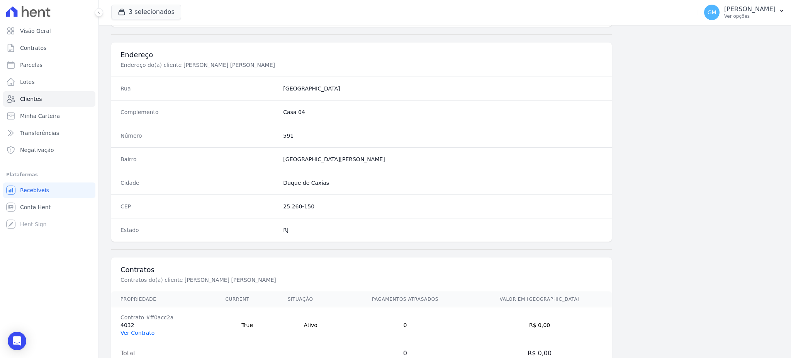
scroll to position [365, 0]
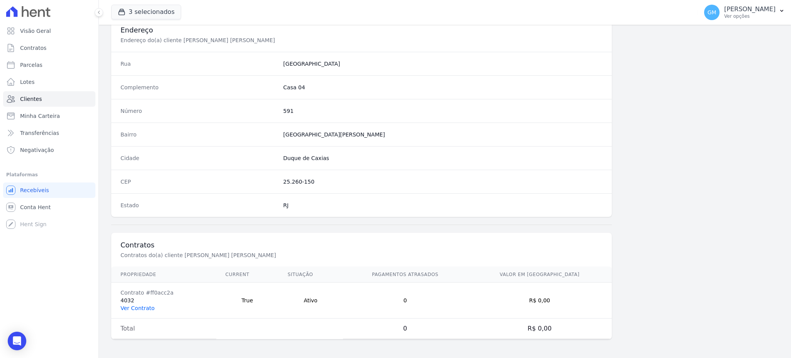
click at [137, 309] on link "Ver Contrato" at bounding box center [137, 308] width 34 height 6
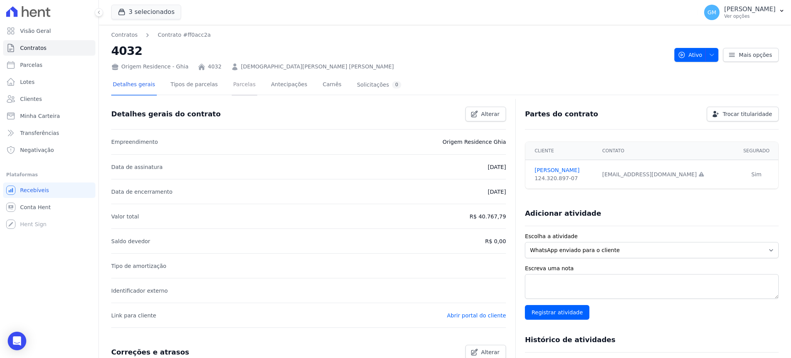
click at [232, 91] on link "Parcelas" at bounding box center [244, 85] width 25 height 20
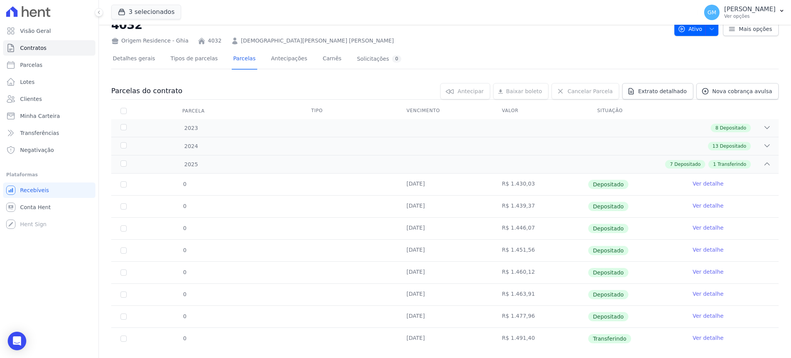
scroll to position [40, 0]
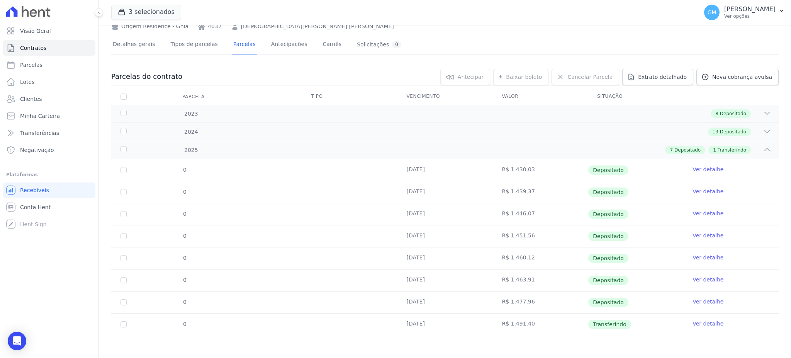
click at [713, 324] on link "Ver detalhe" at bounding box center [707, 323] width 31 height 8
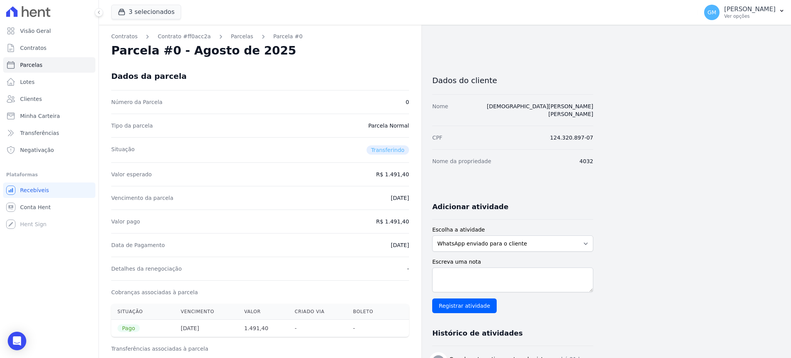
drag, startPoint x: 375, startPoint y: 240, endPoint x: 415, endPoint y: 249, distance: 40.9
click at [415, 249] on div "Contratos Contrato #ff0acc2a [GEOGRAPHIC_DATA] Parcela #0 Parcela #0 - Agosto d…" at bounding box center [260, 323] width 322 height 597
drag, startPoint x: 390, startPoint y: 219, endPoint x: 413, endPoint y: 223, distance: 23.9
click at [413, 223] on div "Contratos Contrato #ff0acc2a [GEOGRAPHIC_DATA] Parcela #0 Parcela #0 - Agosto d…" at bounding box center [260, 323] width 322 height 597
drag, startPoint x: 367, startPoint y: 246, endPoint x: 421, endPoint y: 245, distance: 54.1
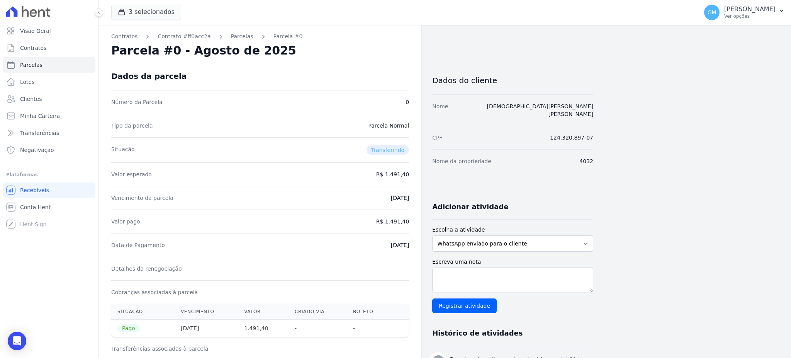
click at [421, 245] on div "Contratos Contrato #ff0acc2a [GEOGRAPHIC_DATA] Parcela #0 Parcela #0 - Agosto d…" at bounding box center [260, 323] width 322 height 597
click at [26, 102] on span "Clientes" at bounding box center [31, 99] width 22 height 8
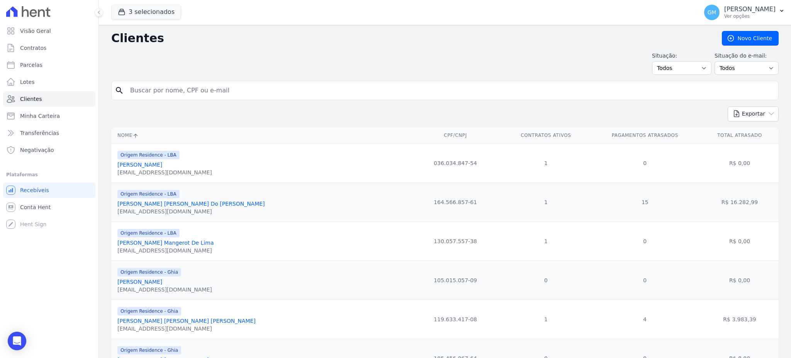
click at [124, 91] on icon "search" at bounding box center [119, 90] width 9 height 9
click at [143, 90] on input "search" at bounding box center [451, 90] width 650 height 15
type input "[PERSON_NAME] [PERSON_NAME]"
drag, startPoint x: 236, startPoint y: 86, endPoint x: 106, endPoint y: 93, distance: 129.6
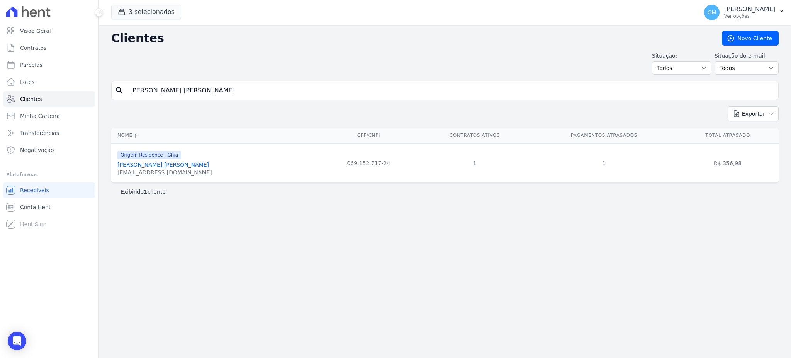
click at [149, 164] on link "[PERSON_NAME] [PERSON_NAME]" at bounding box center [163, 164] width 92 height 6
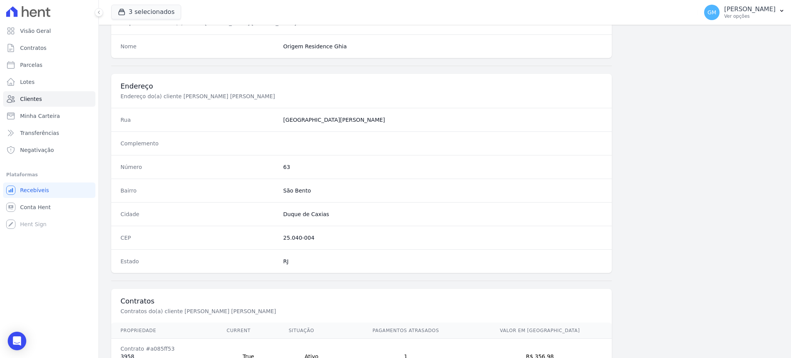
scroll to position [365, 0]
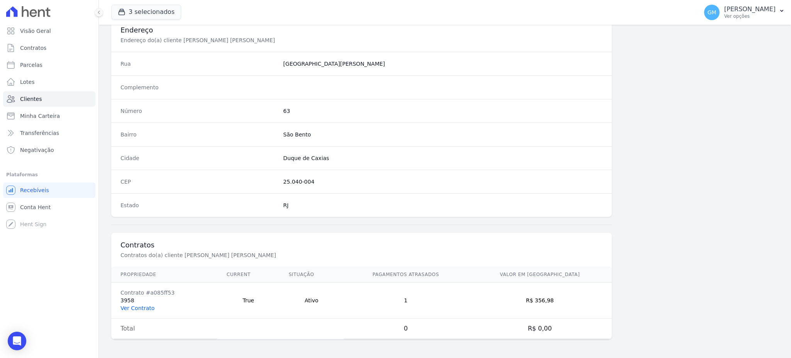
click at [134, 307] on link "Ver Contrato" at bounding box center [137, 308] width 34 height 6
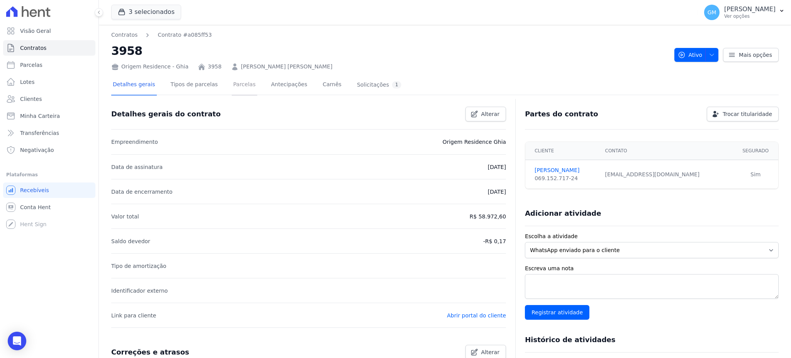
click at [232, 84] on link "Parcelas" at bounding box center [244, 85] width 25 height 20
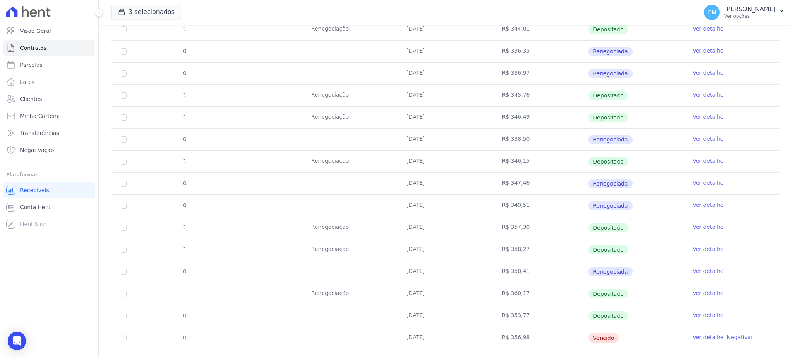
scroll to position [194, 0]
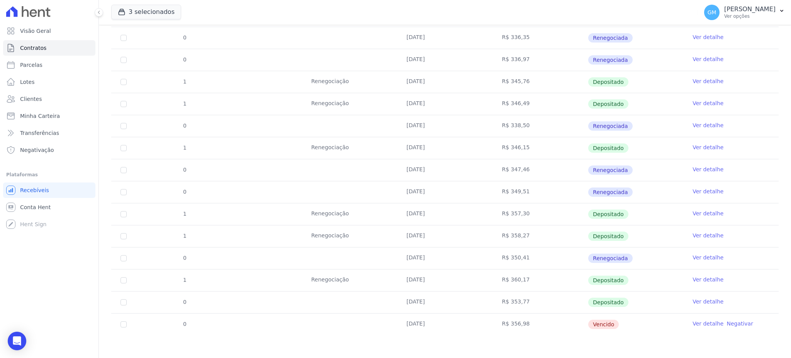
click at [698, 321] on link "Ver detalhe" at bounding box center [707, 323] width 31 height 8
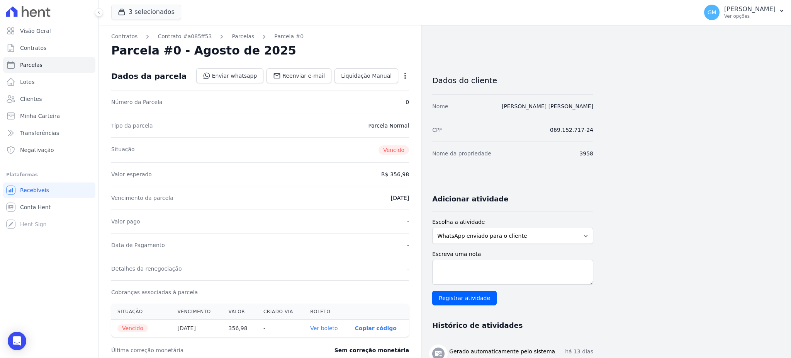
click at [402, 76] on icon "button" at bounding box center [405, 76] width 8 height 8
click at [367, 125] on link "Renegociar" at bounding box center [372, 128] width 68 height 14
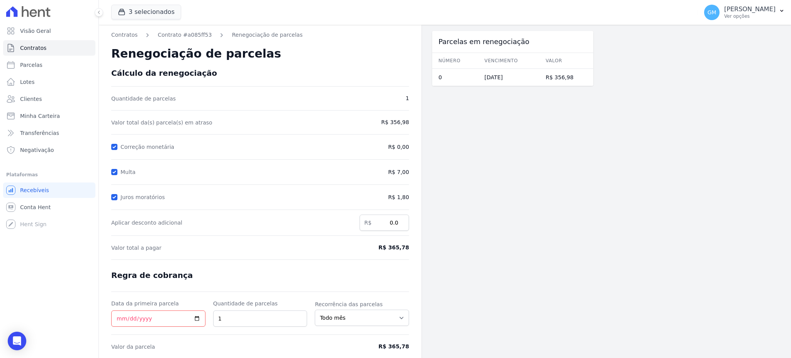
scroll to position [29, 0]
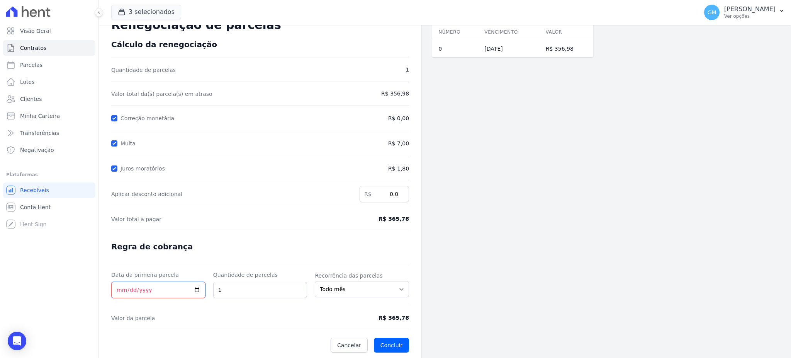
click at [198, 289] on input "Data da primeira parcela" at bounding box center [158, 290] width 94 height 16
type input "[DATE]"
click at [397, 344] on button "Concluir" at bounding box center [391, 345] width 35 height 15
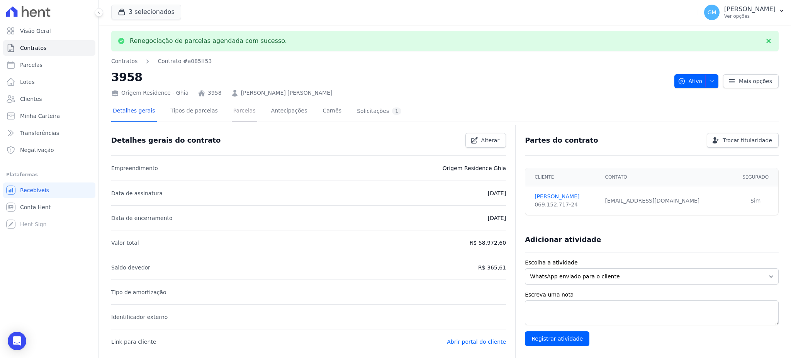
click at [232, 110] on link "Parcelas" at bounding box center [244, 111] width 25 height 20
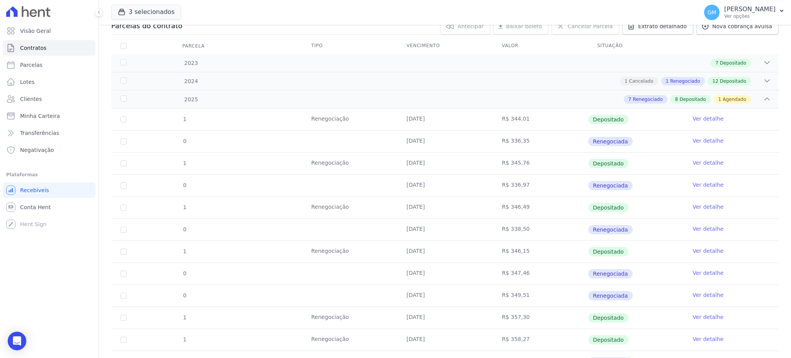
scroll to position [217, 0]
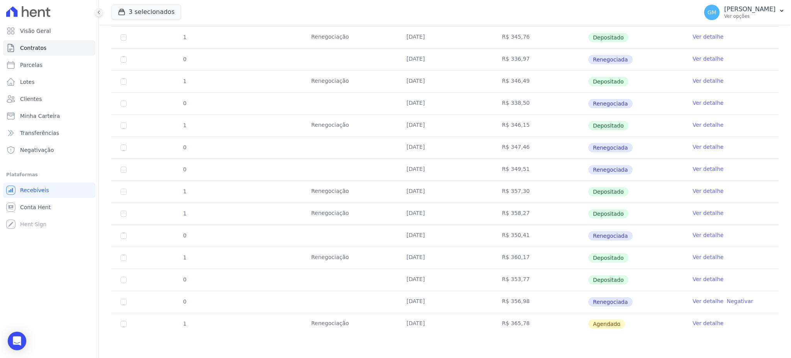
click at [692, 326] on link "Ver detalhe" at bounding box center [707, 323] width 31 height 8
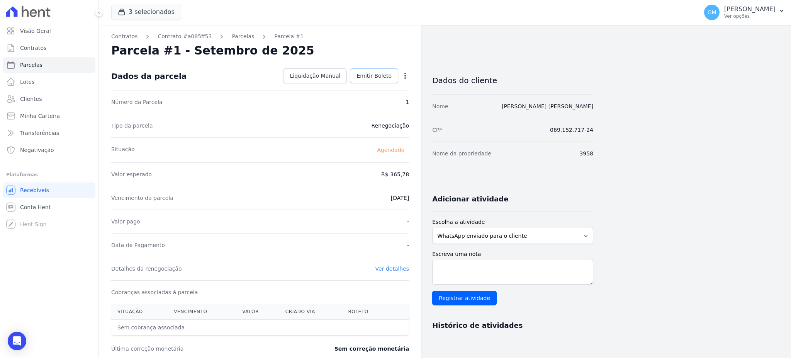
click at [376, 75] on span "Emitir Boleto" at bounding box center [373, 76] width 35 height 8
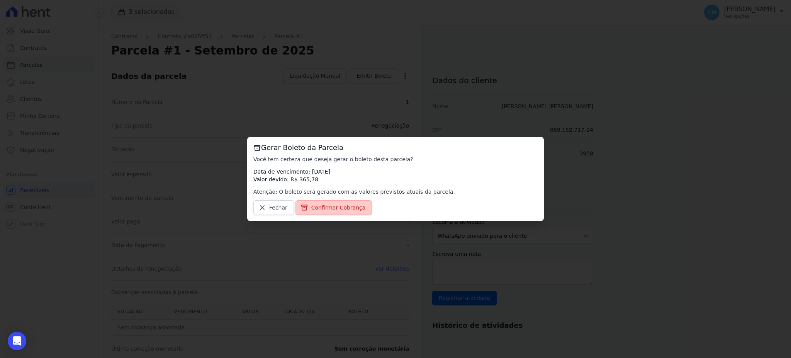
click at [348, 214] on link "Confirmar Cobrança" at bounding box center [333, 207] width 77 height 15
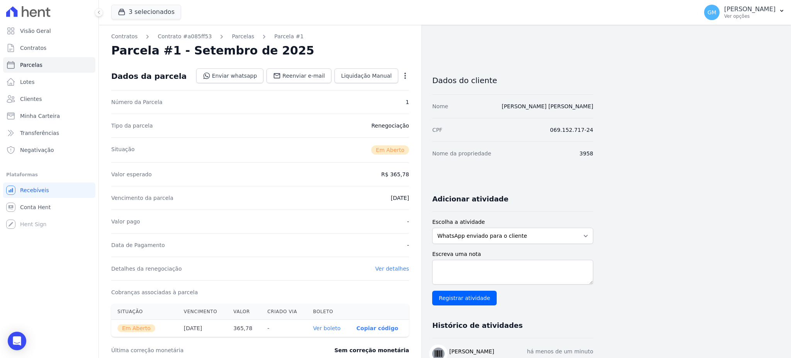
click at [334, 327] on link "Ver boleto" at bounding box center [326, 328] width 27 height 6
